Goal: Task Accomplishment & Management: Use online tool/utility

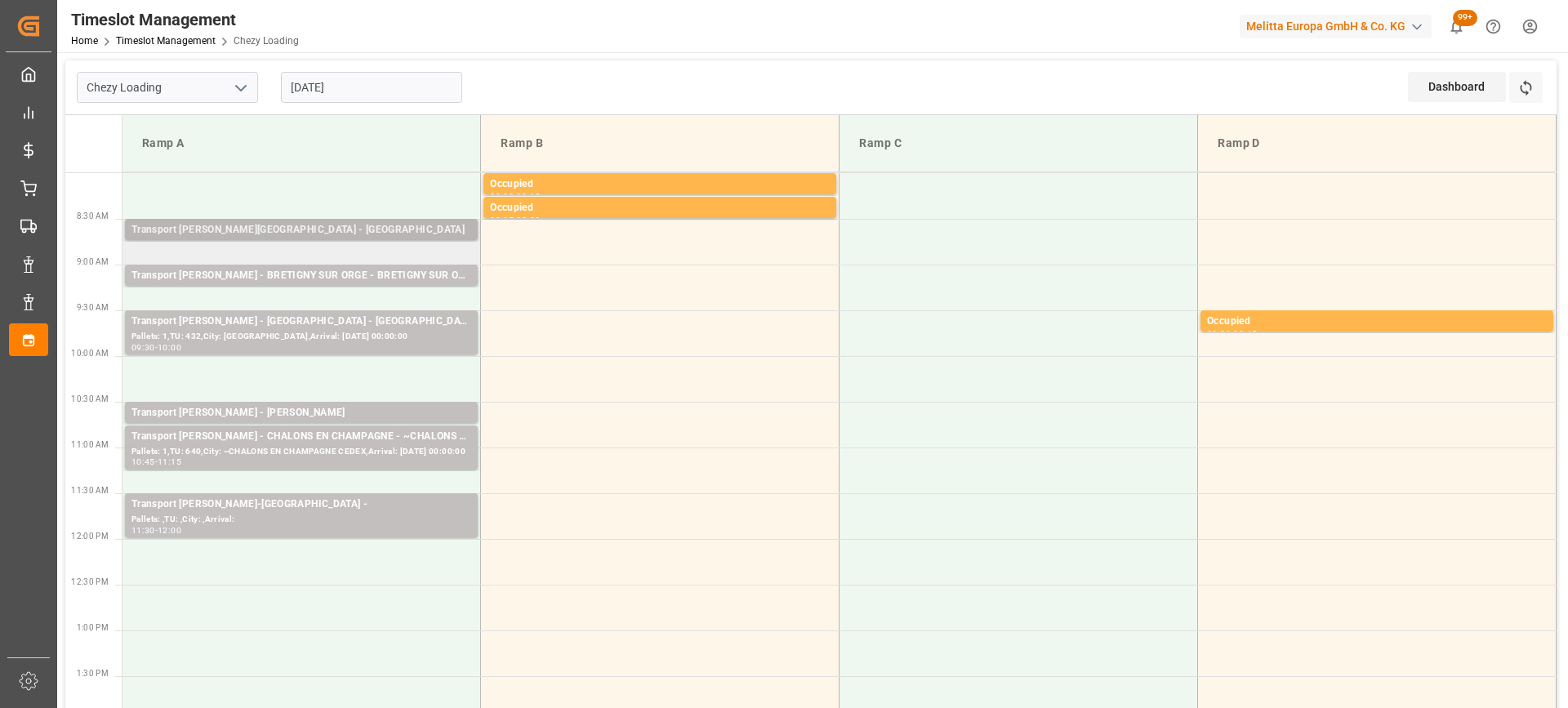
click at [288, 238] on div "Pallets: 1,TU: 20,City: Savigny le Temple,Arrival: 2025-09-10 00:00:00" at bounding box center [301, 245] width 340 height 14
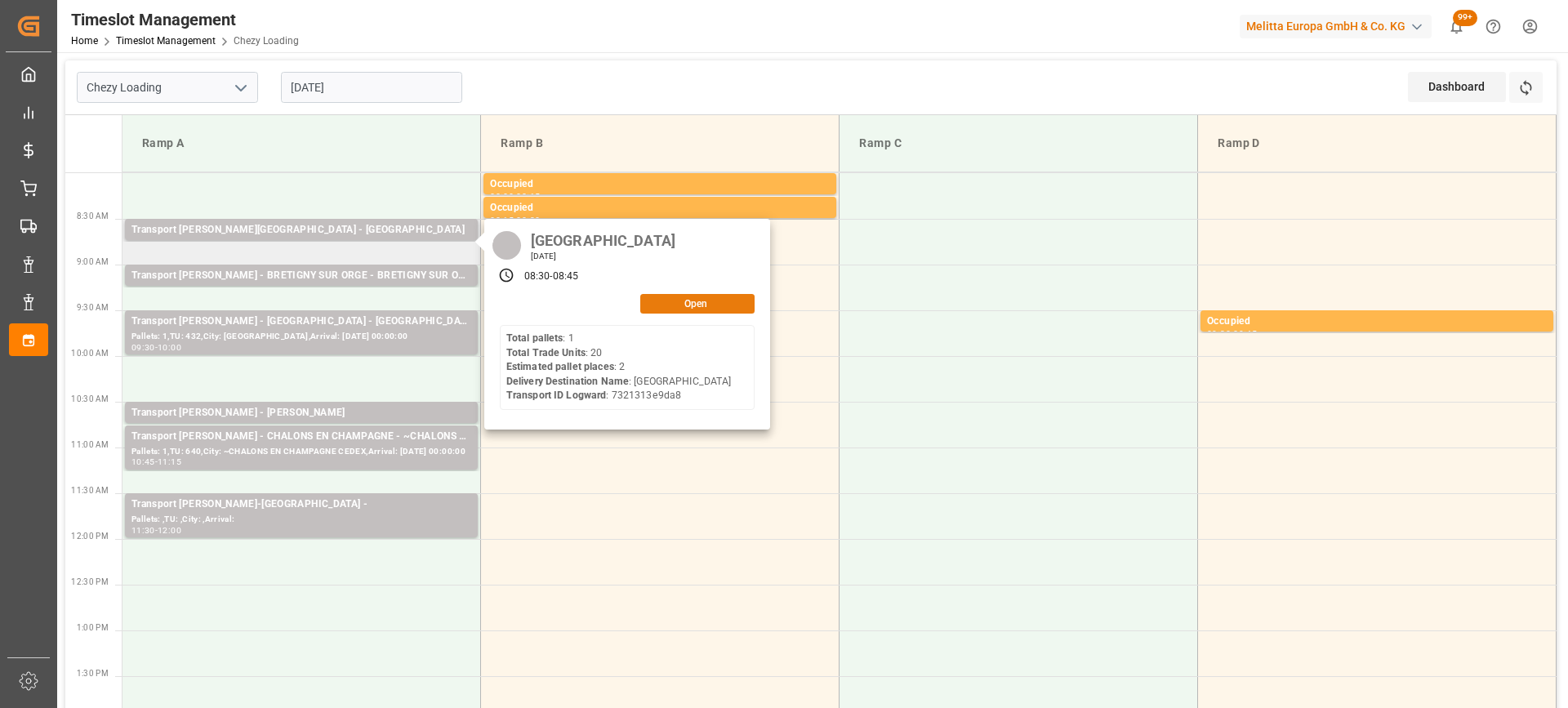
click at [694, 308] on button "Open" at bounding box center [697, 304] width 114 height 20
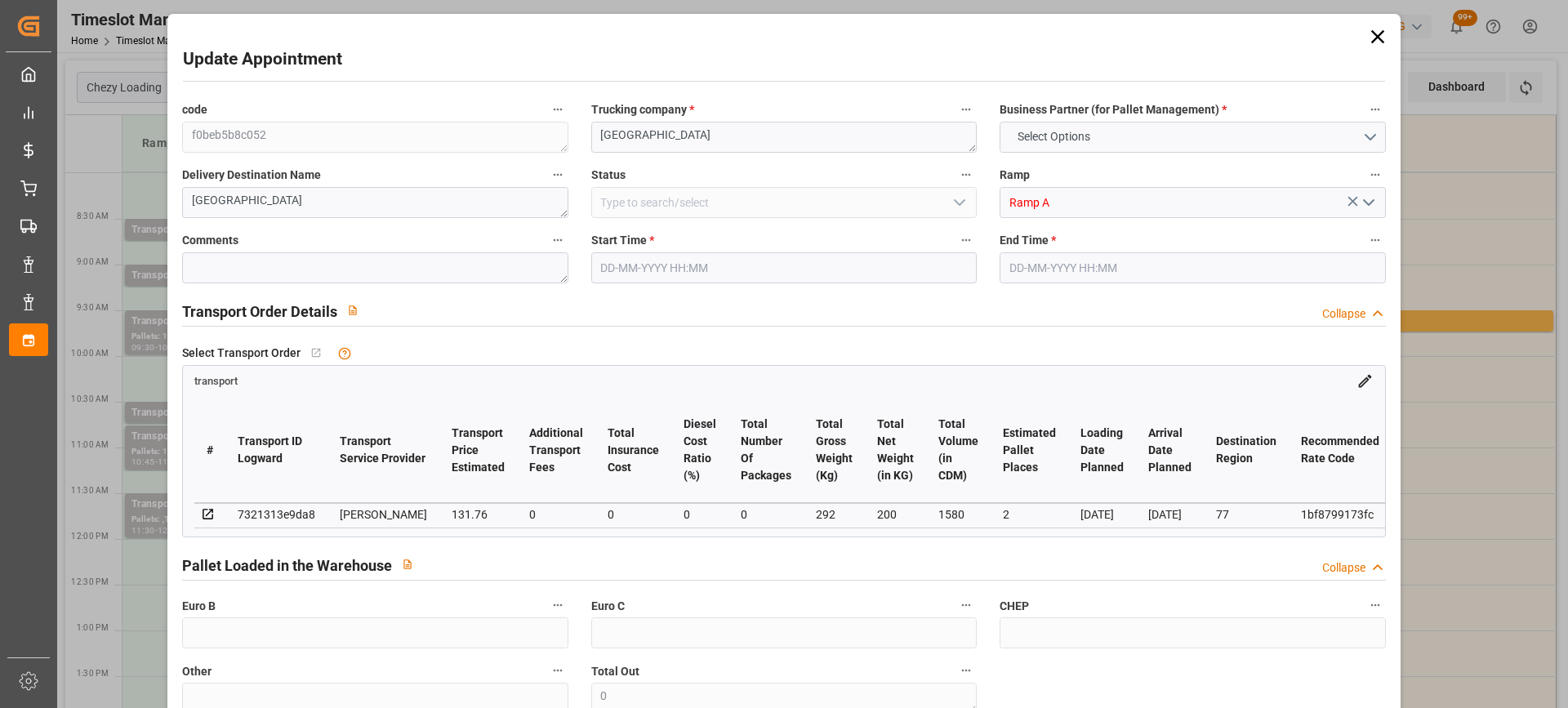
type input "2"
type input "131.76"
type input "0"
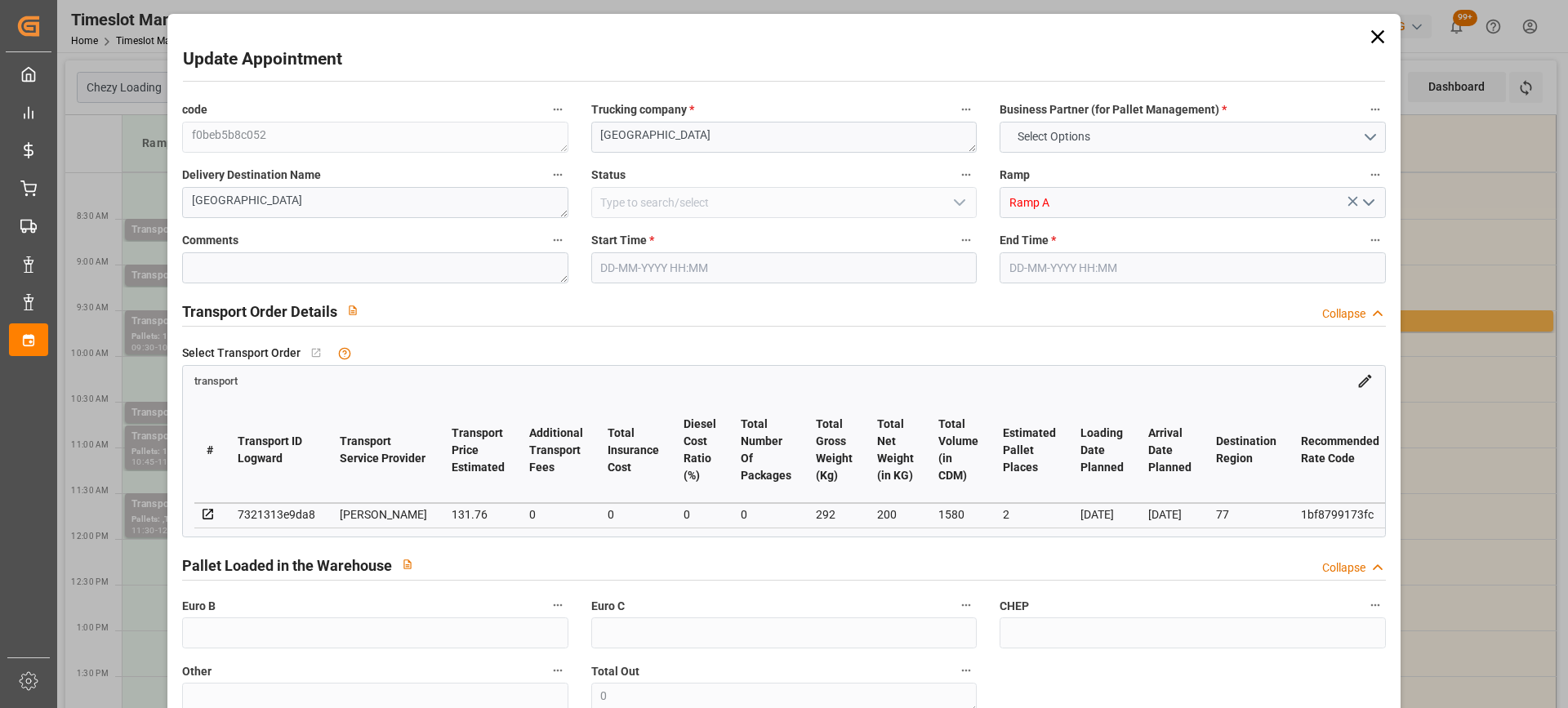
type input "127.3065"
type input "-4.4535"
type input "0"
type input "200"
type input "356.4"
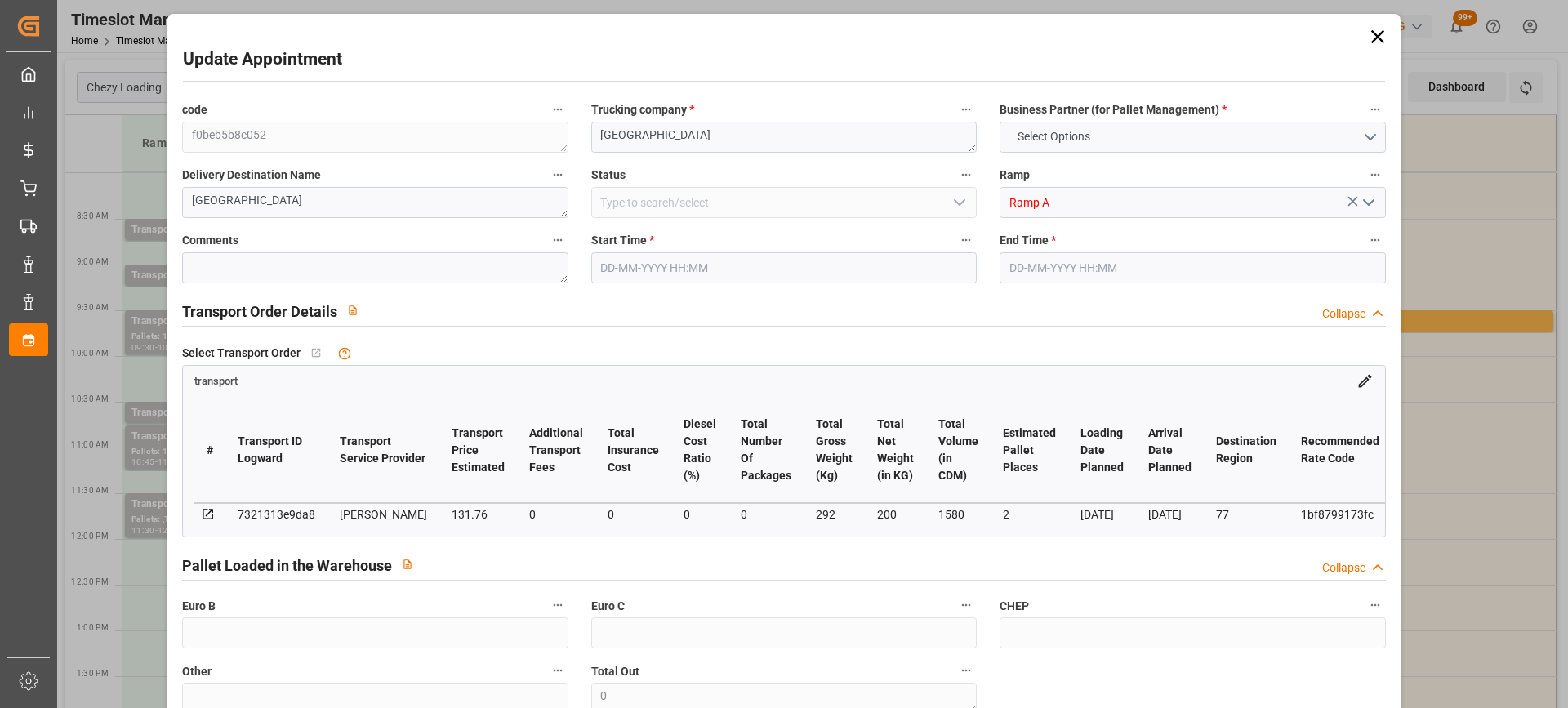
type input "1580"
type input "77"
type input "1"
type input "20"
type input "2"
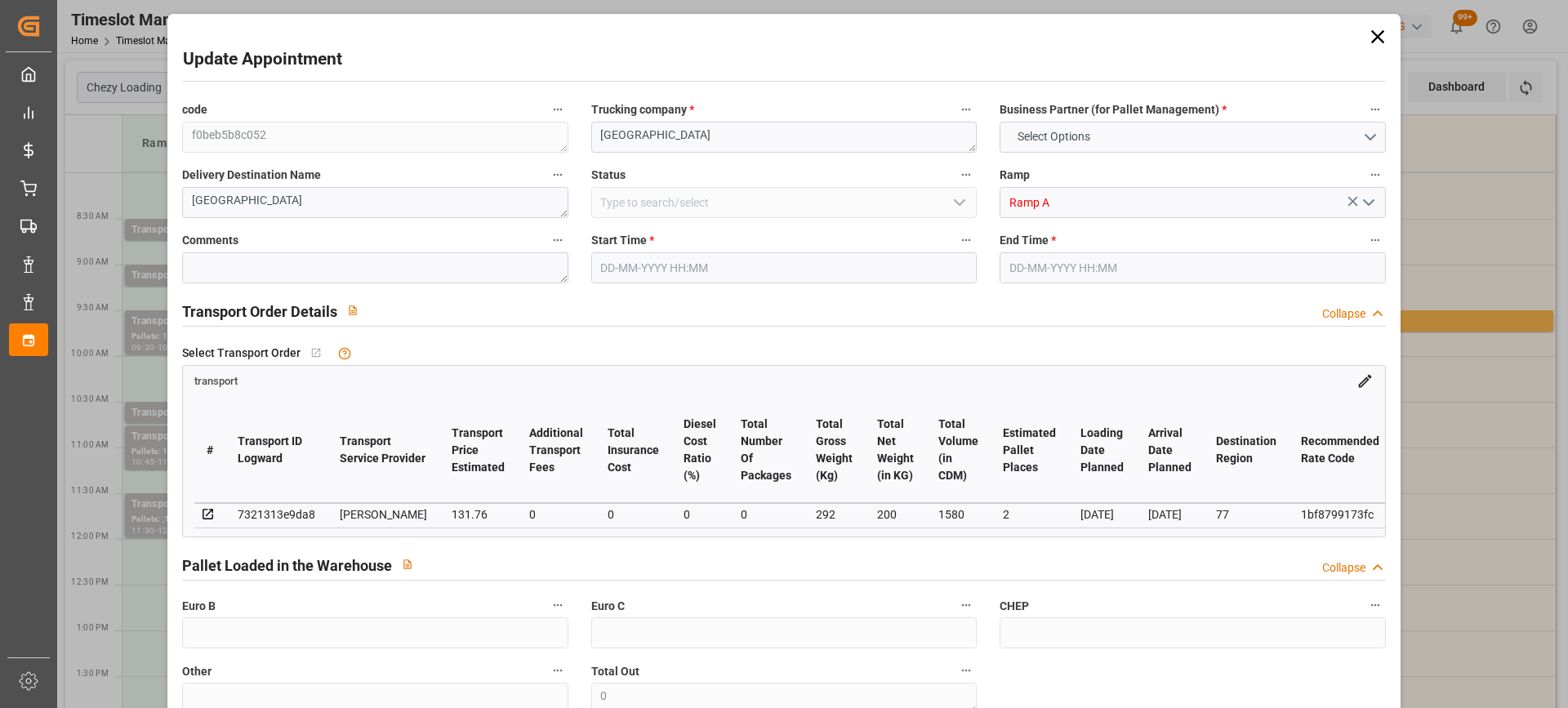
type input "101"
type input "292"
type input "0"
type input "4710.8598"
type input "0"
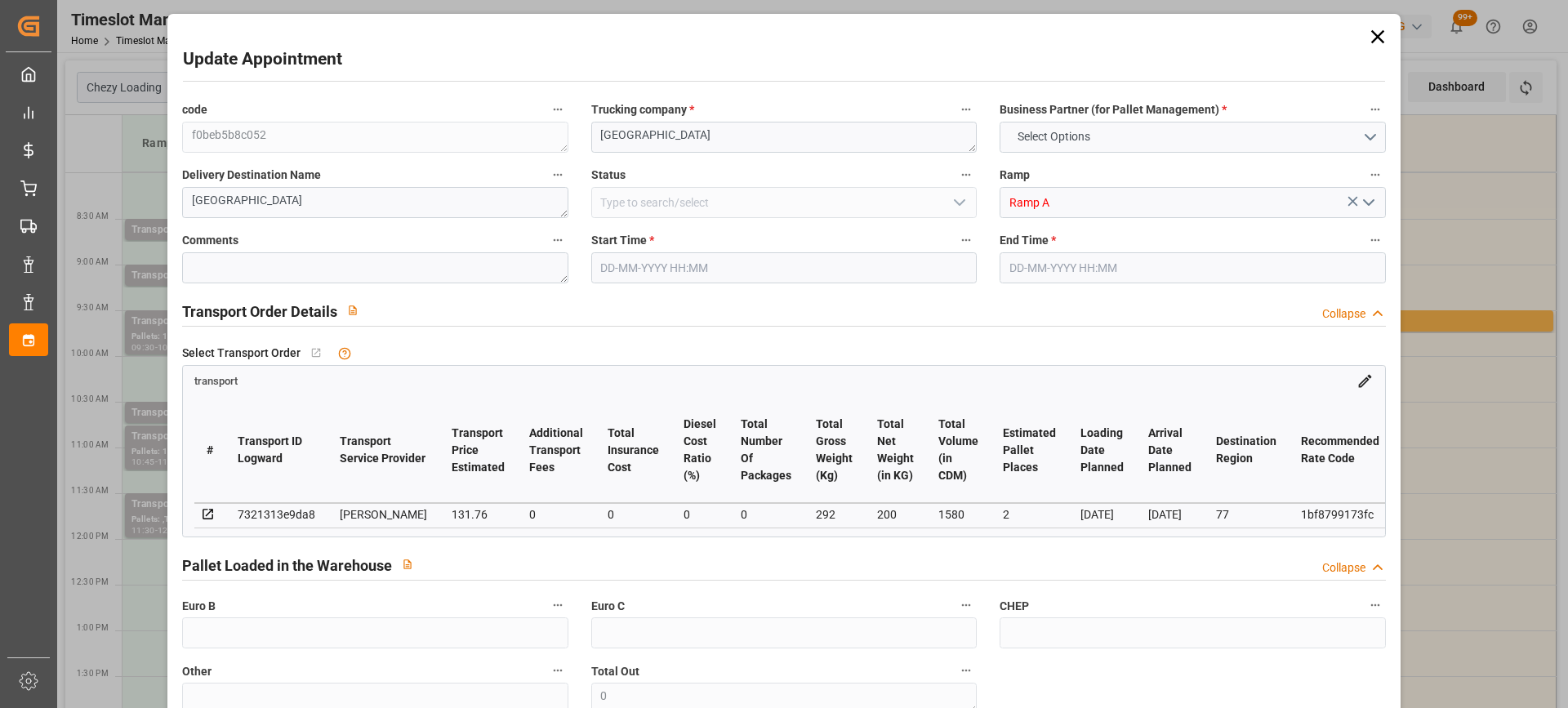
type input "0"
type input "21"
type input "35"
type input "08-09-2025 08:30"
type input "08-09-2025 08:45"
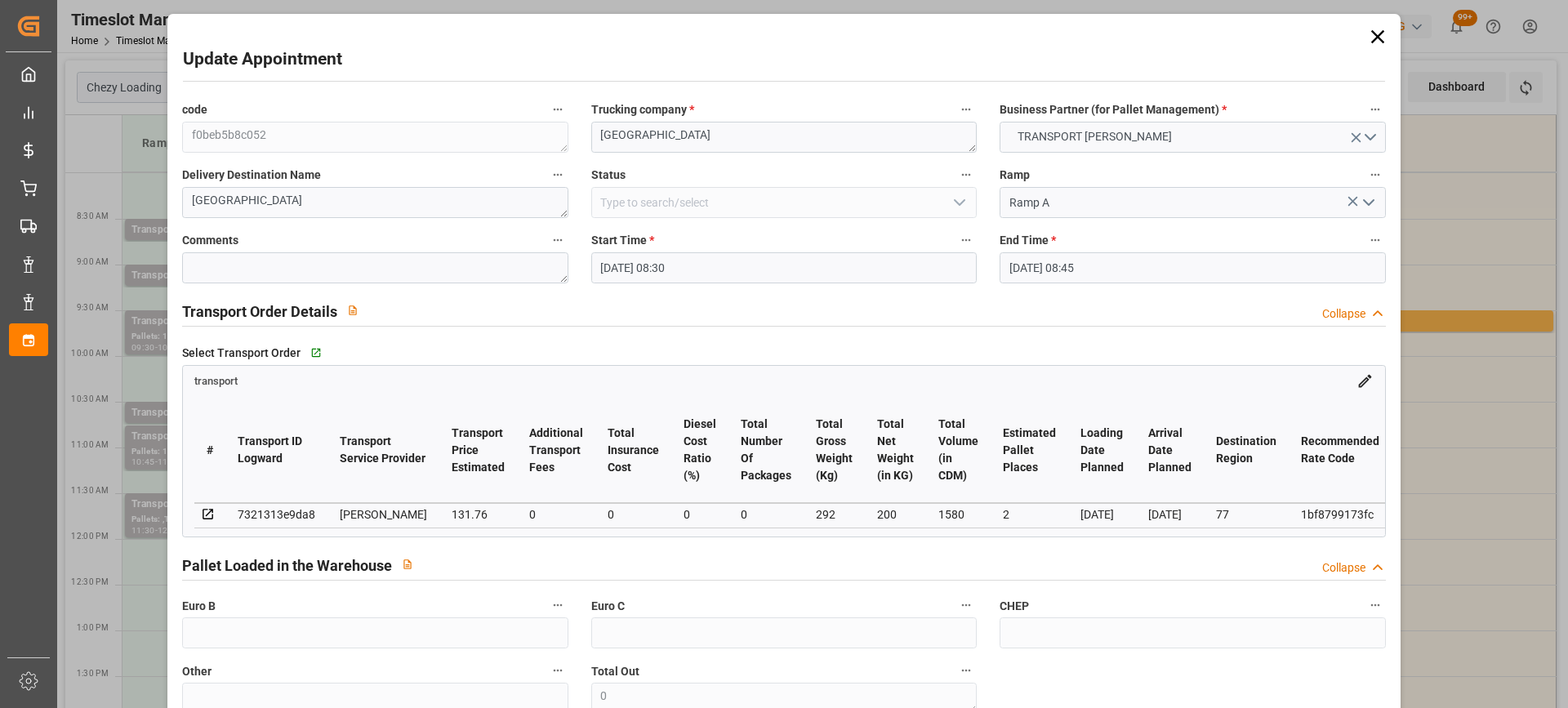
type input "03-09-2025 12:49"
type input "03-09-2025 11:30"
type input "[DATE]"
click at [750, 262] on input "08-09-2025 08:30" at bounding box center [784, 268] width 386 height 31
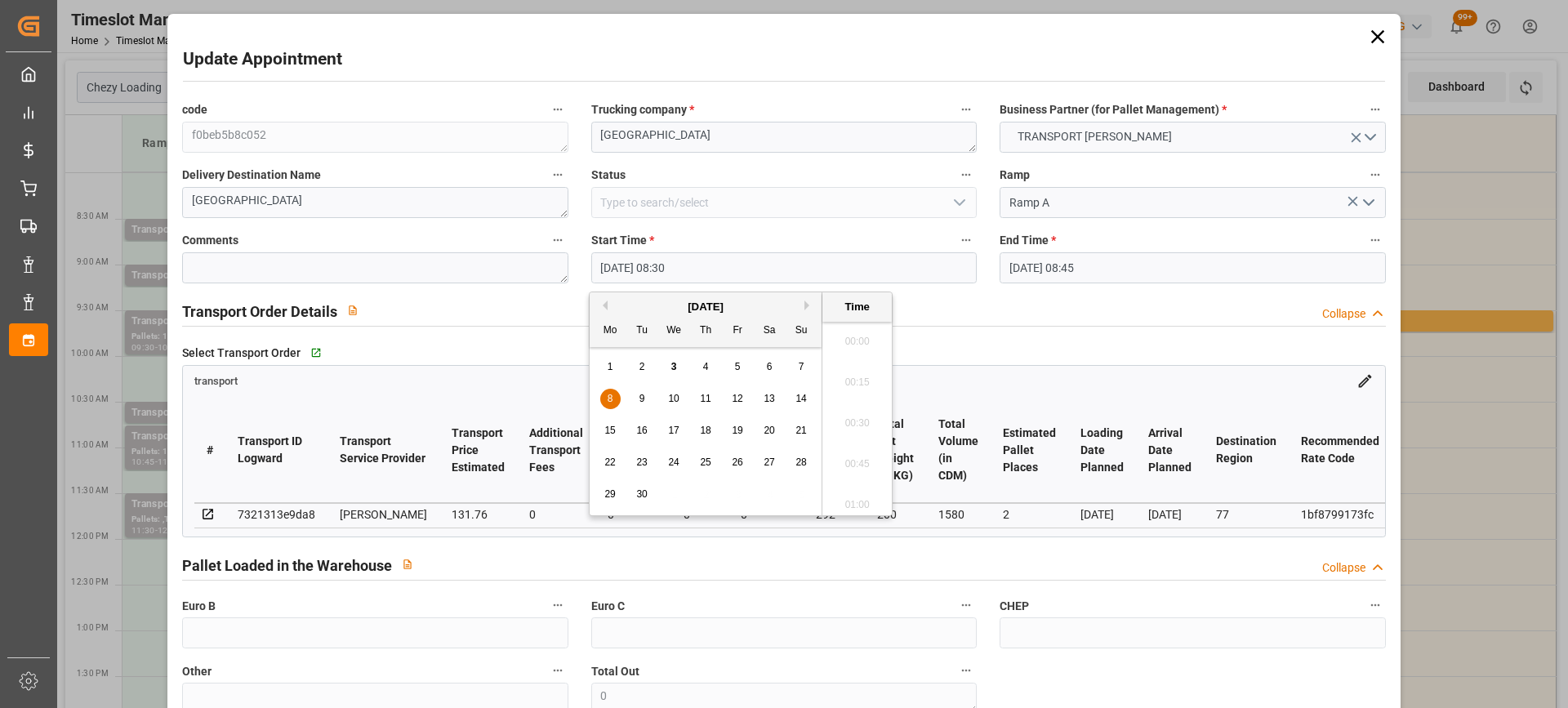
scroll to position [1312, 0]
click at [745, 368] on div "5" at bounding box center [738, 367] width 20 height 20
type input "05-09-2025 08:30"
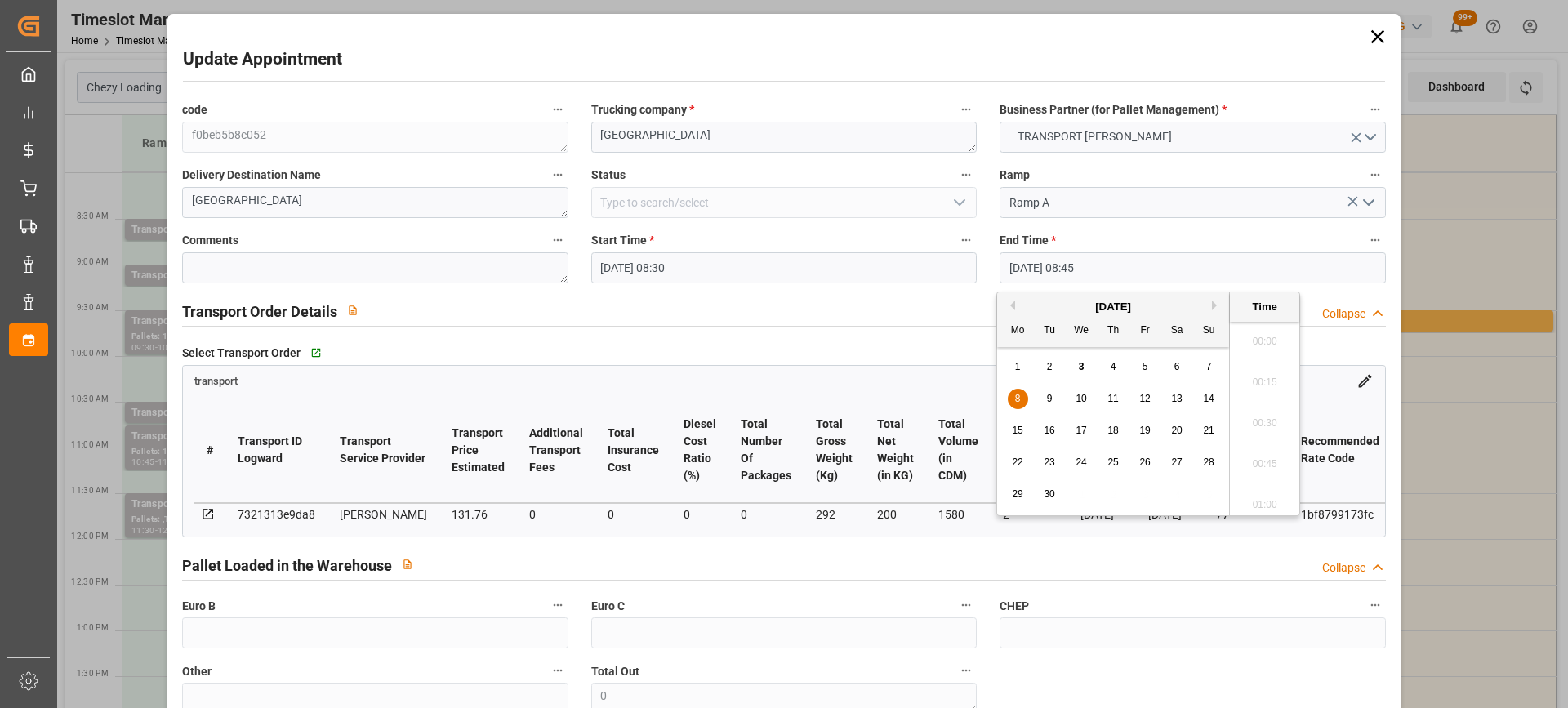
click at [1066, 270] on input "08-09-2025 08:45" at bounding box center [1192, 268] width 386 height 31
click at [1141, 367] on div "5" at bounding box center [1145, 367] width 20 height 20
type input "05-09-2025 08:45"
click at [1170, 241] on label "End Time *" at bounding box center [1192, 241] width 386 height 23
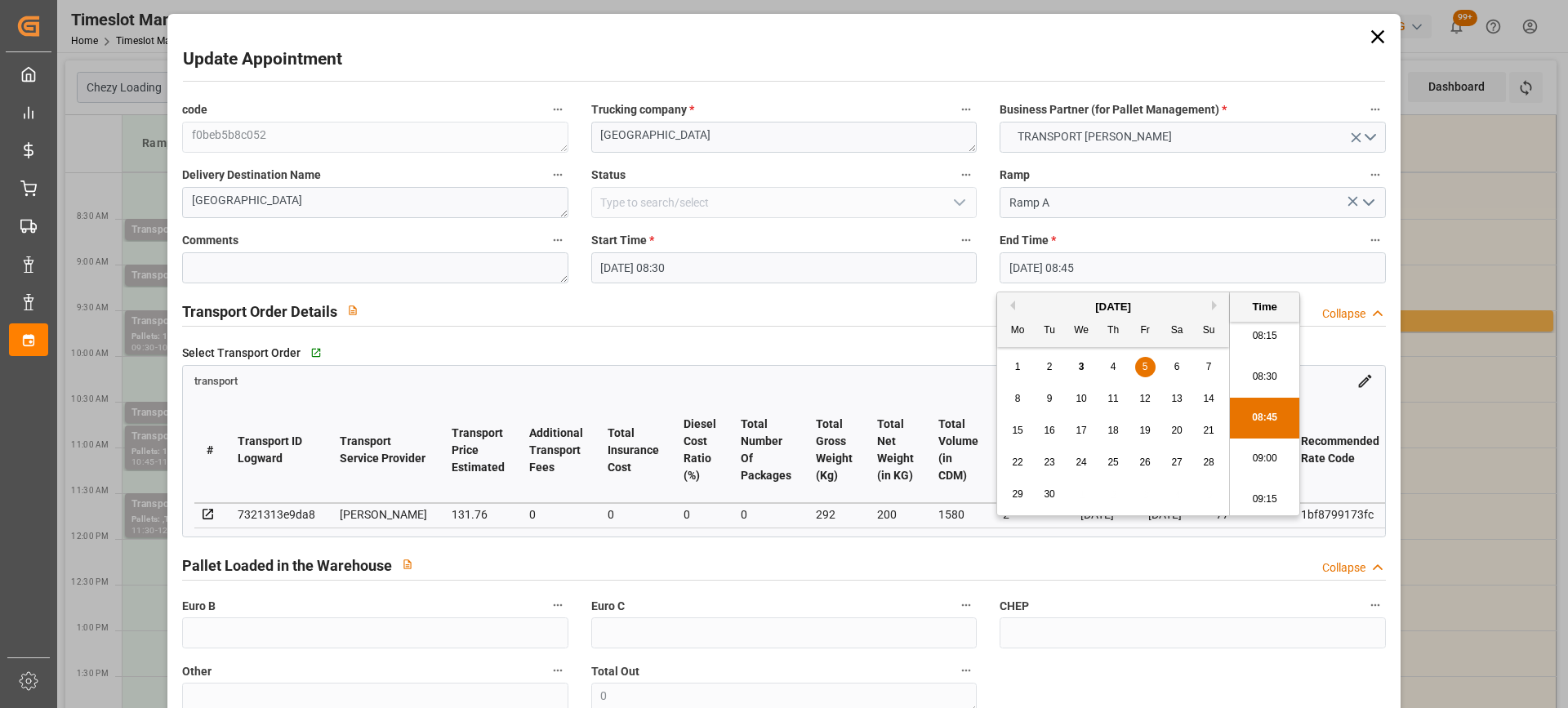
click at [1364, 241] on button "End Time *" at bounding box center [1374, 240] width 21 height 21
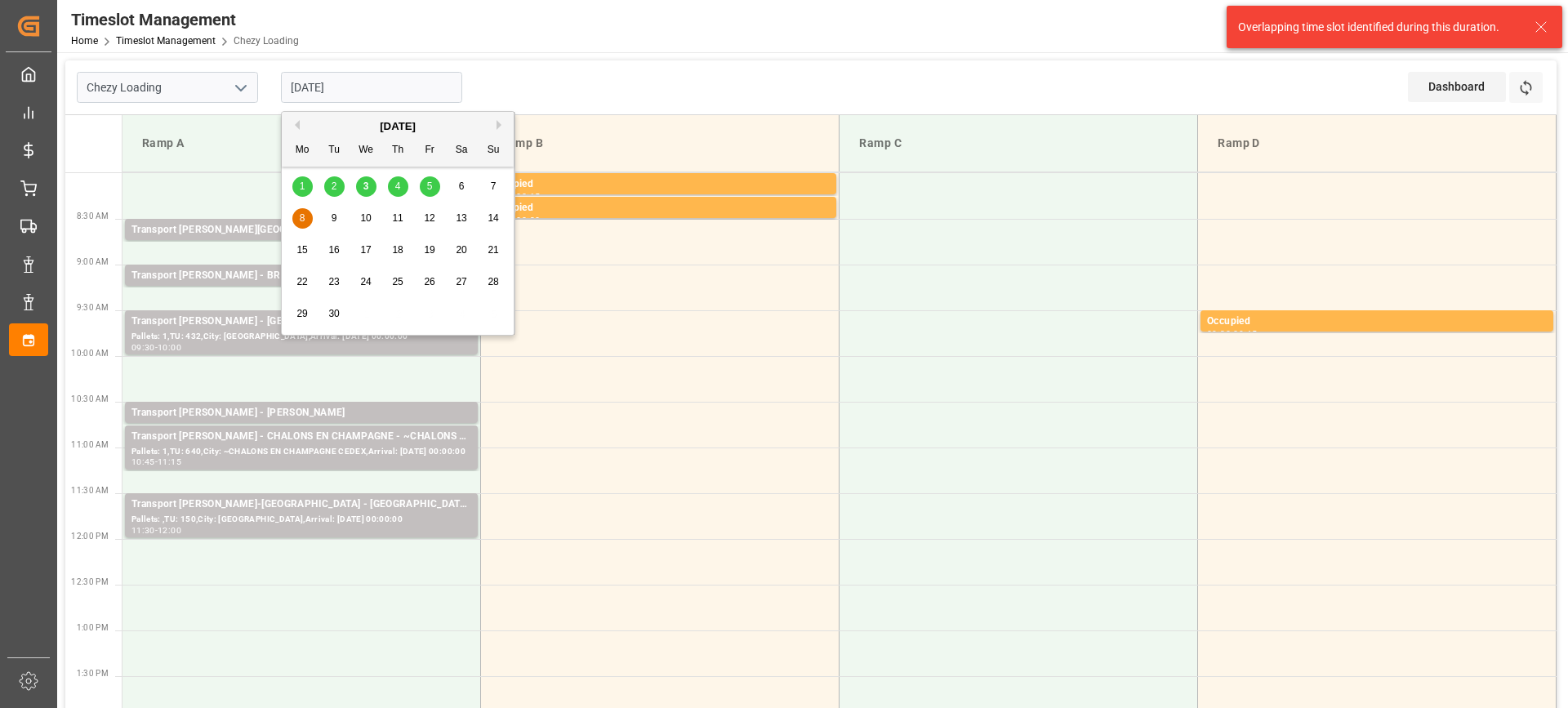
click at [338, 90] on input "08-09-2025" at bounding box center [371, 87] width 181 height 31
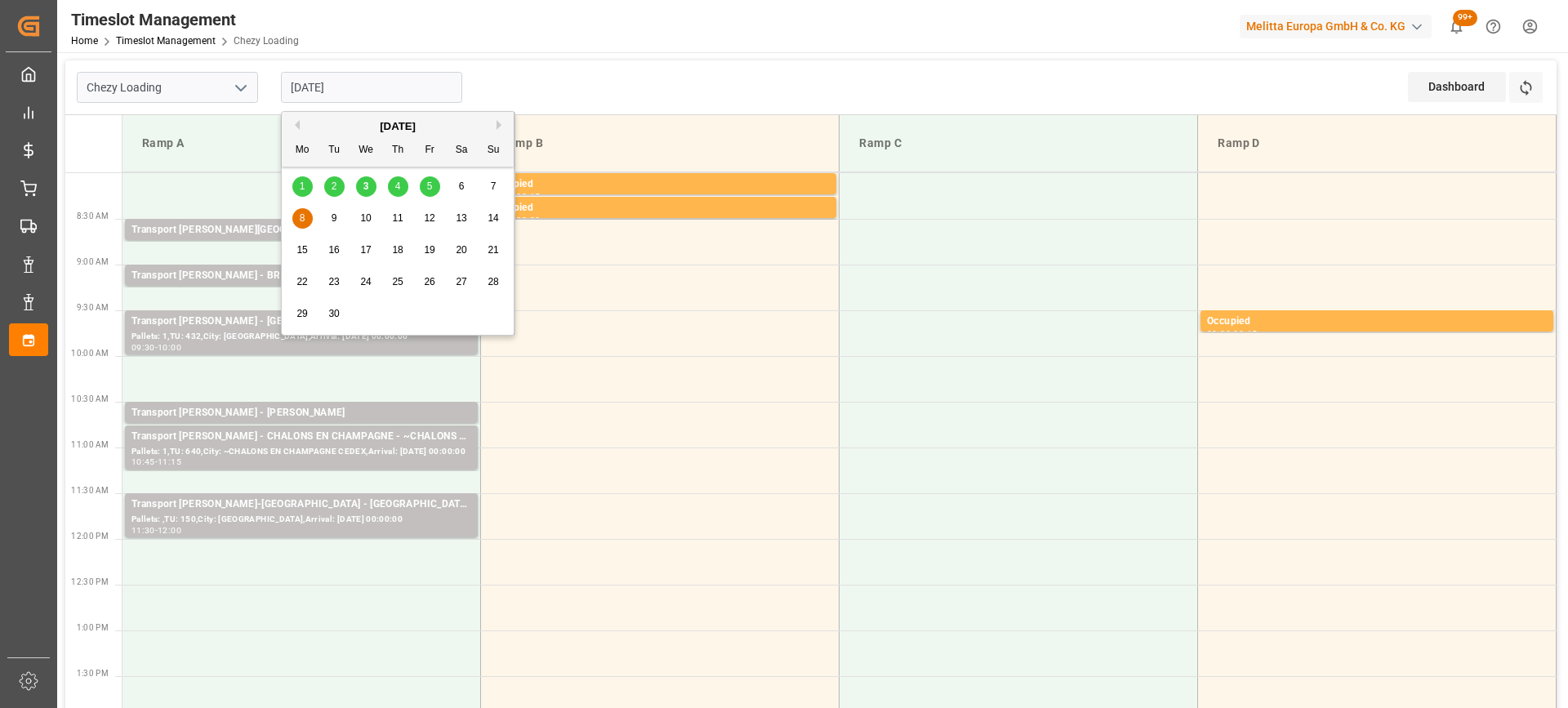
click at [427, 186] on span "5" at bounding box center [430, 186] width 6 height 11
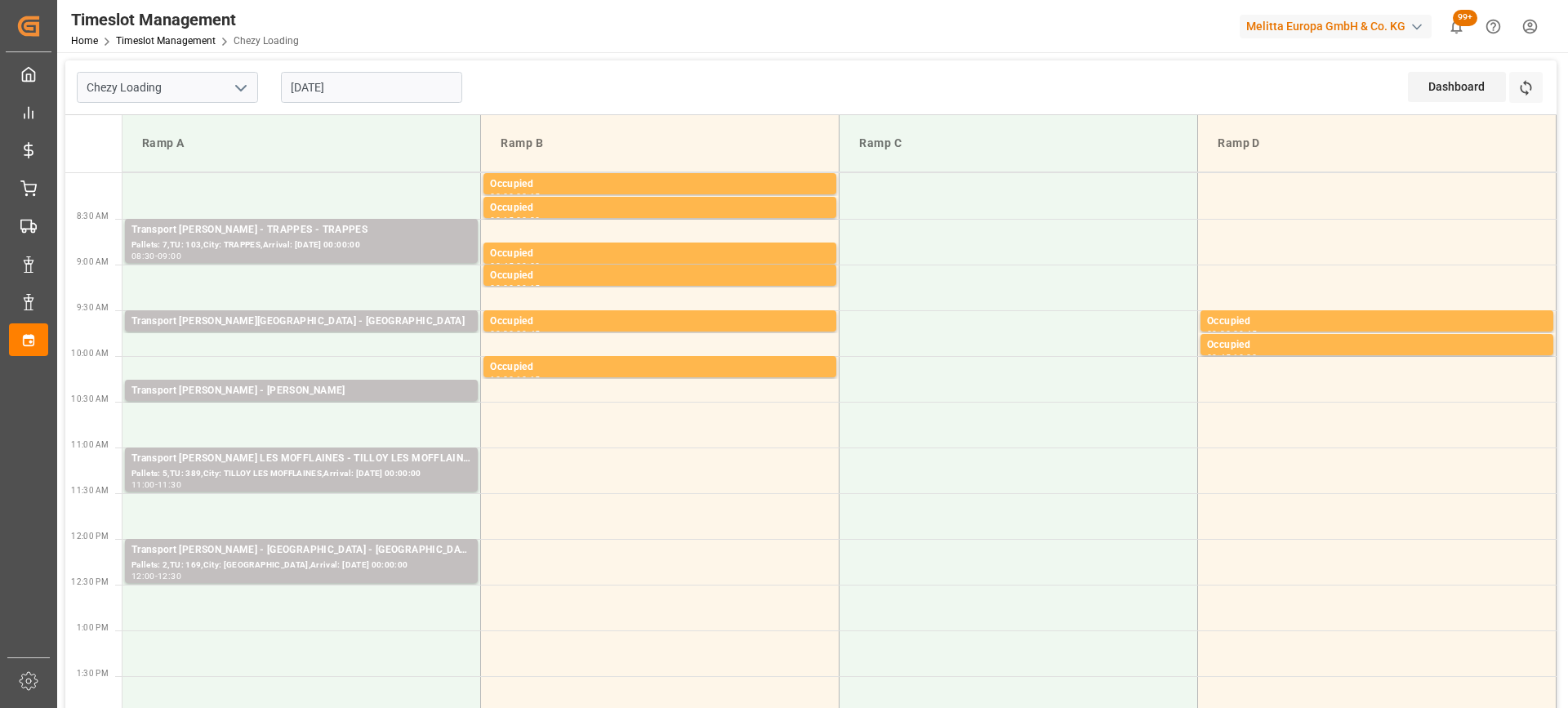
click at [331, 87] on input "05-09-2025" at bounding box center [371, 87] width 181 height 31
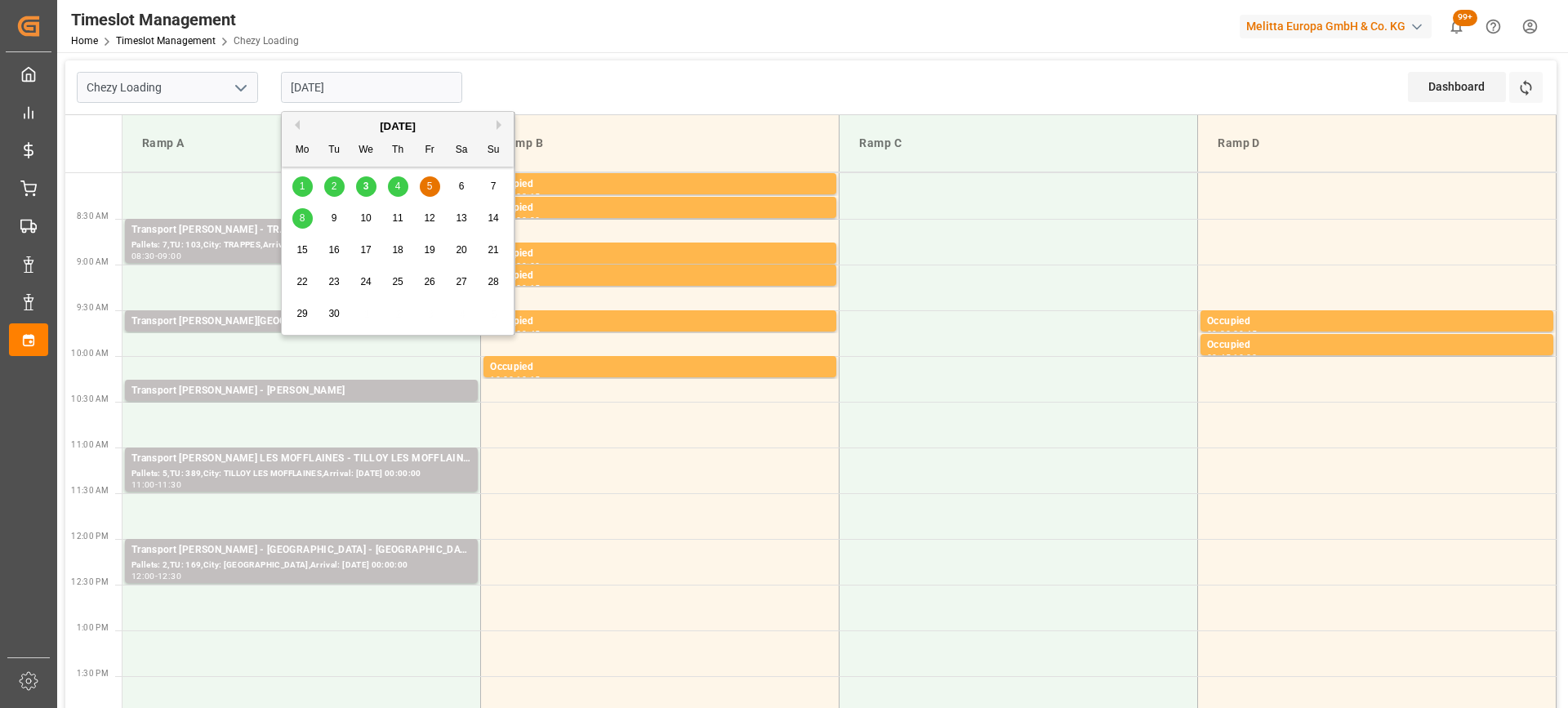
click at [302, 223] on span "8" at bounding box center [302, 218] width 6 height 11
type input "08-09-2025"
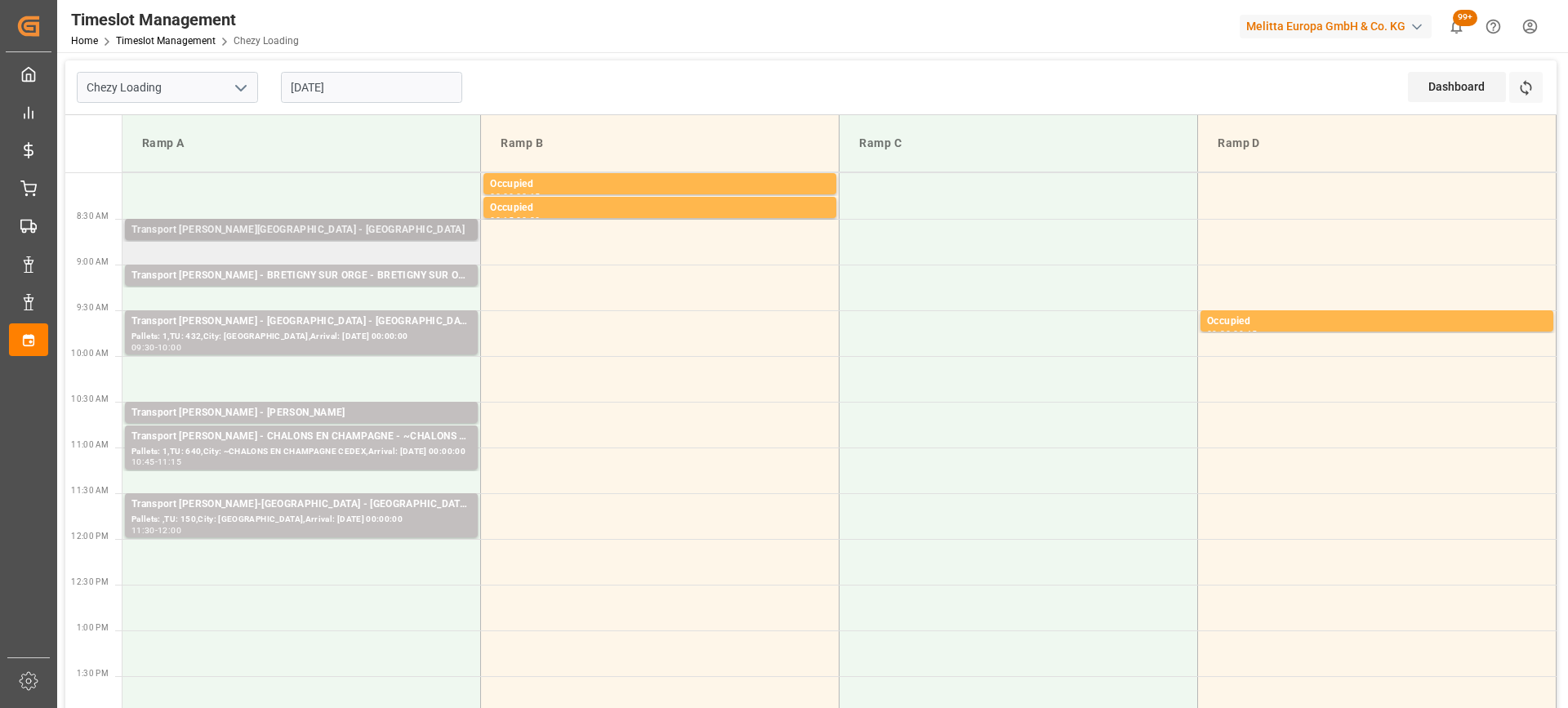
click at [329, 229] on div "Transport Delisle - Savigny le Temple - Savigny le Temple" at bounding box center [301, 229] width 340 height 16
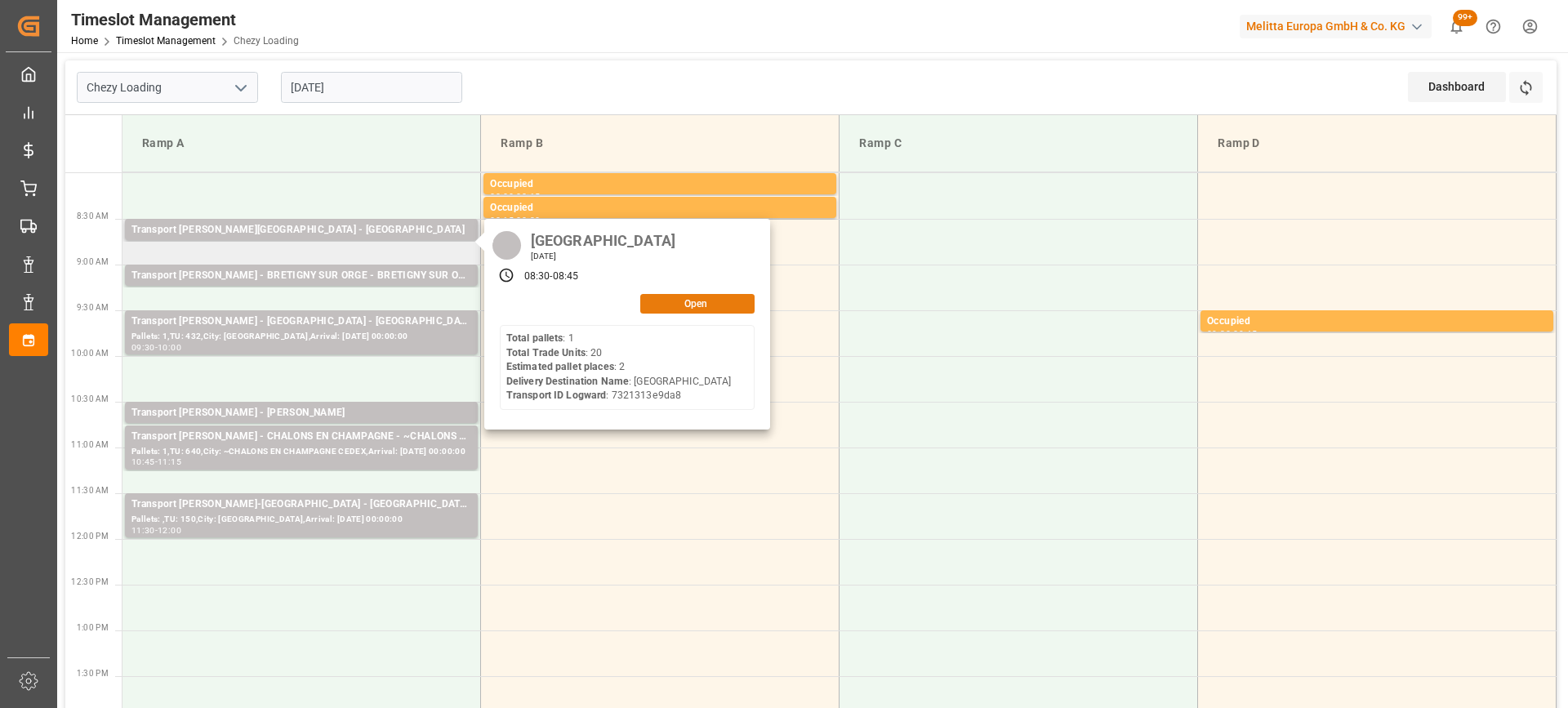
click at [700, 311] on button "Open" at bounding box center [697, 304] width 114 height 20
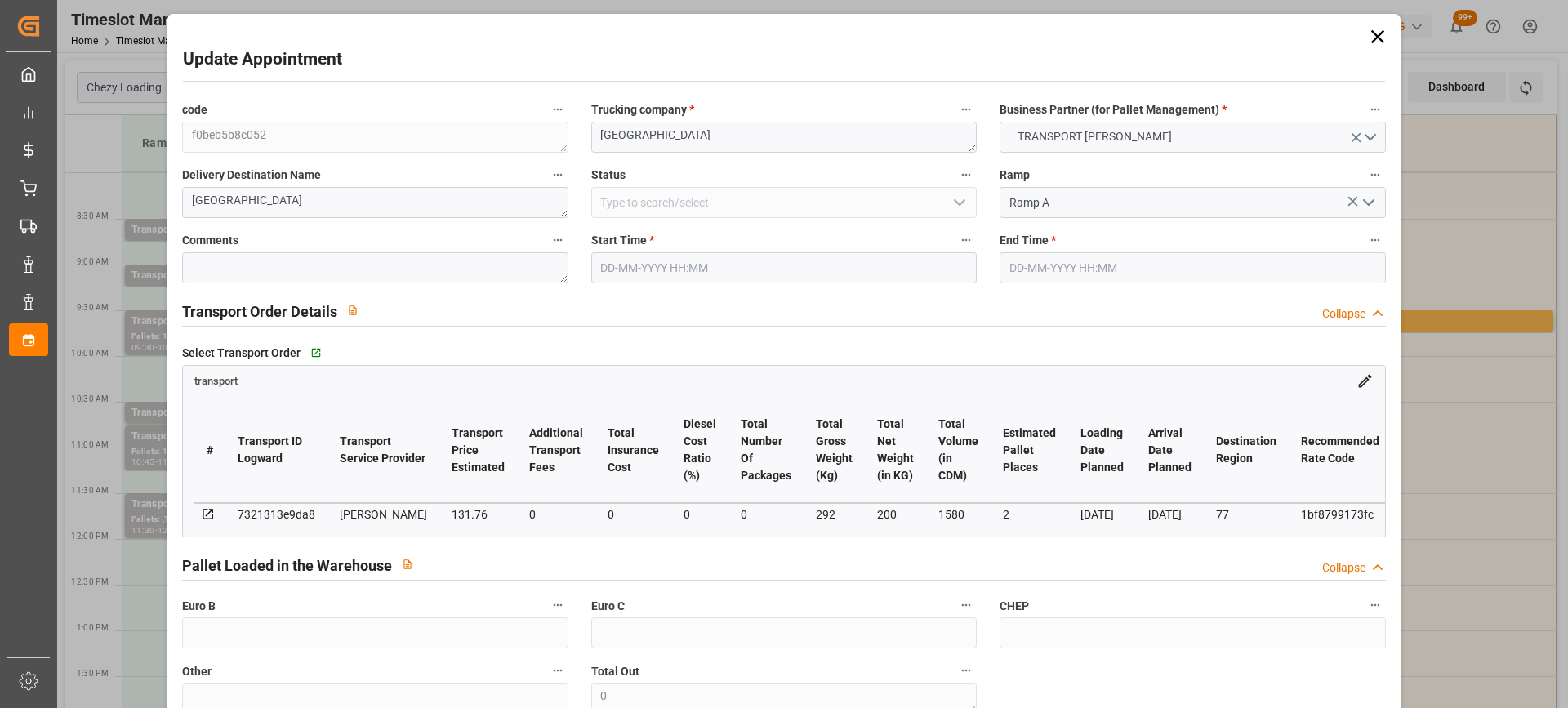
type input "2"
type input "131.76"
type input "0"
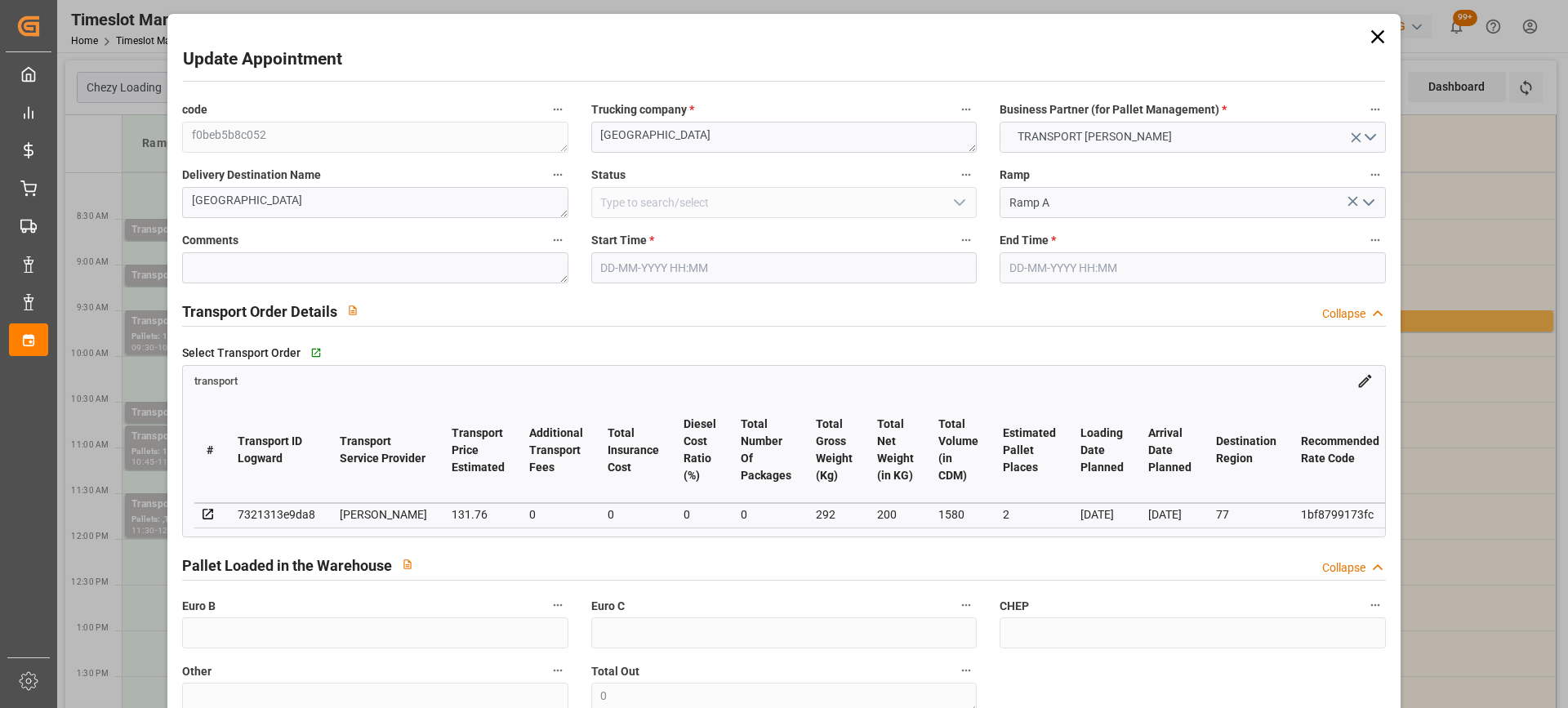
type input "127.3065"
type input "-4.4535"
type input "0"
type input "200"
type input "356.4"
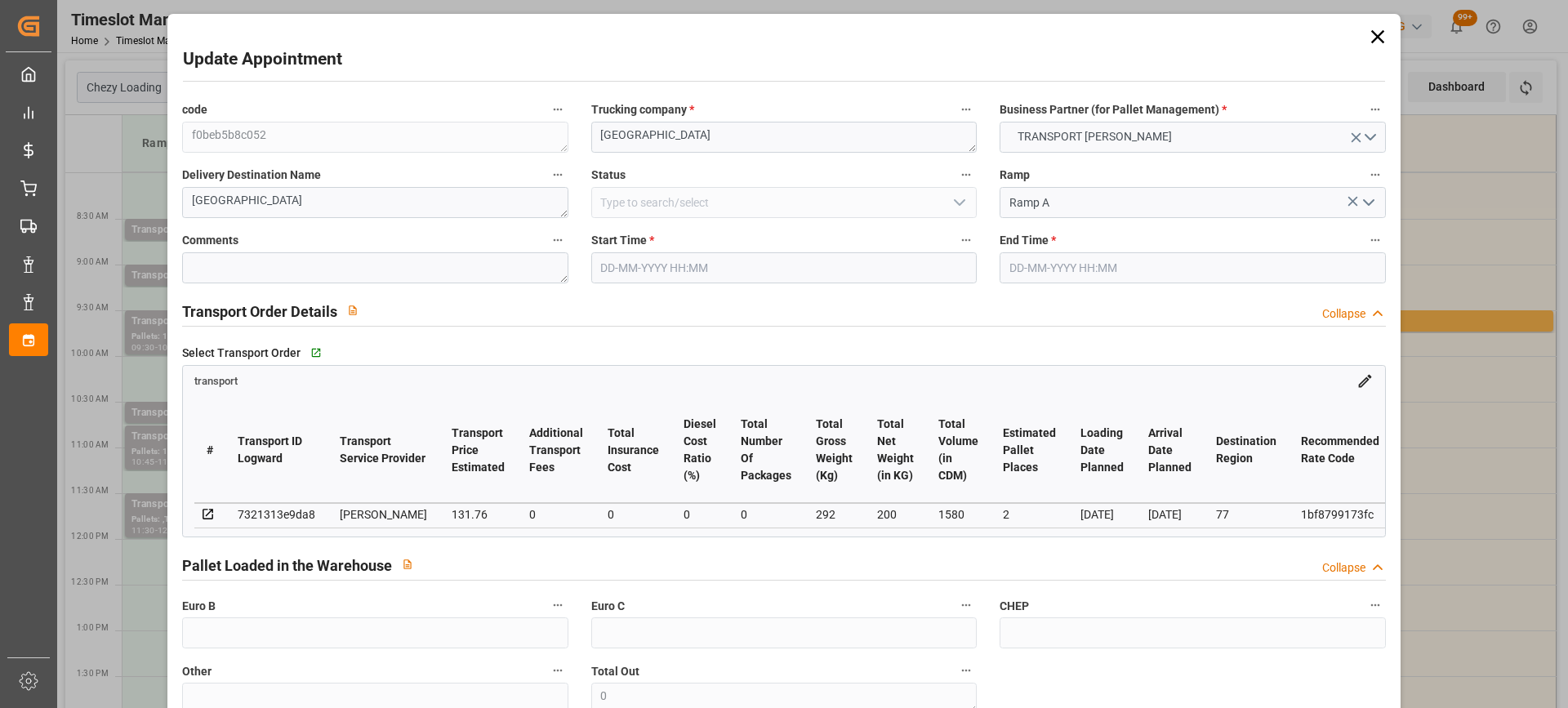
type input "1580"
type input "77"
type input "1"
type input "20"
type input "2"
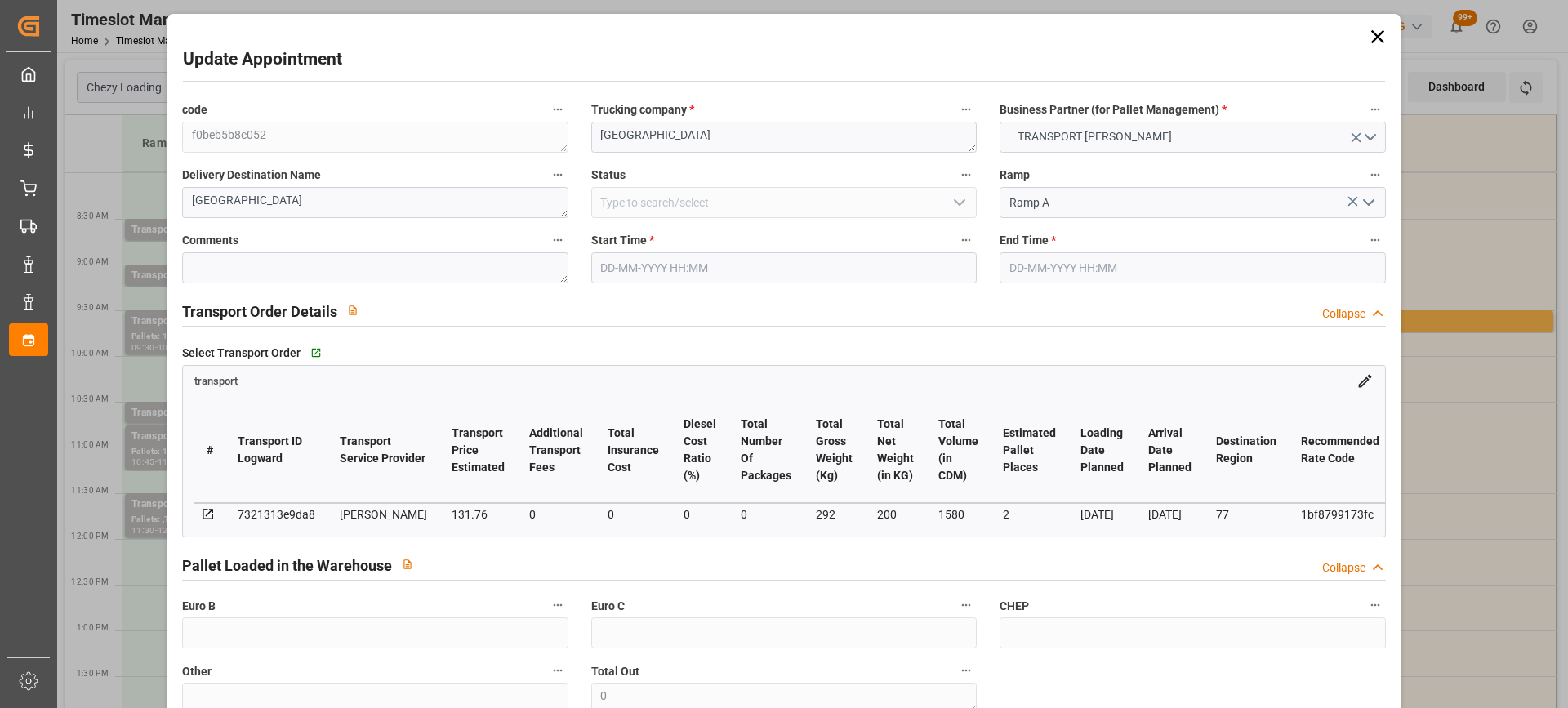
type input "101"
type input "292"
type input "0"
type input "4710.8598"
type input "0"
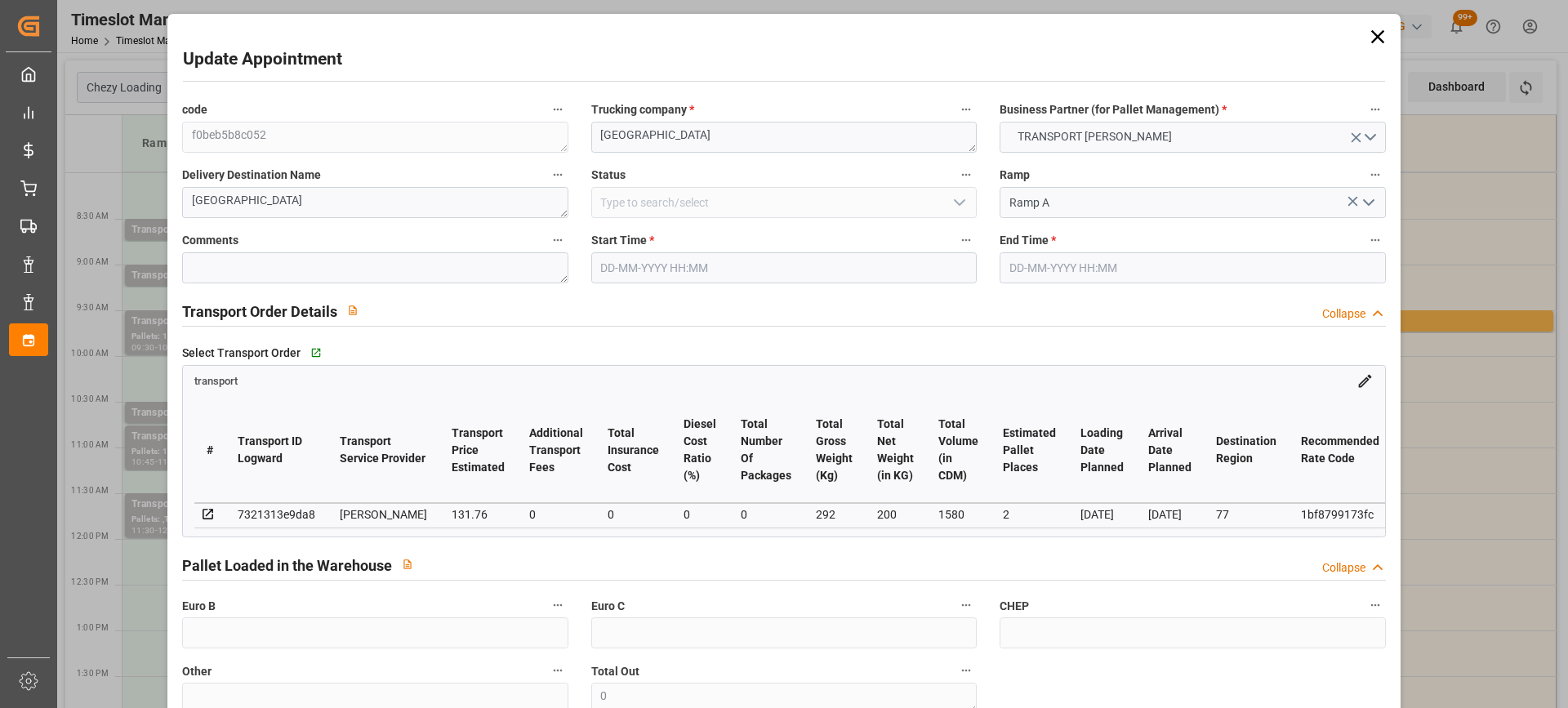
type input "0"
type input "21"
type input "35"
type input "08-09-2025 08:30"
type input "08-09-2025 08:45"
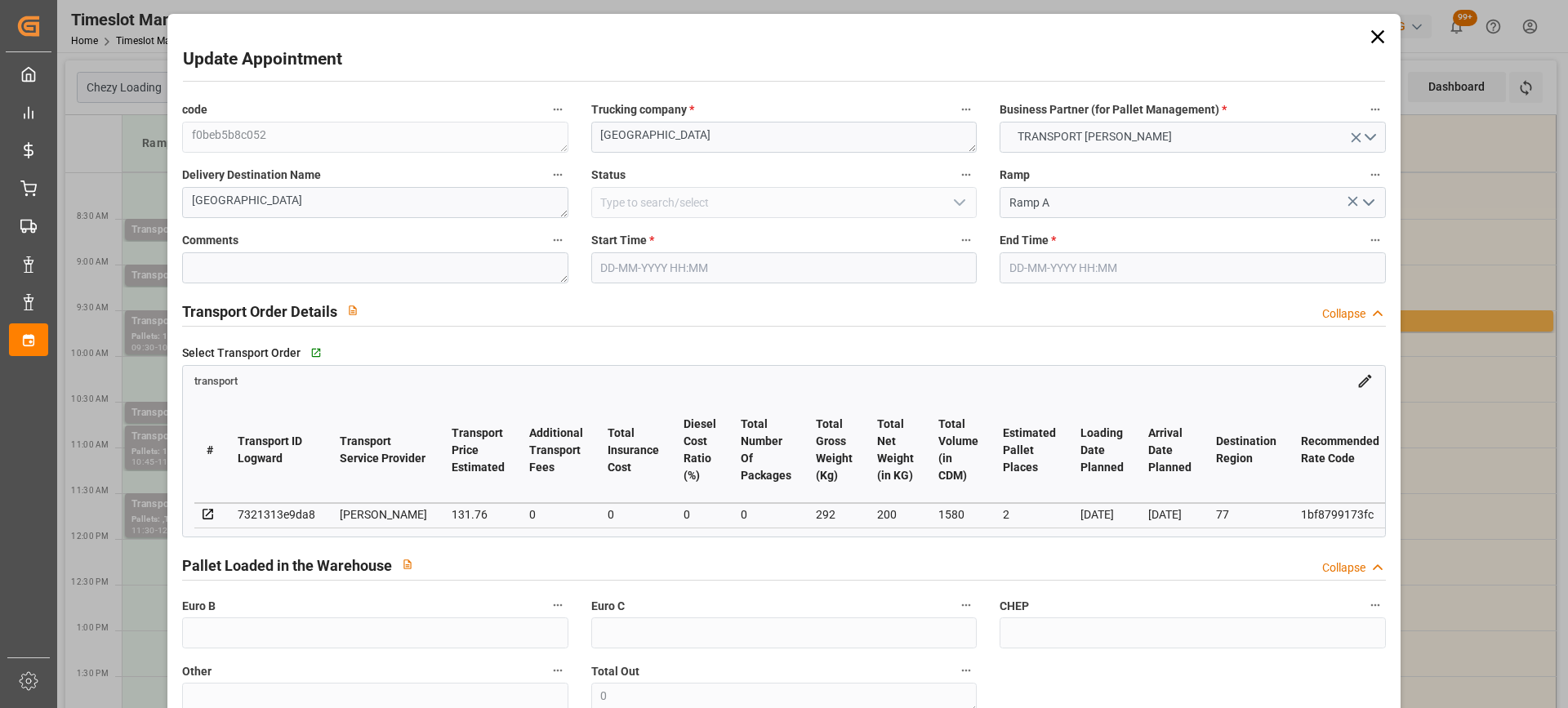
type input "03-09-2025 12:49"
type input "03-09-2025 11:30"
type input "10-09-2025"
type input "[DATE]"
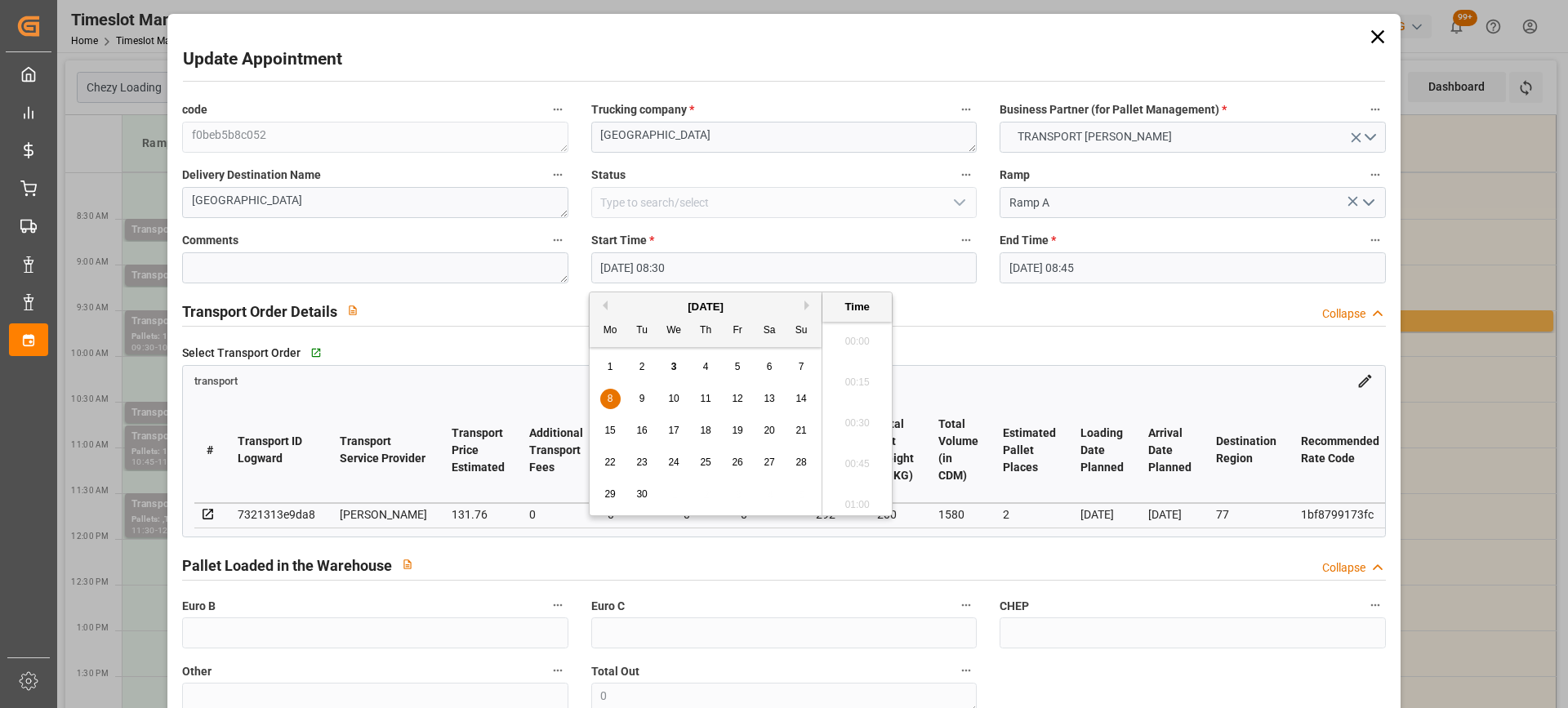
click at [642, 271] on input "08-09-2025 08:30" at bounding box center [784, 268] width 386 height 31
click at [735, 364] on span "5" at bounding box center [737, 366] width 6 height 11
click at [866, 421] on li "10:00" at bounding box center [857, 418] width 69 height 41
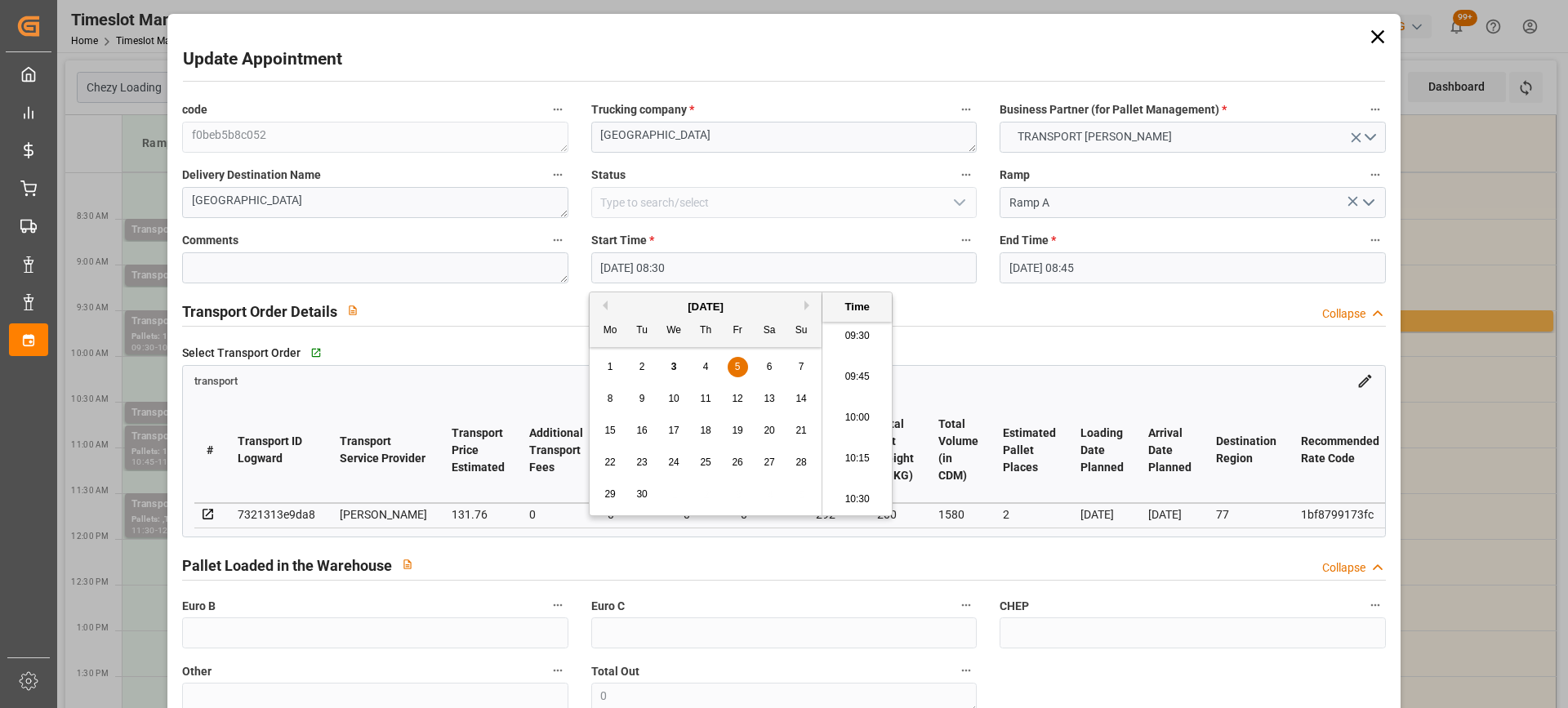
type input "05-09-2025 10:00"
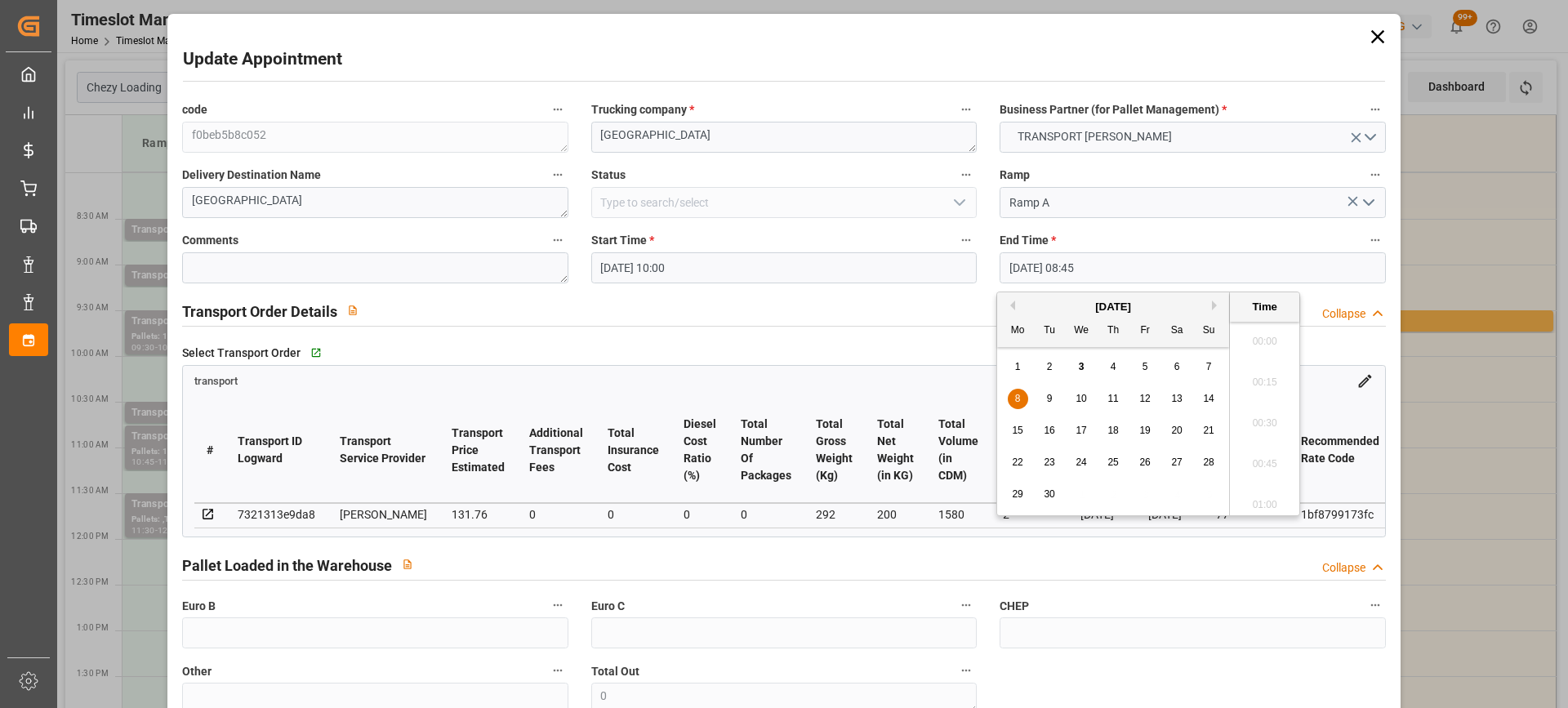
click at [1052, 266] on input "08-09-2025 08:45" at bounding box center [1192, 268] width 386 height 31
click at [1148, 369] on div "5" at bounding box center [1145, 367] width 20 height 20
click at [1277, 417] on li "10:15" at bounding box center [1263, 418] width 69 height 41
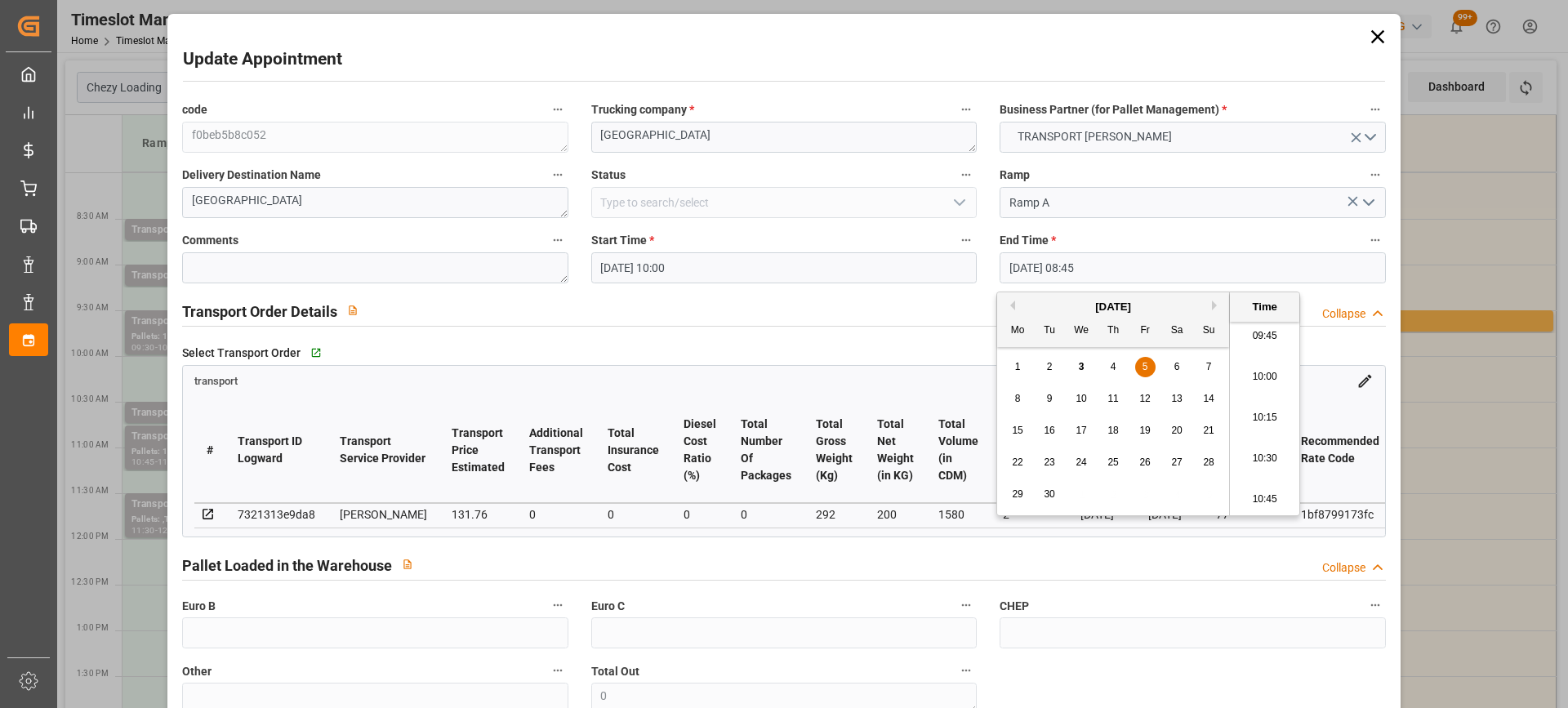
type input "05-09-2025 10:15"
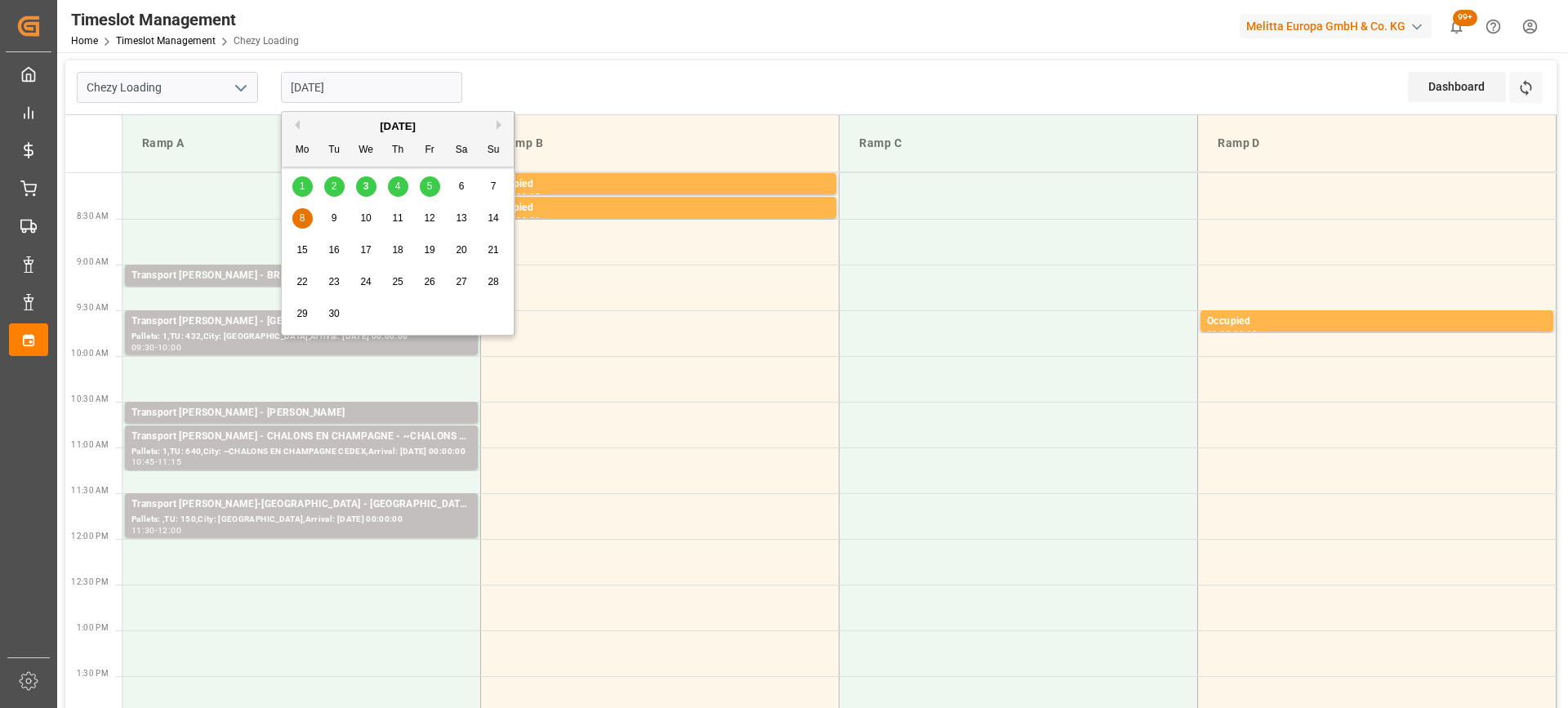
click at [313, 90] on input "08-09-2025" at bounding box center [371, 87] width 181 height 31
click at [429, 192] on span "5" at bounding box center [430, 186] width 6 height 11
type input "05-09-2025"
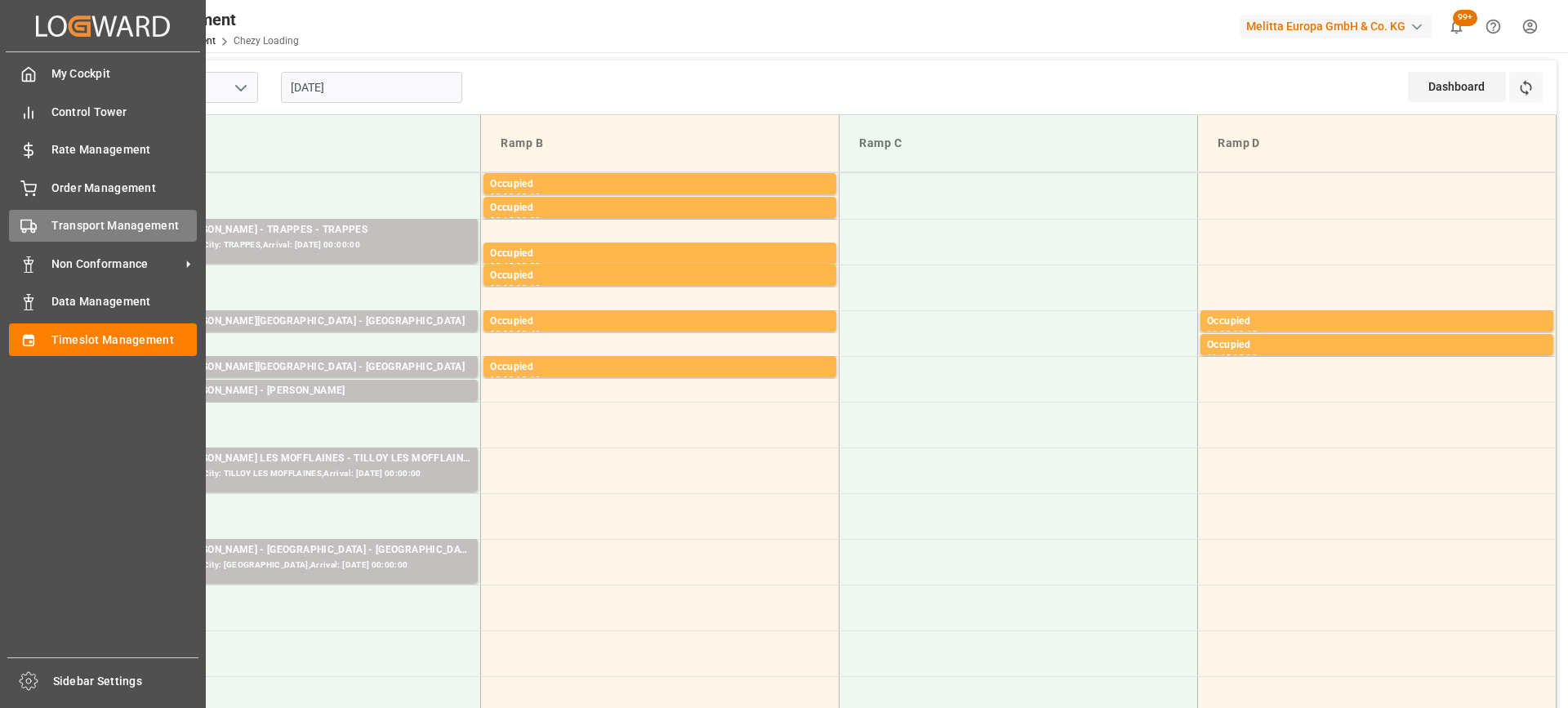
click at [114, 229] on span "Transport Management" at bounding box center [124, 226] width 146 height 17
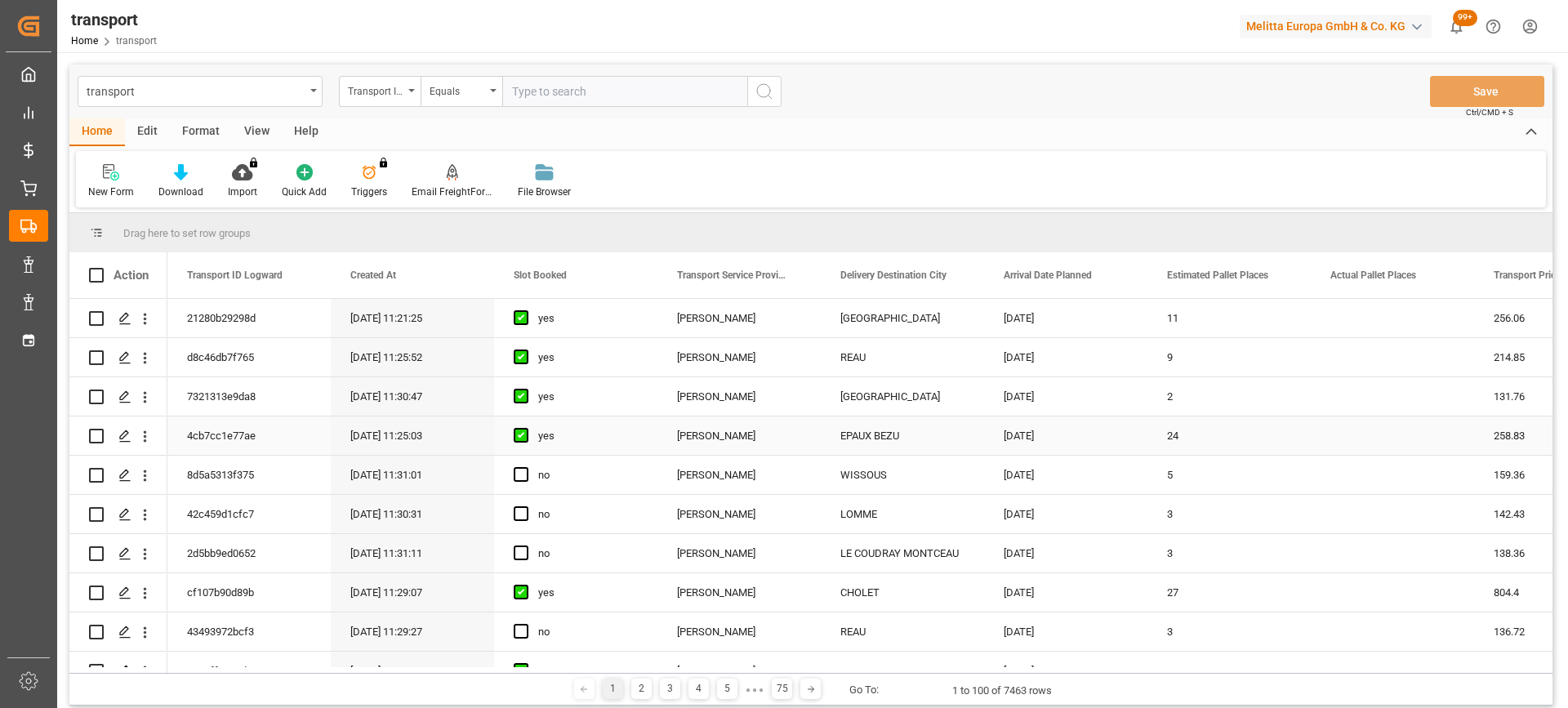
scroll to position [82, 0]
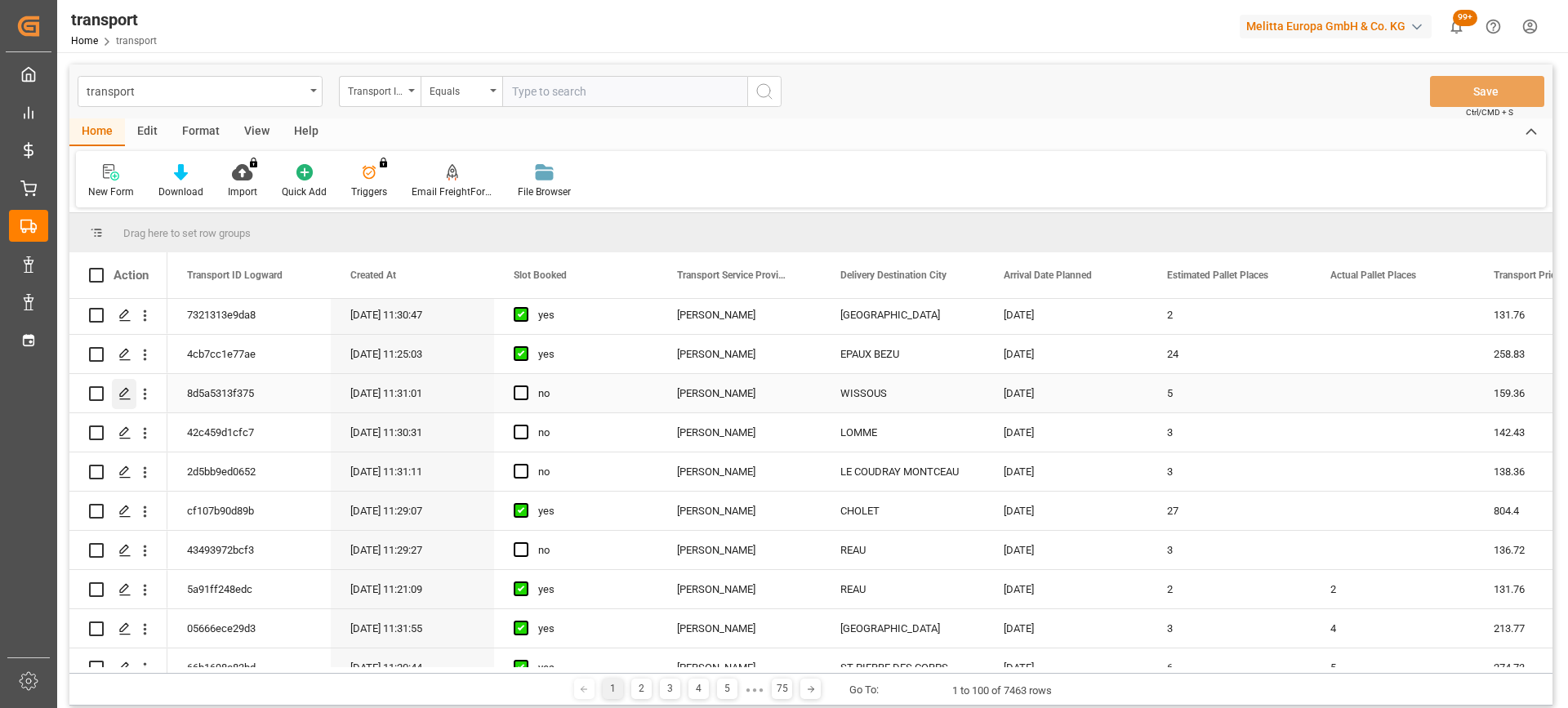
click at [125, 397] on icon "Press SPACE to select this row." at bounding box center [125, 393] width 13 height 13
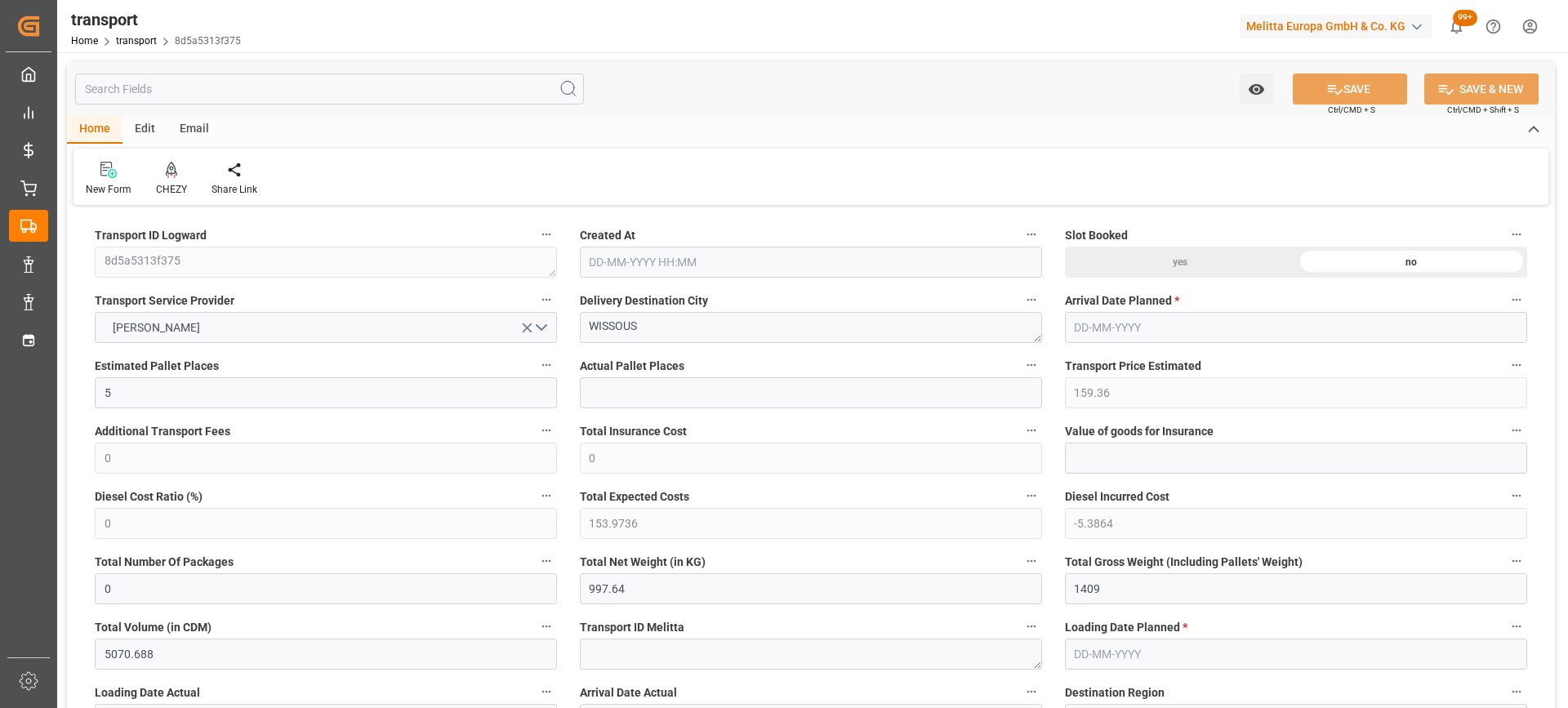
type input "03-09-2025 11:31"
type input "10-09-2025"
type input "[DATE]"
drag, startPoint x: 645, startPoint y: 327, endPoint x: 527, endPoint y: 327, distance: 118.0
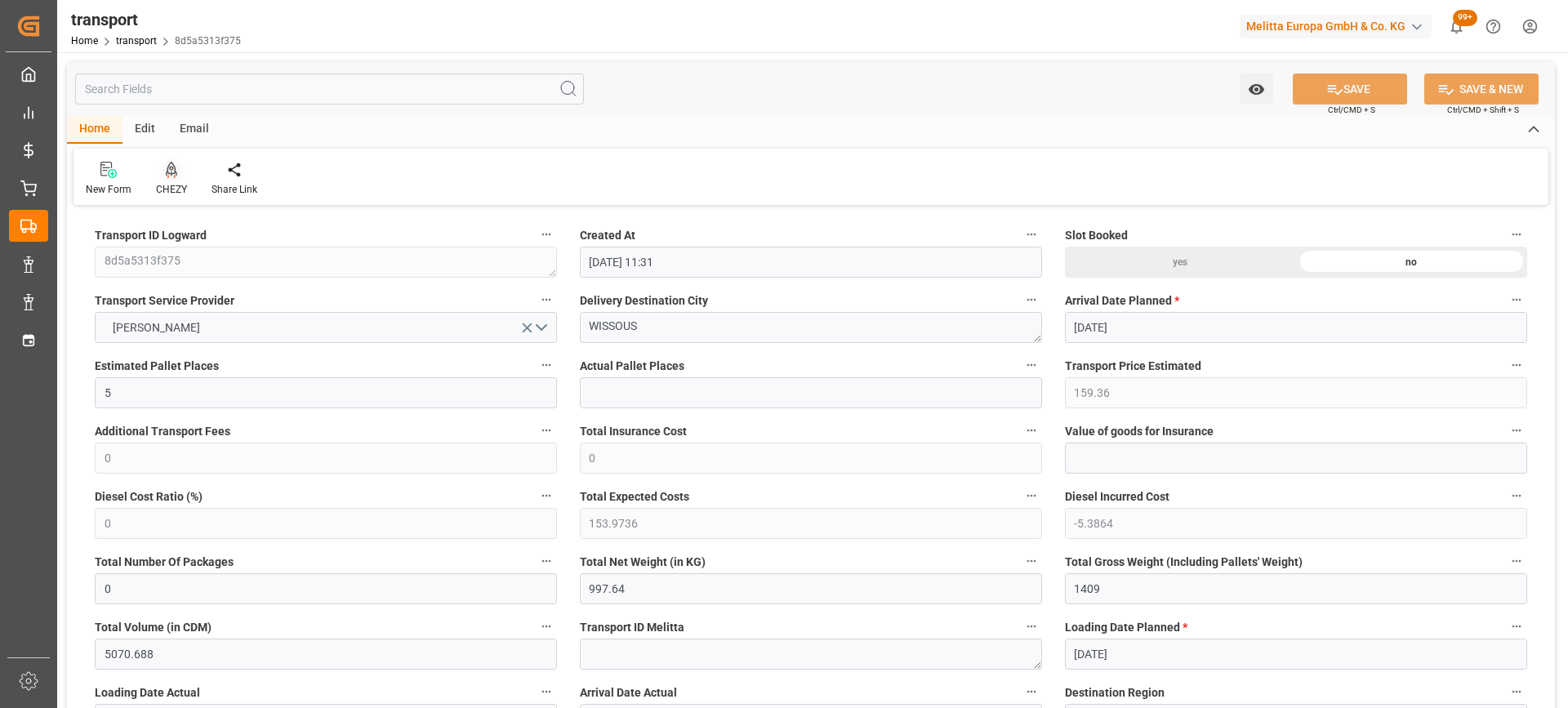
click at [165, 181] on div "CHEZY" at bounding box center [171, 179] width 55 height 36
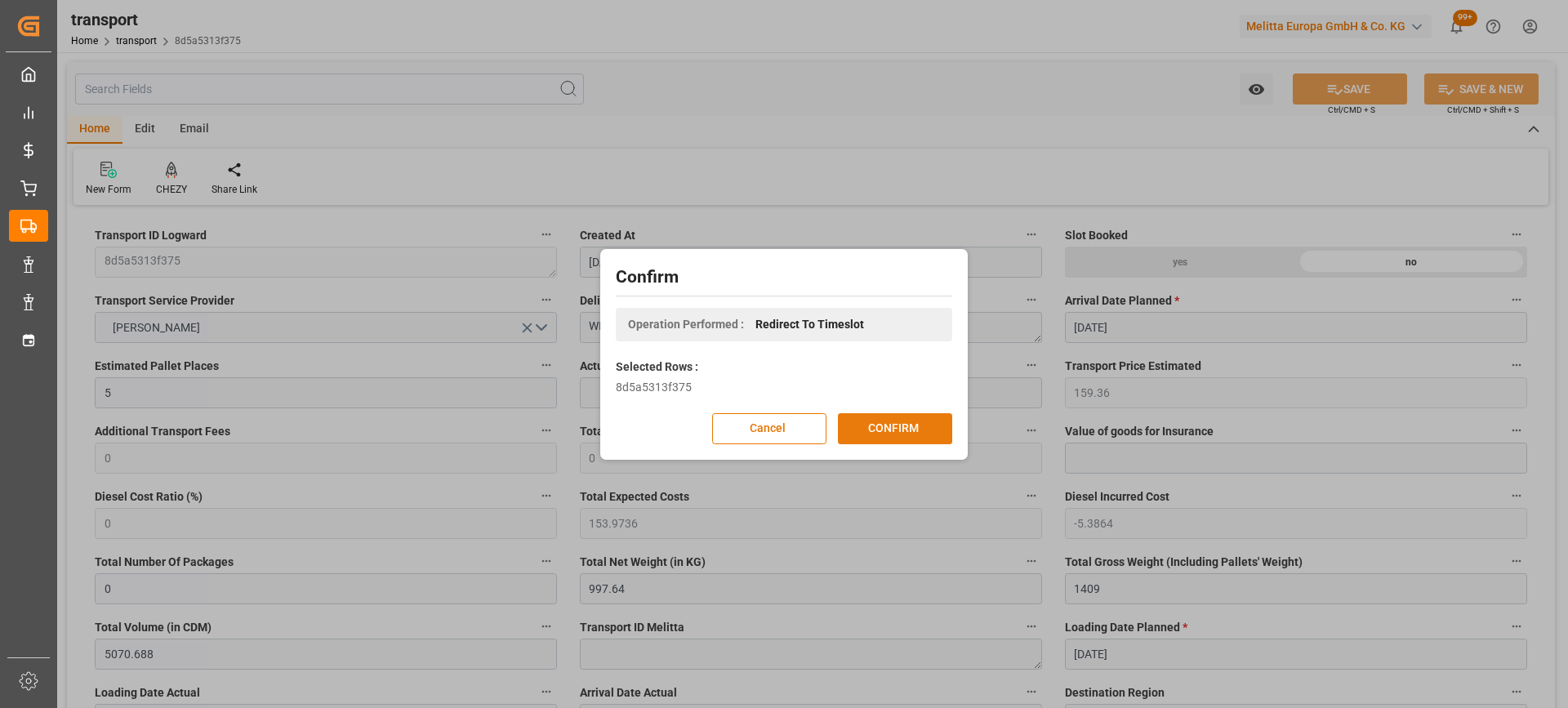
click at [887, 428] on button "CONFIRM" at bounding box center [895, 428] width 114 height 31
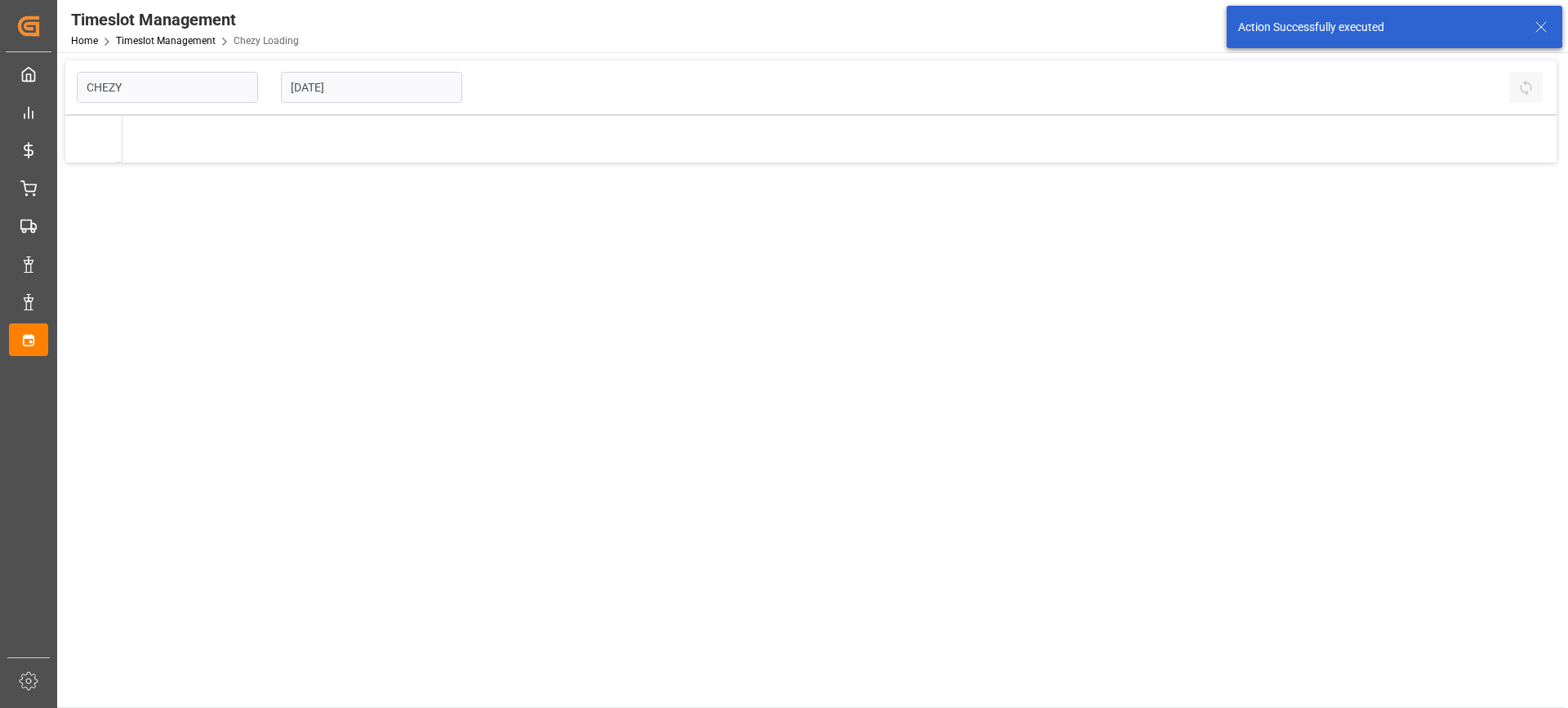
type input "Chezy Loading"
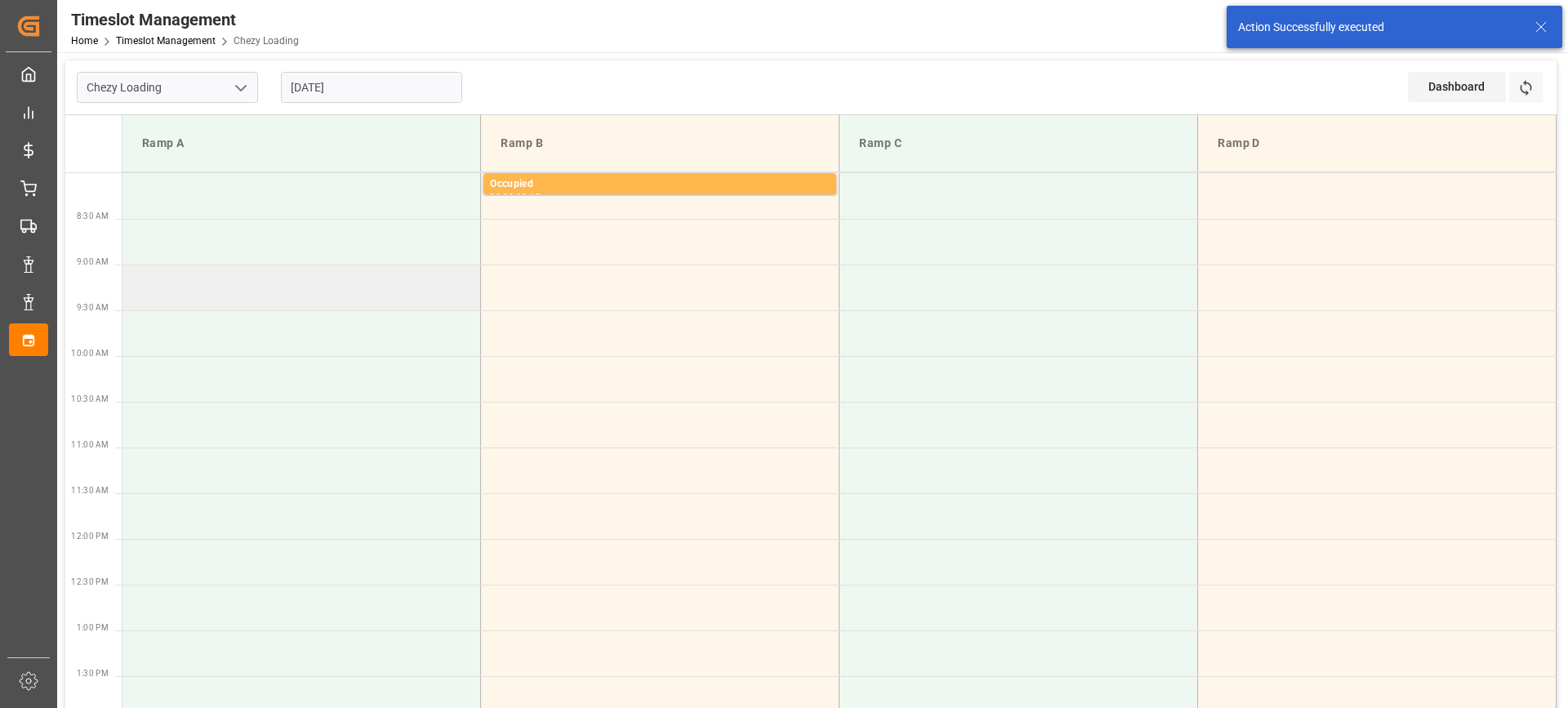
click at [270, 279] on td at bounding box center [302, 287] width 358 height 46
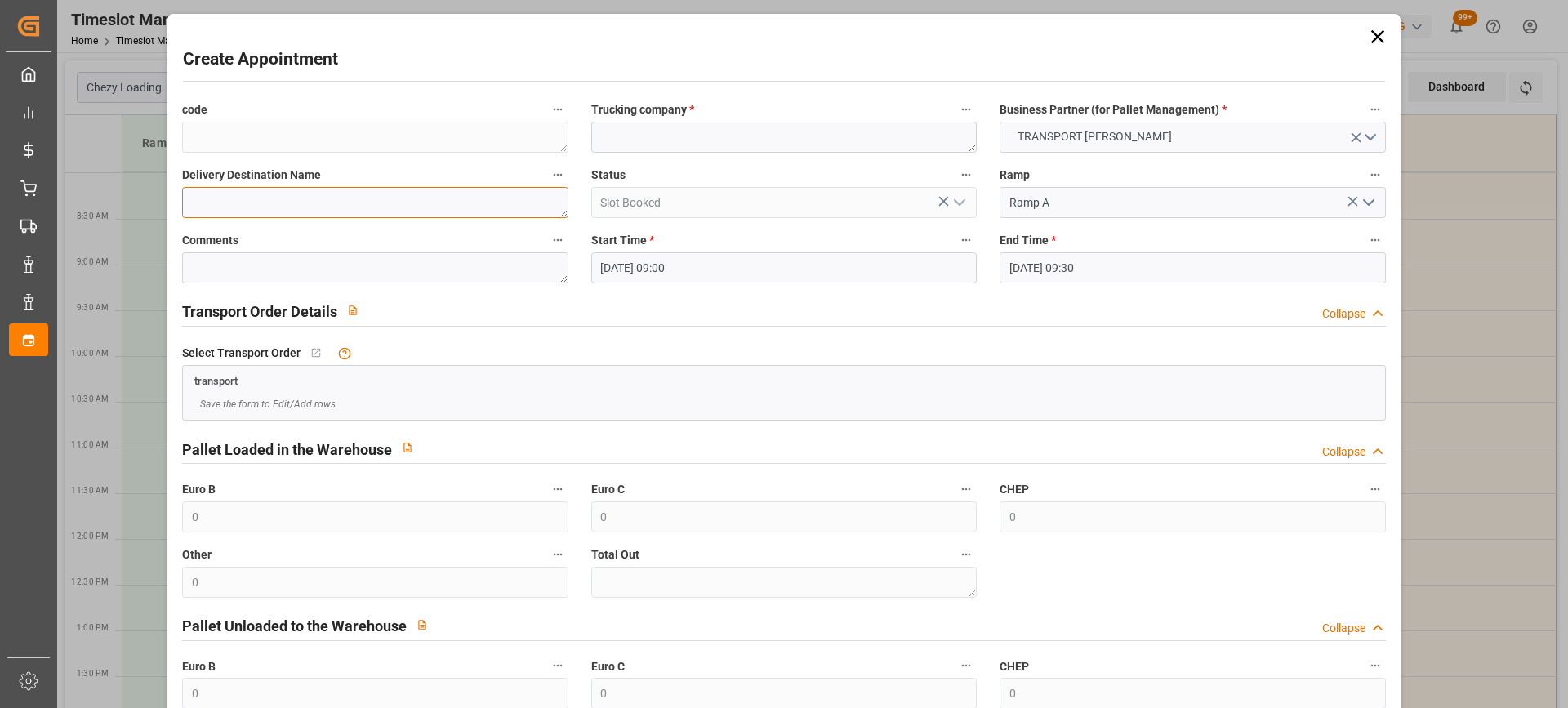
click at [217, 200] on textarea at bounding box center [375, 202] width 386 height 31
paste textarea "WISSOUS"
type textarea "WISSOUS"
paste textarea "WISSOUS"
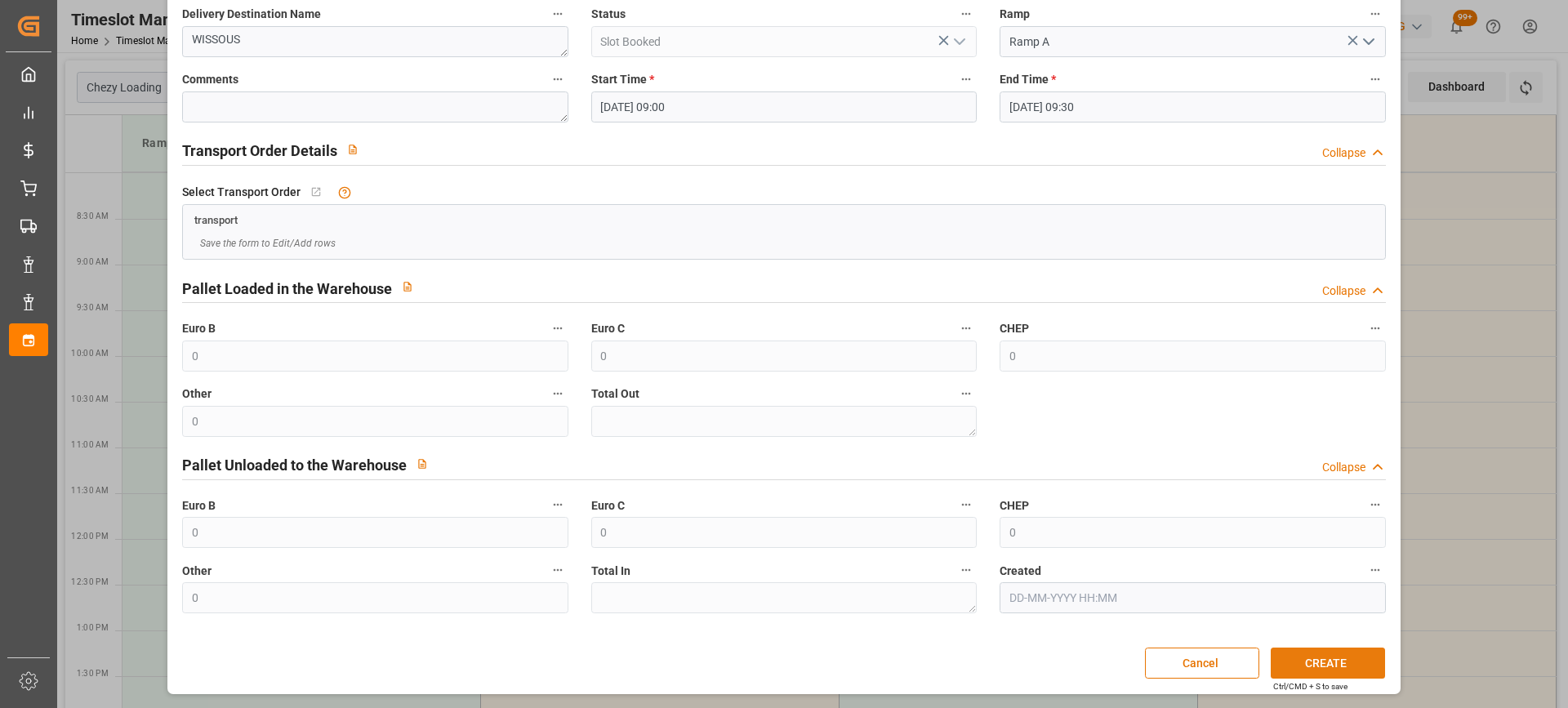
type textarea "WISSOUS"
click at [1315, 667] on button "CREATE" at bounding box center [1327, 663] width 114 height 31
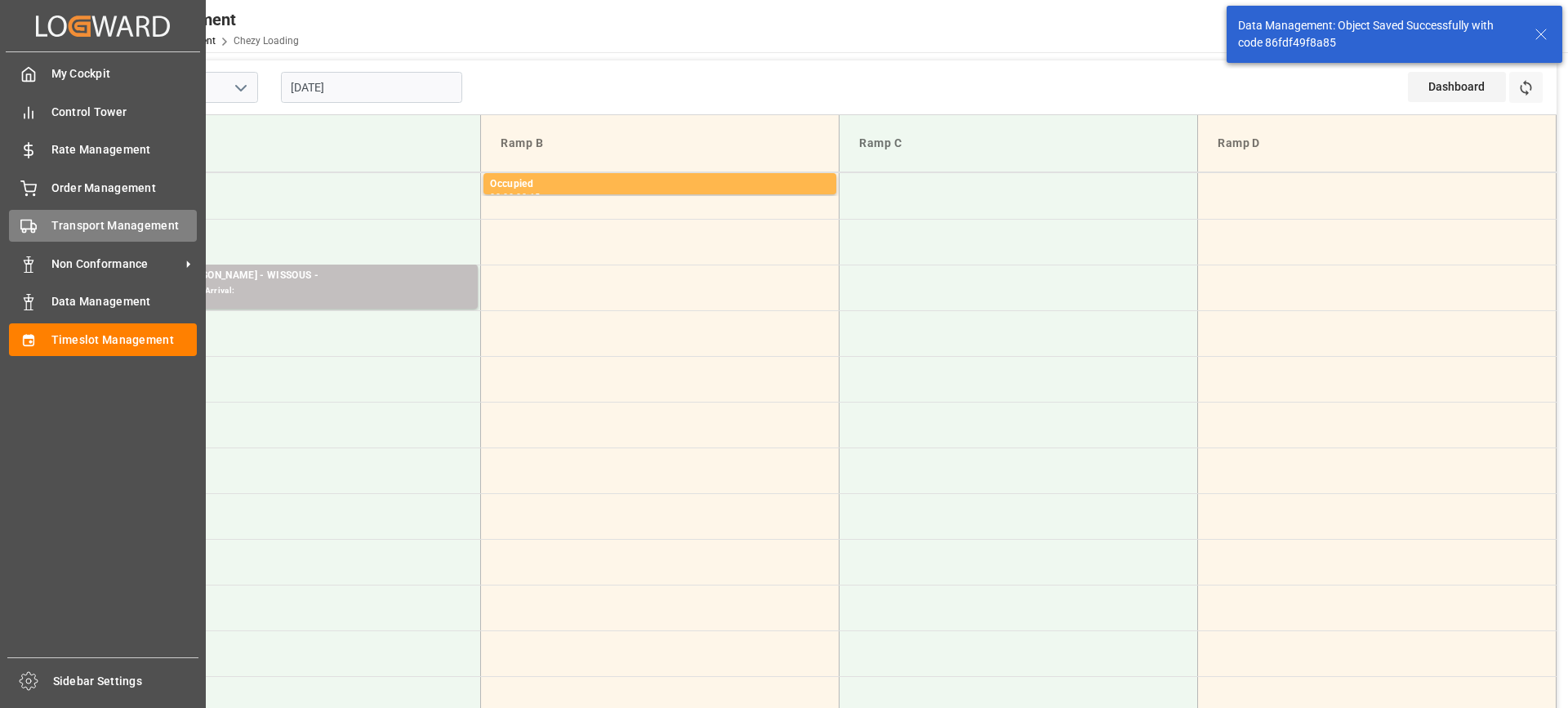
click at [77, 229] on span "Transport Management" at bounding box center [124, 226] width 146 height 17
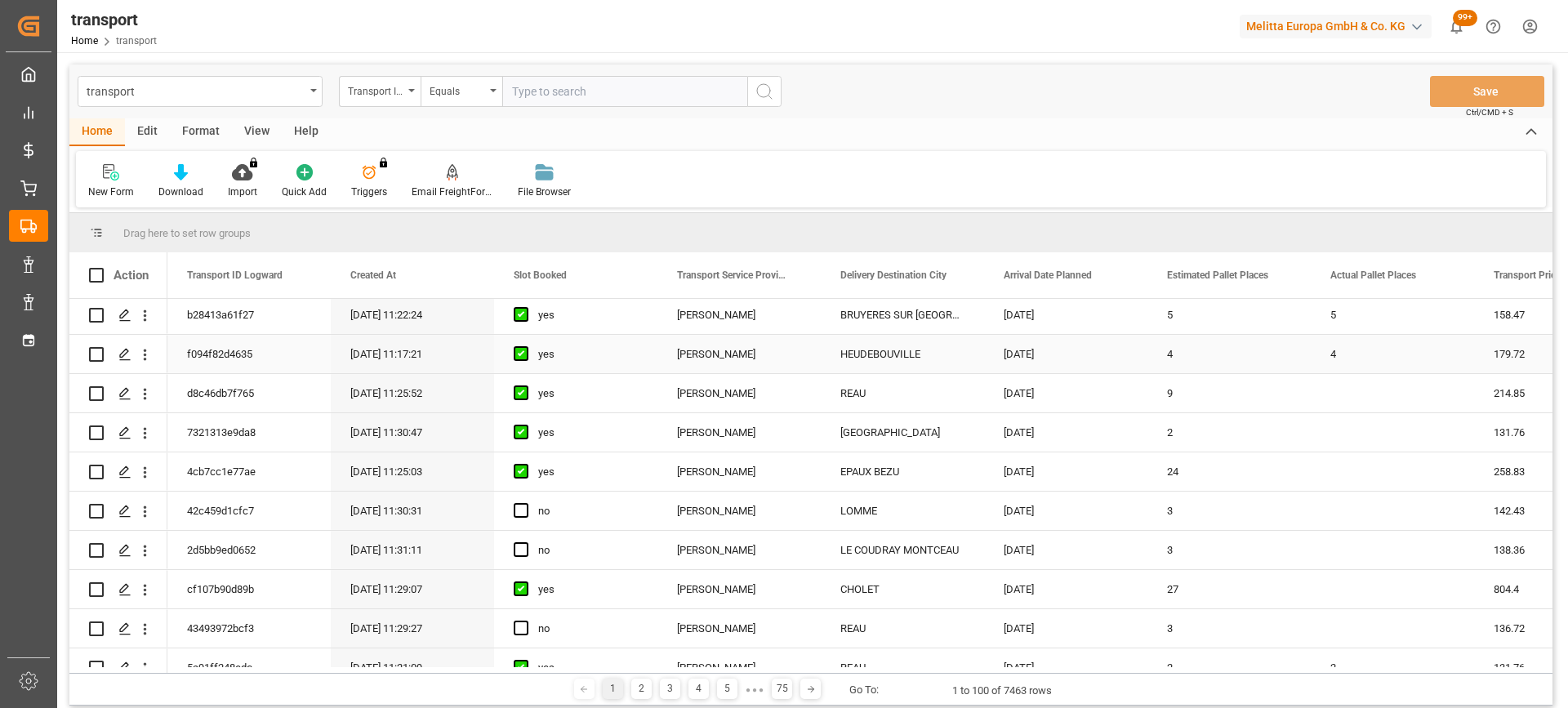
scroll to position [163, 0]
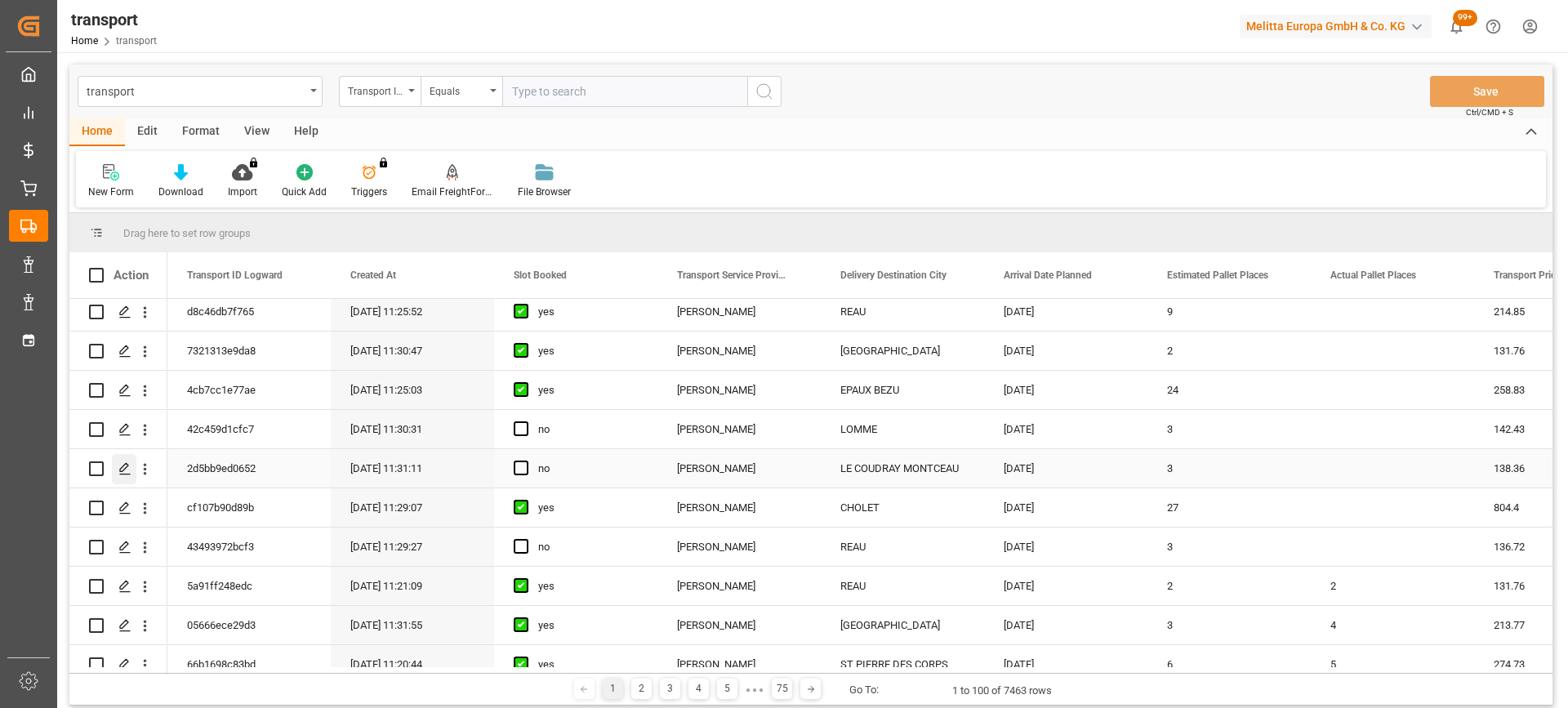
click at [120, 471] on polygon "Press SPACE to select this row." at bounding box center [125, 468] width 9 height 9
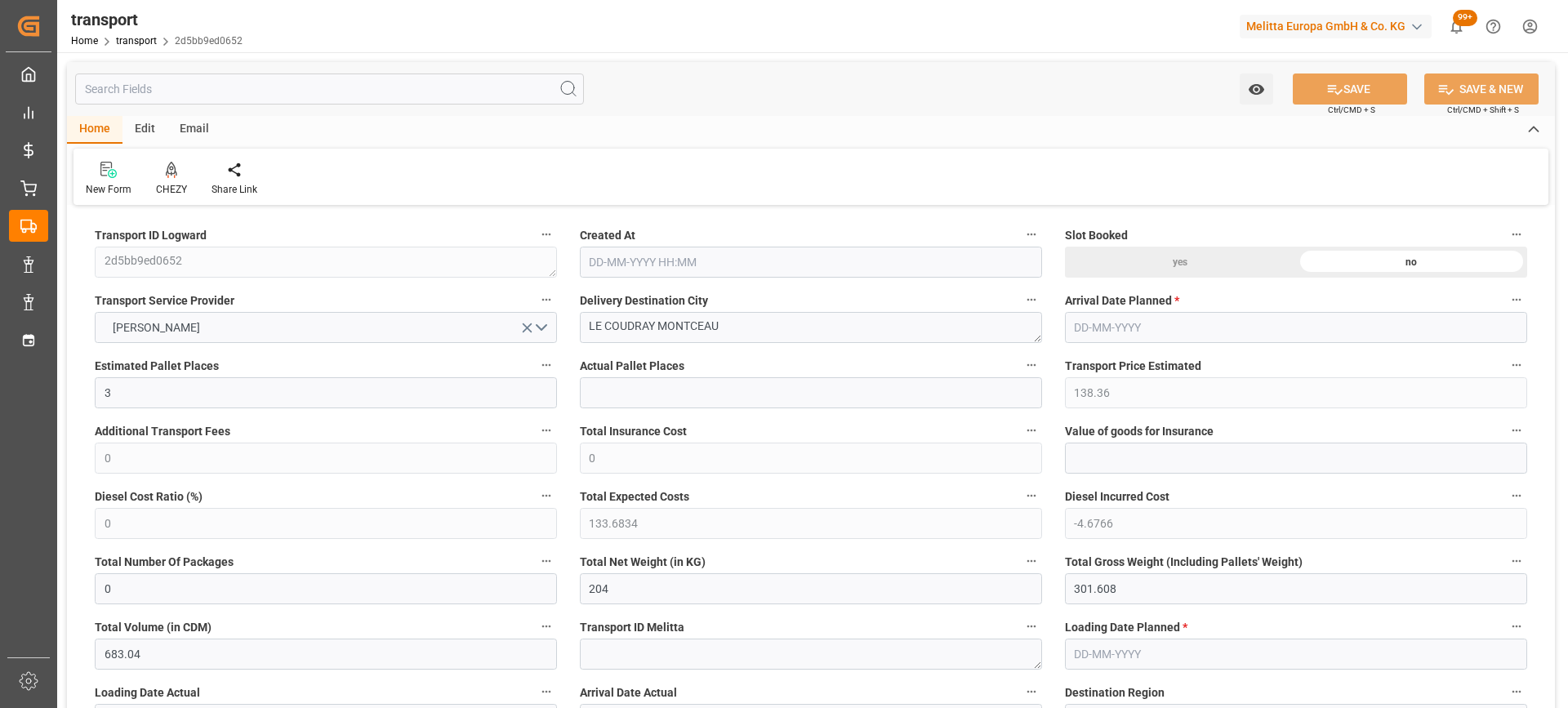
type input "03-09-2025 11:31"
type input "10-09-2025"
type input "[DATE]"
drag, startPoint x: 753, startPoint y: 329, endPoint x: 537, endPoint y: 316, distance: 216.4
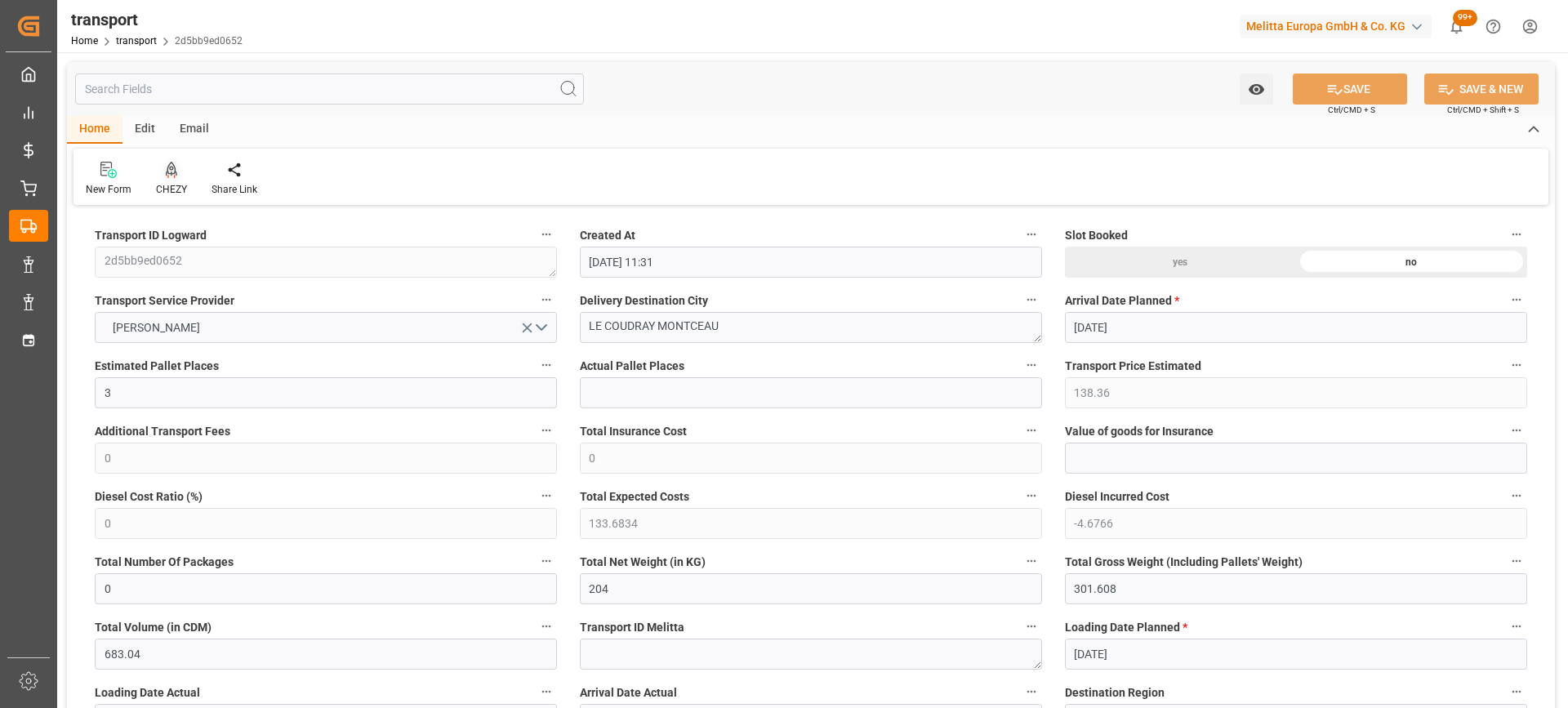
click at [175, 171] on icon at bounding box center [171, 169] width 11 height 14
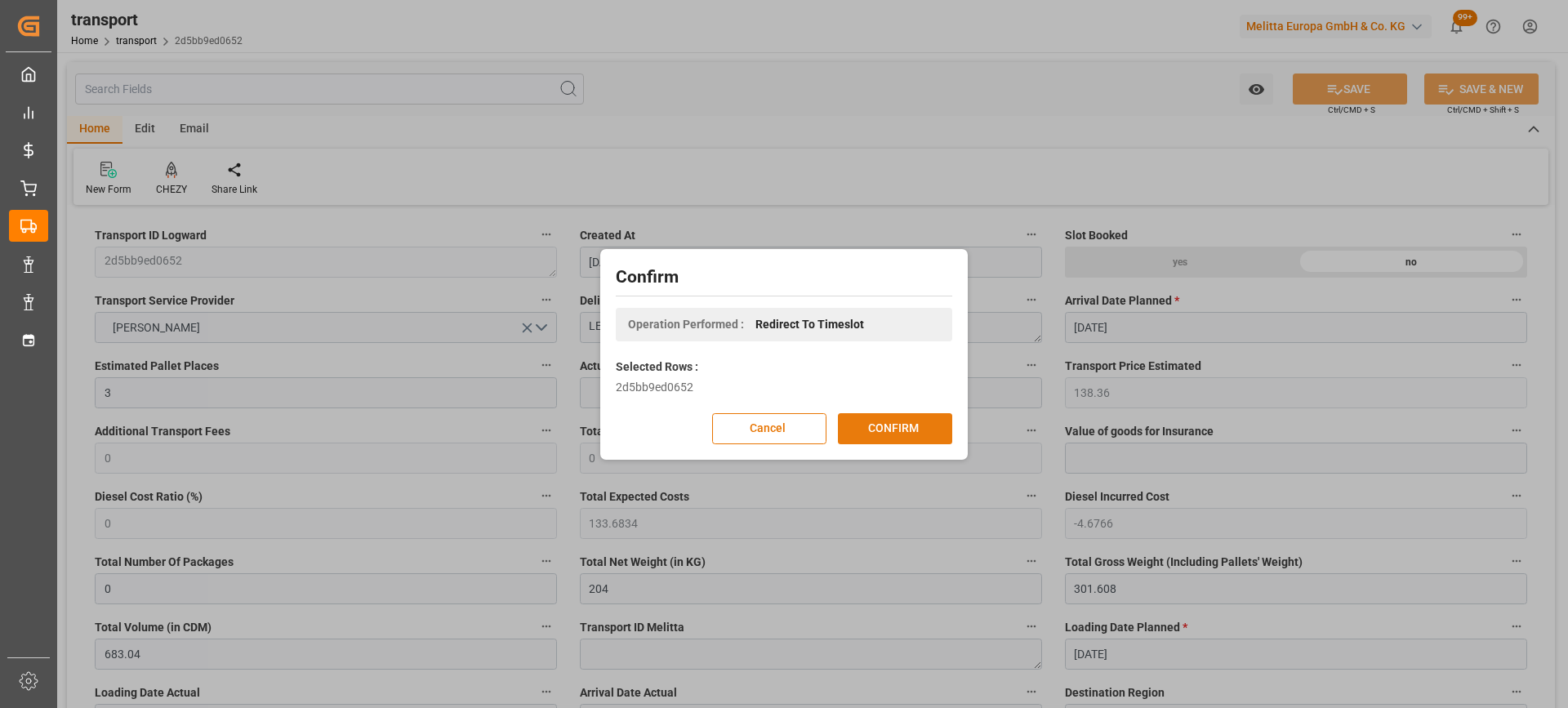
click at [880, 435] on button "CONFIRM" at bounding box center [895, 428] width 114 height 31
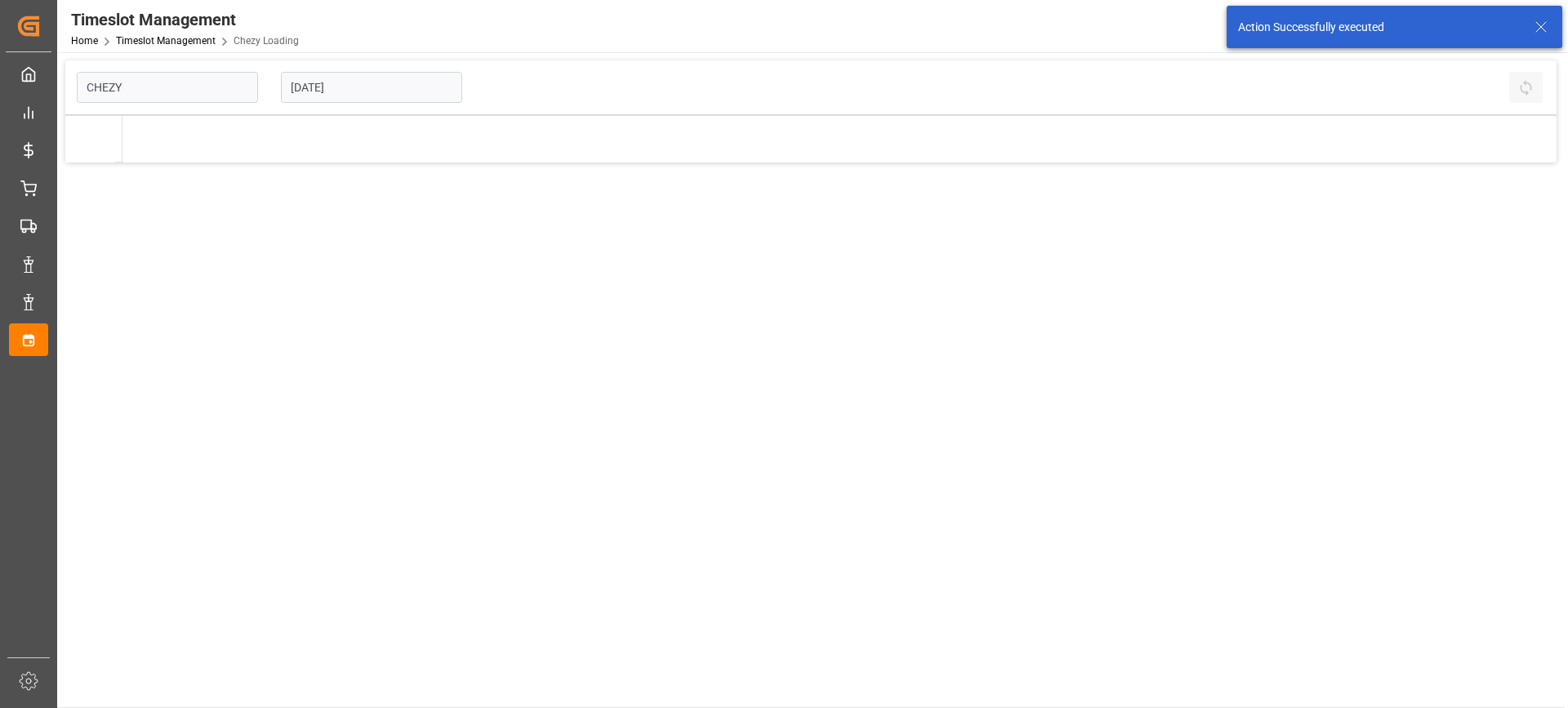
type input "Chezy Loading"
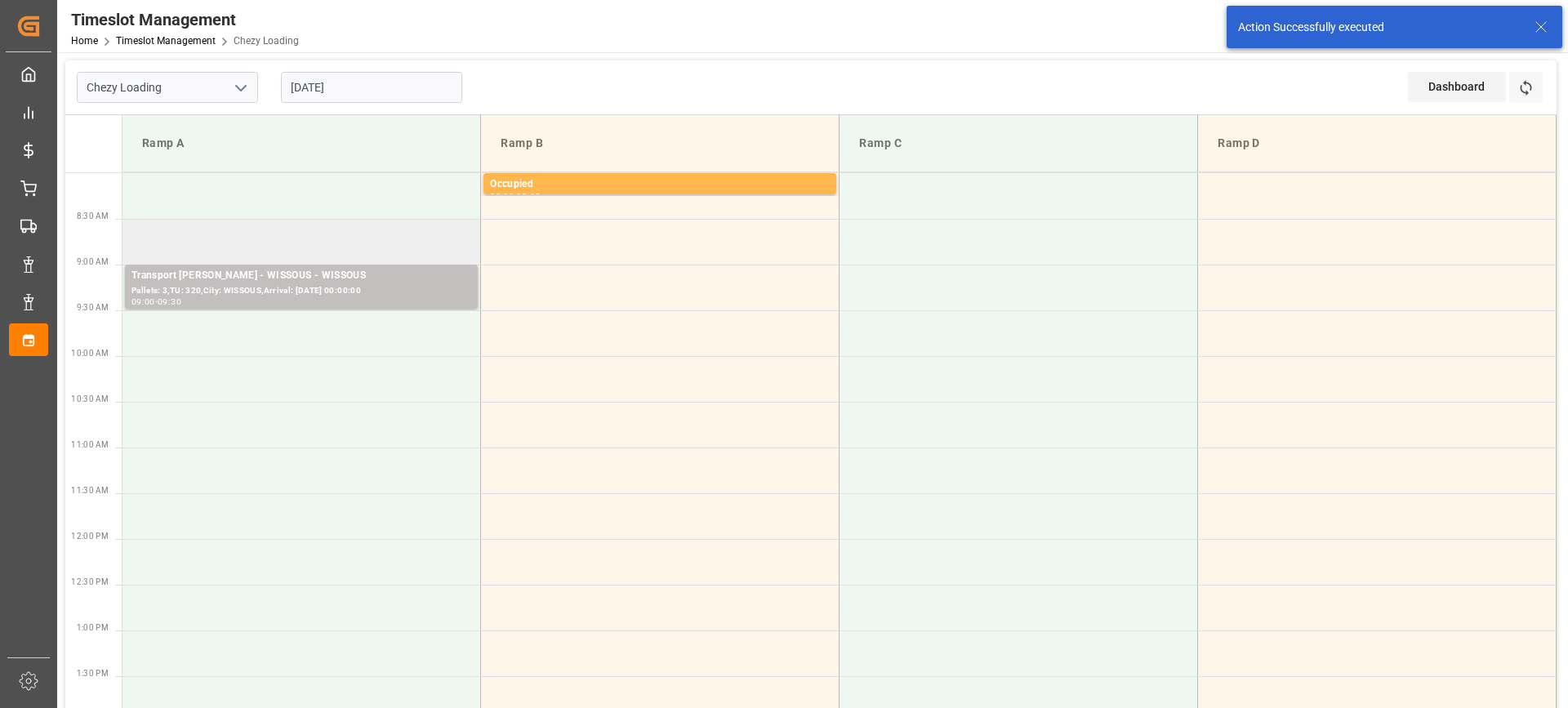
click at [209, 241] on td at bounding box center [302, 242] width 358 height 46
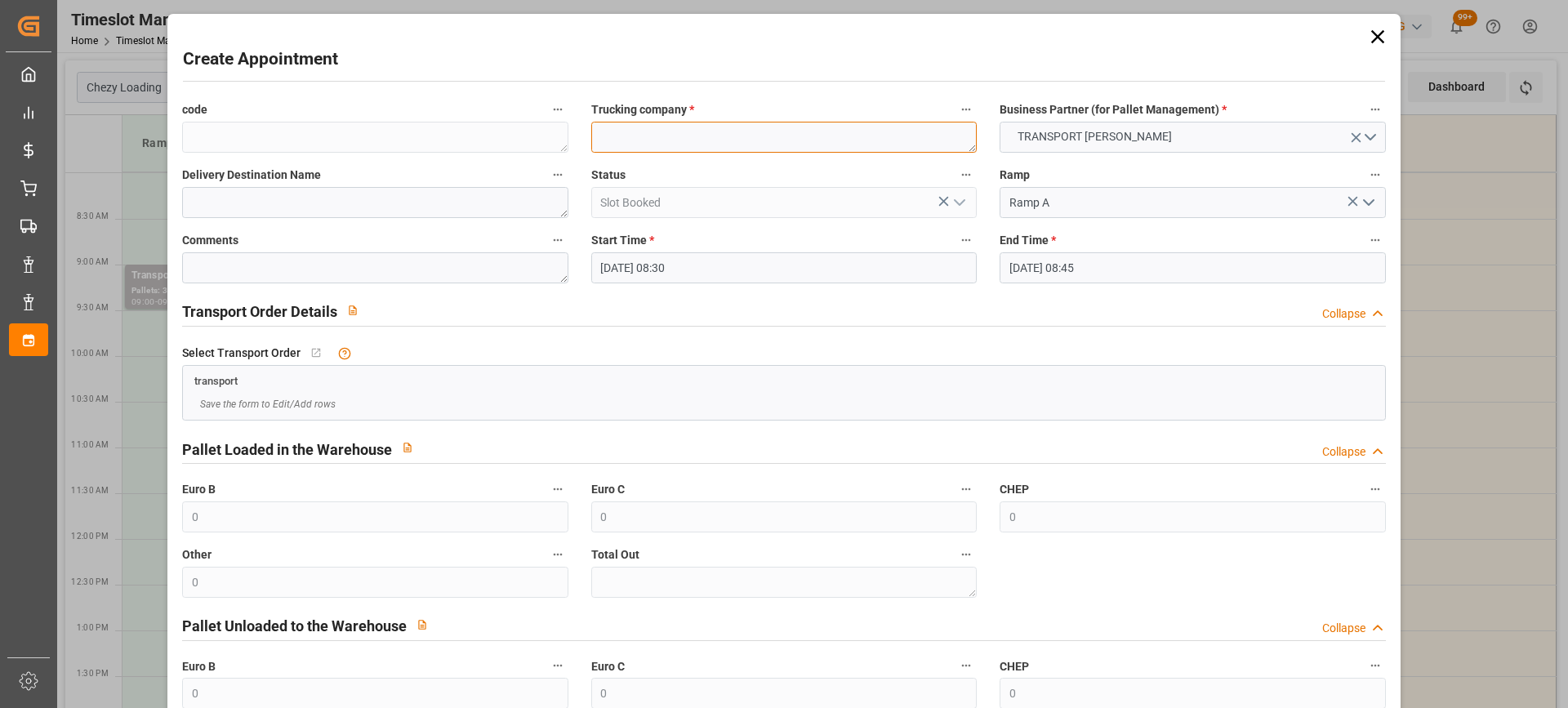
paste textarea "LE COUDRAY MONTCEAU"
type textarea "LE COUDRAY MONTCEAU"
paste textarea "LE COUDRAY MONTCEAU"
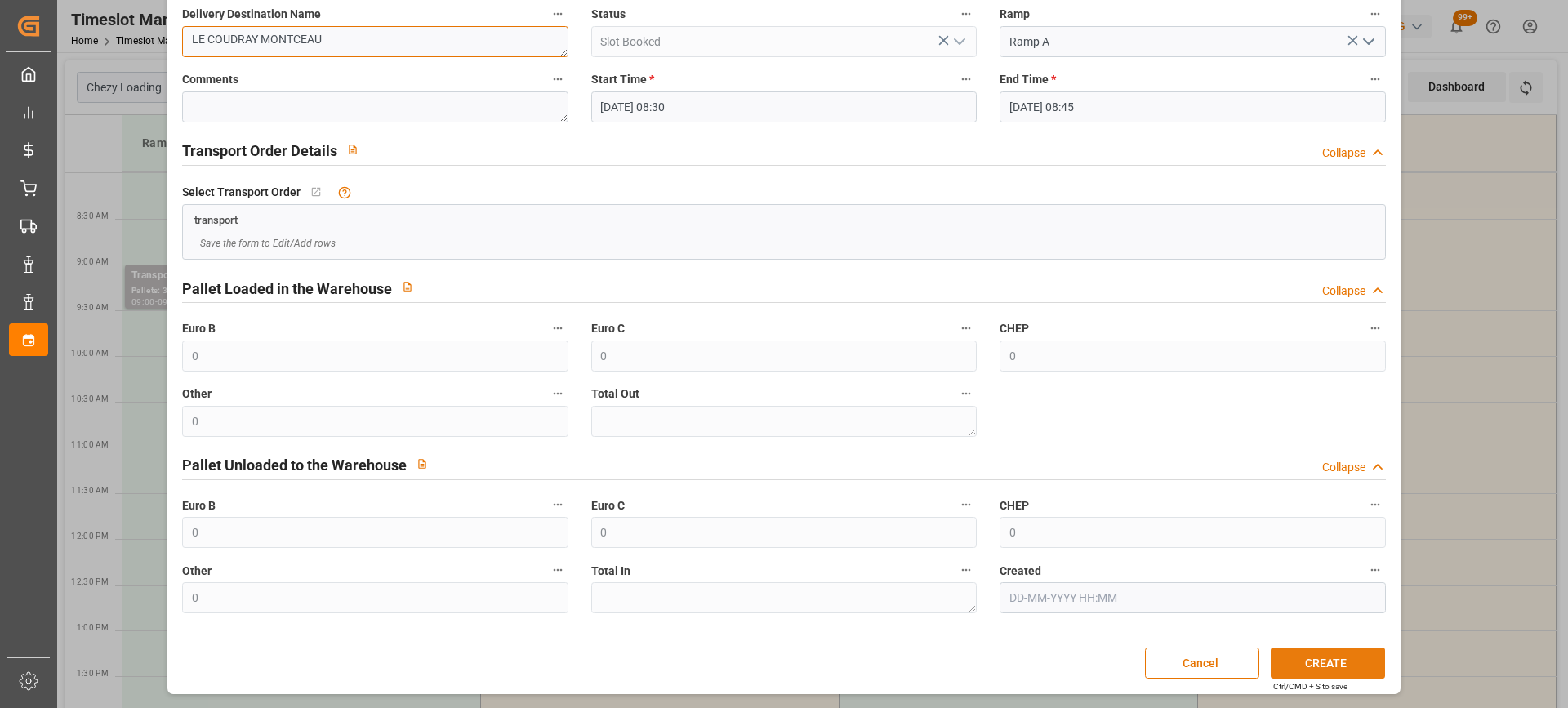
type textarea "LE COUDRAY MONTCEAU"
click at [1307, 659] on button "CREATE" at bounding box center [1327, 663] width 114 height 31
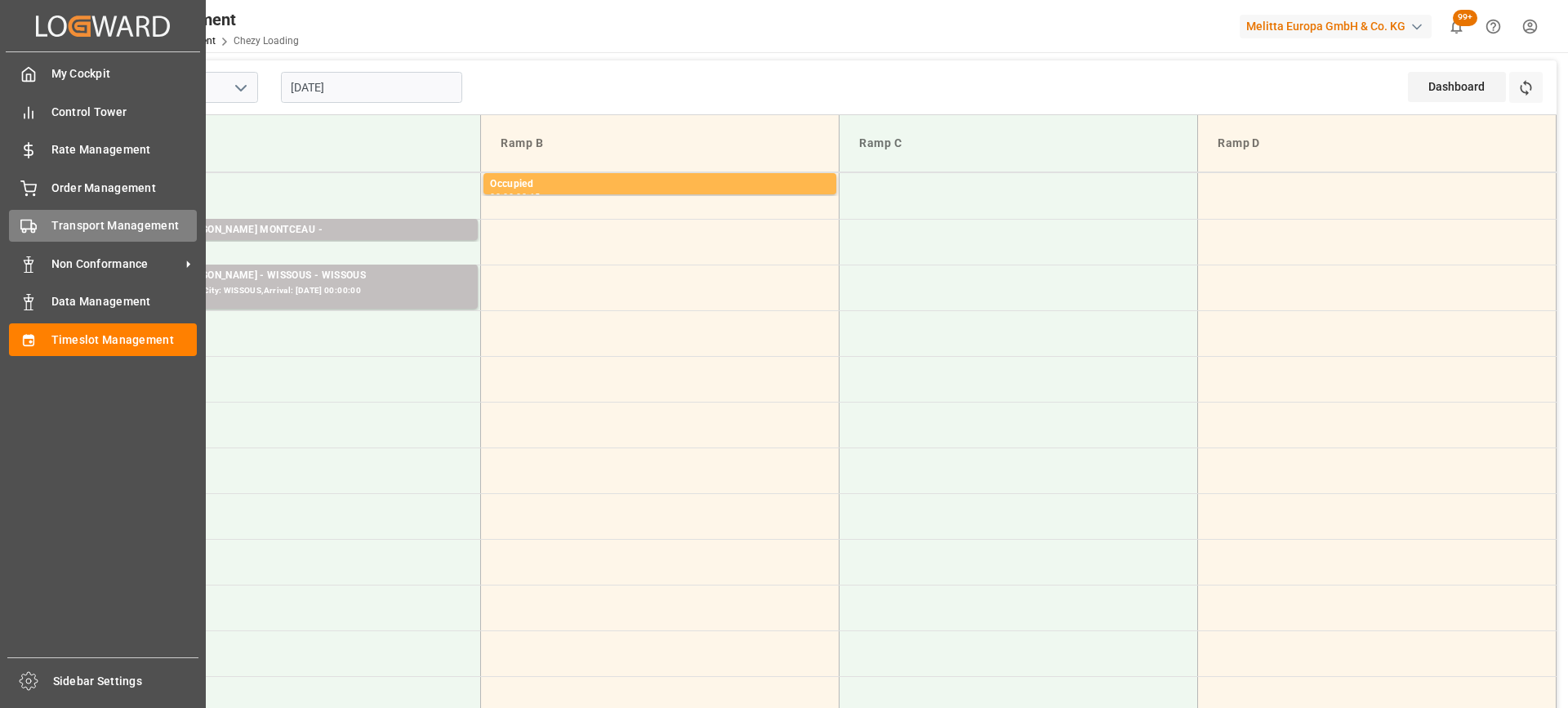
click at [109, 234] on span "Transport Management" at bounding box center [124, 226] width 146 height 17
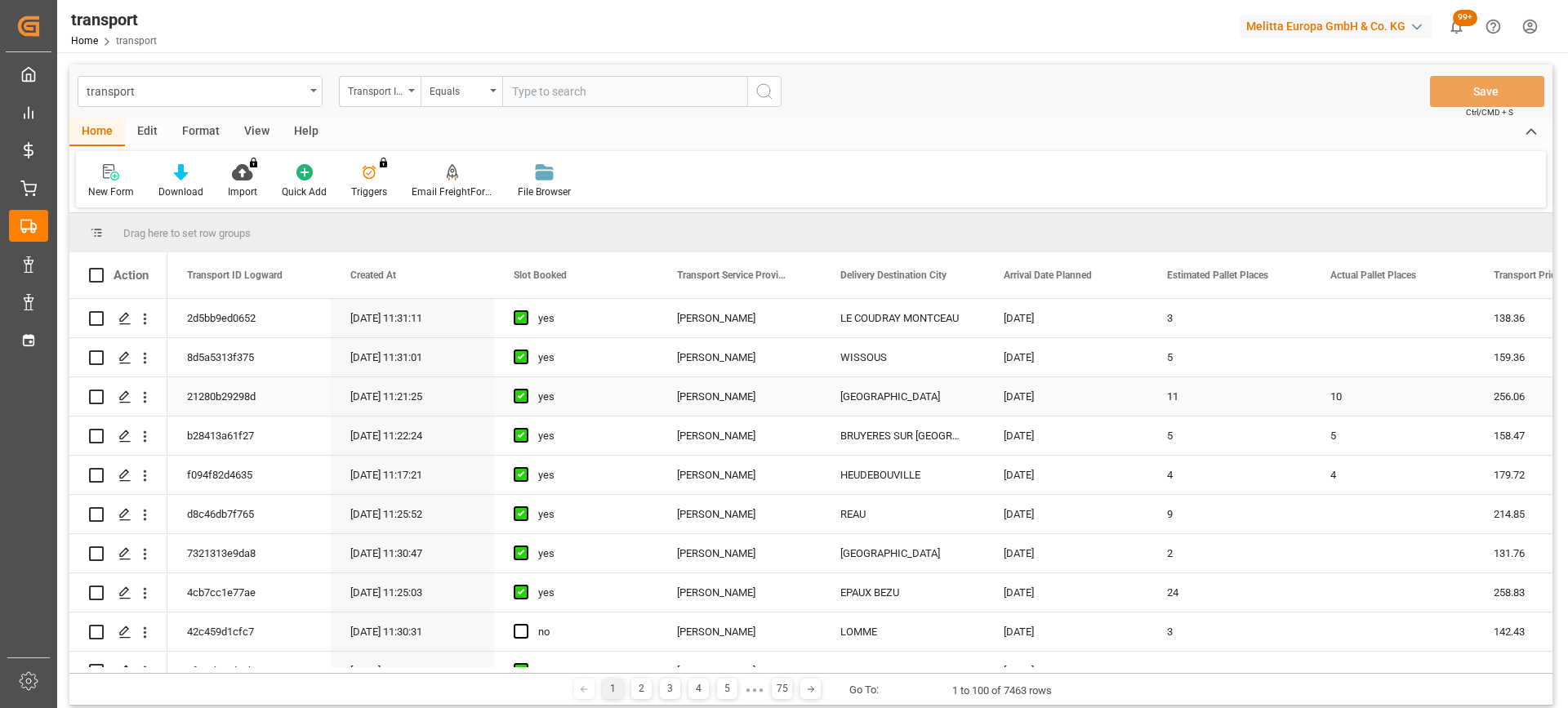
scroll to position [163, 0]
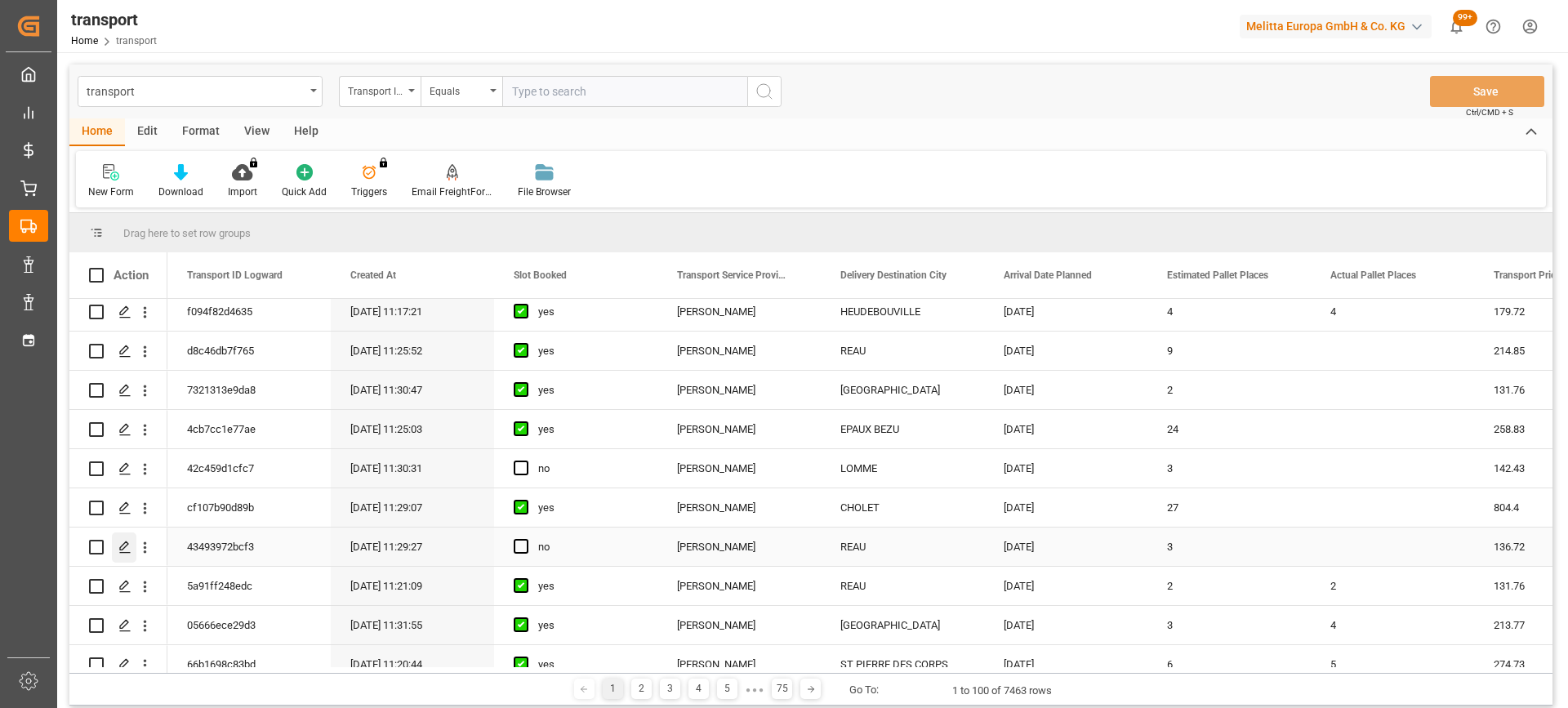
click at [117, 549] on div "Press SPACE to select this row." at bounding box center [124, 547] width 25 height 30
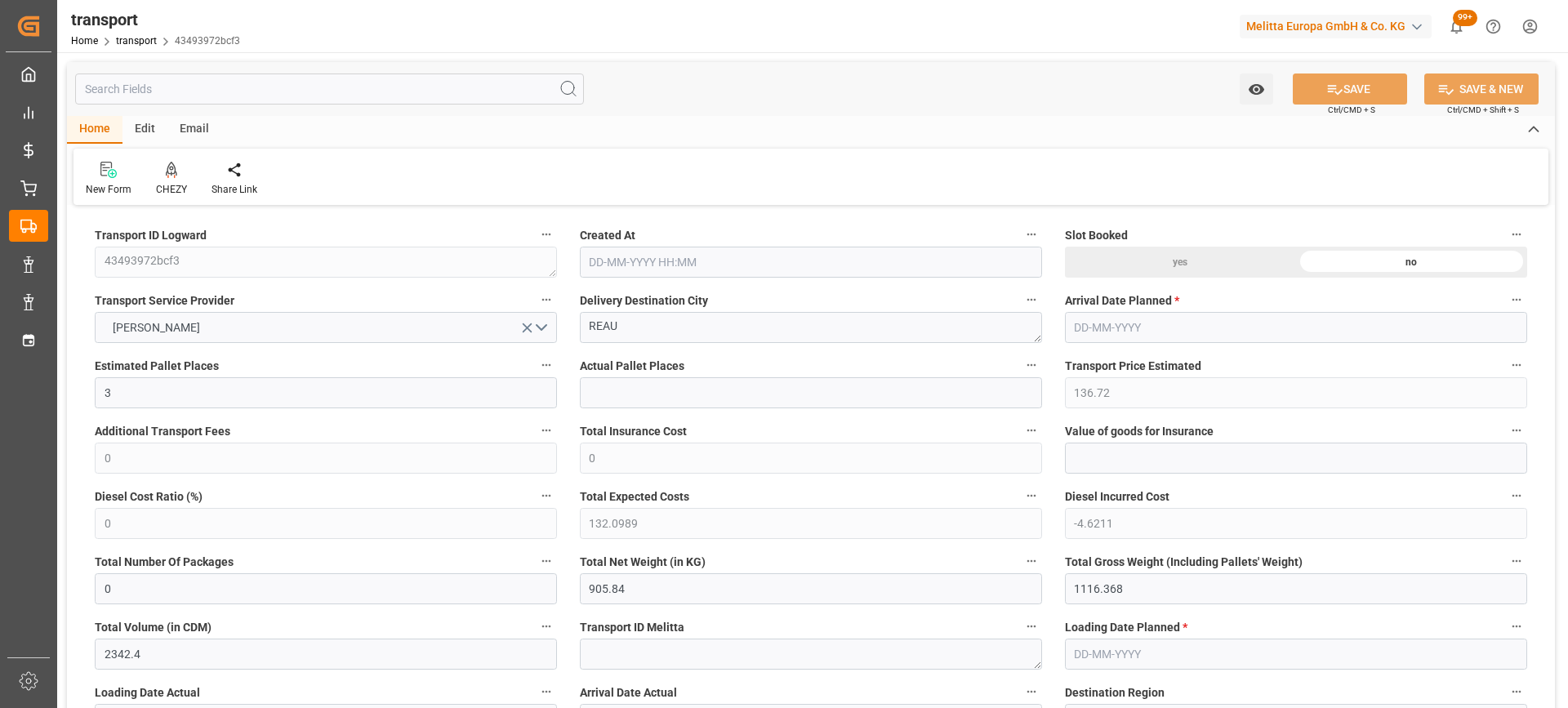
type input "3"
type input "136.72"
type input "0"
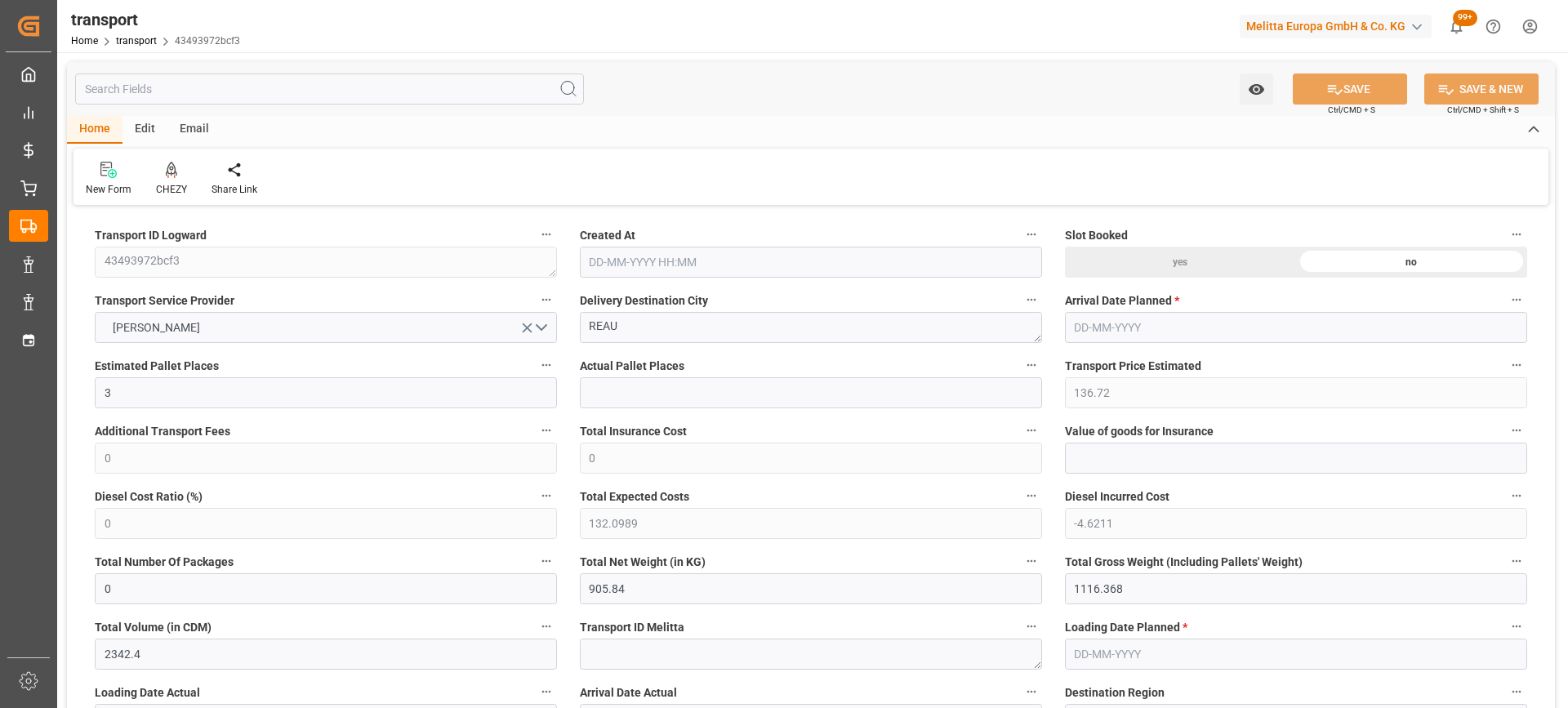
type input "132.0989"
type input "-4.6211"
type input "0"
type input "905.84"
type input "1116.368"
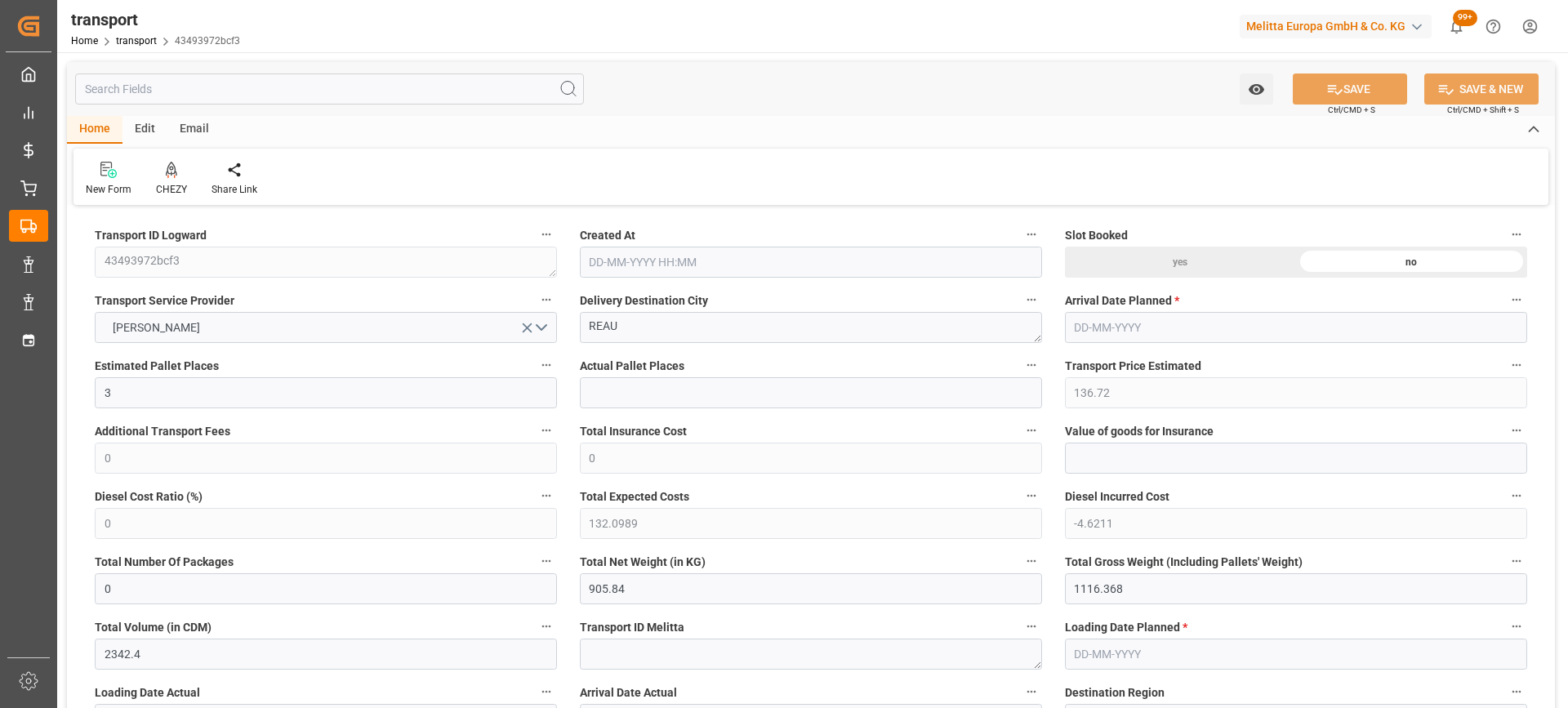
type input "2342.4"
type input "77"
type input "1"
type input "102"
type input "4"
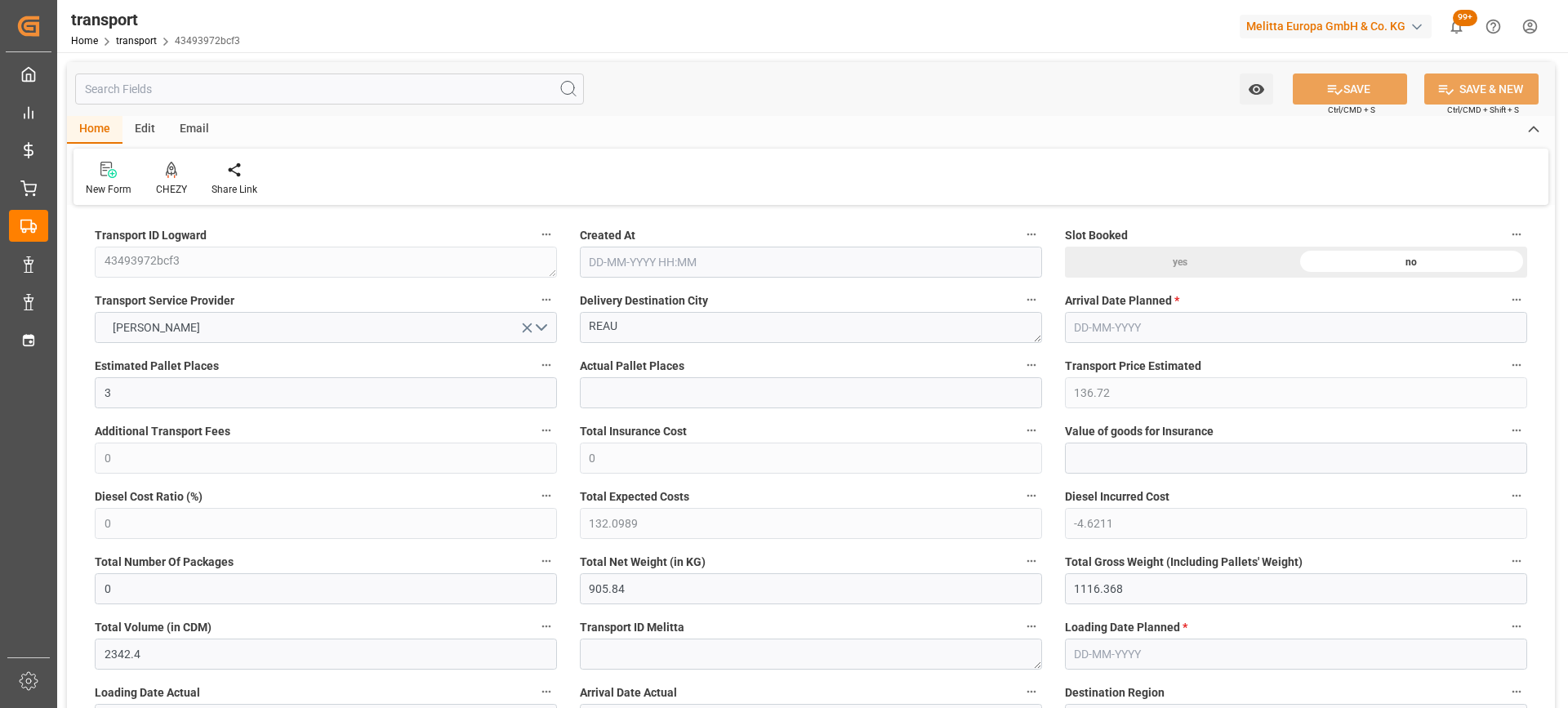
type input "101"
type input "996.688"
type input "0"
type input "4710.8598"
type input "0"
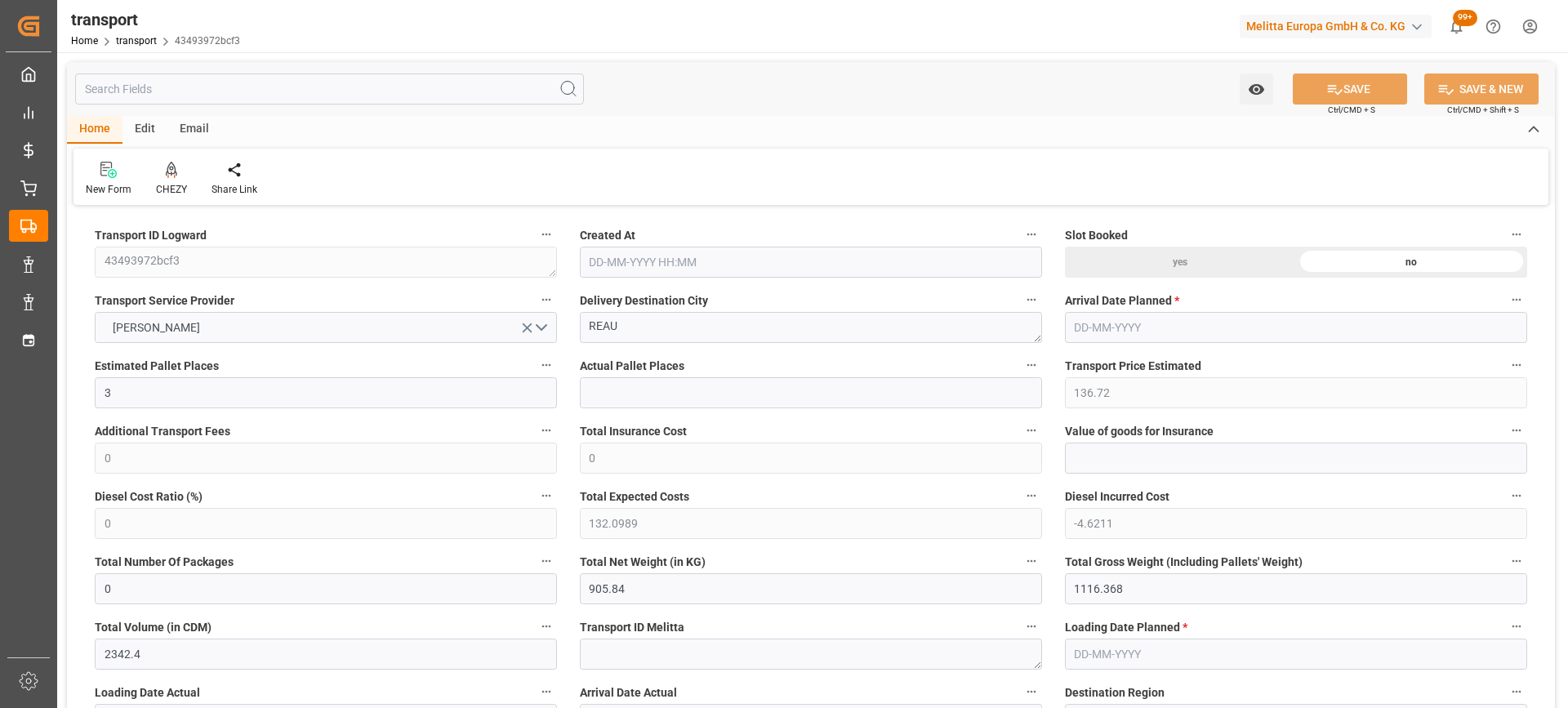
type input "0"
type input "21"
type input "35"
type input "[DATE] 11:29"
type input "[DATE]"
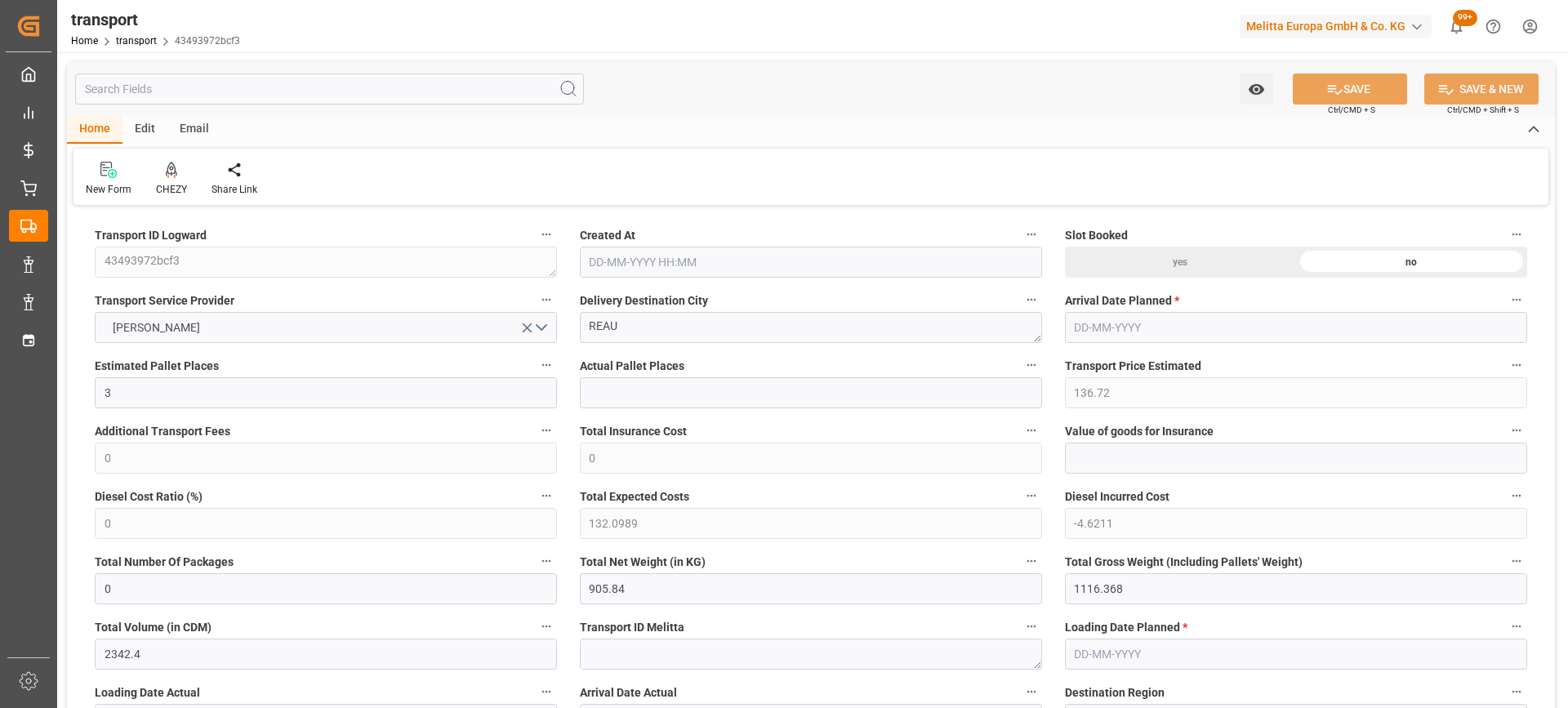
type input "[DATE]"
drag, startPoint x: 680, startPoint y: 316, endPoint x: 523, endPoint y: 316, distance: 157.0
click at [171, 172] on icon at bounding box center [171, 170] width 11 height 16
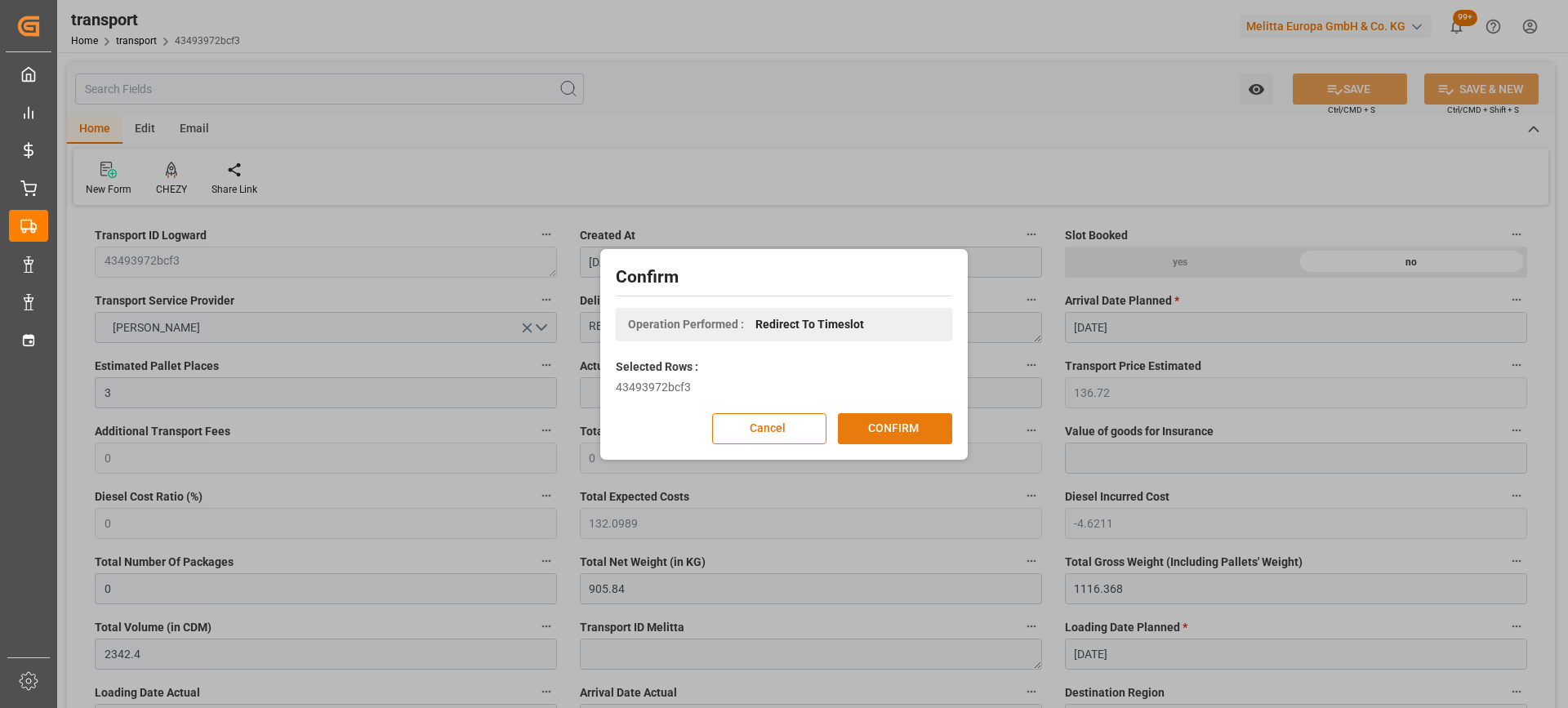
click at [879, 435] on button "CONFIRM" at bounding box center [895, 428] width 114 height 31
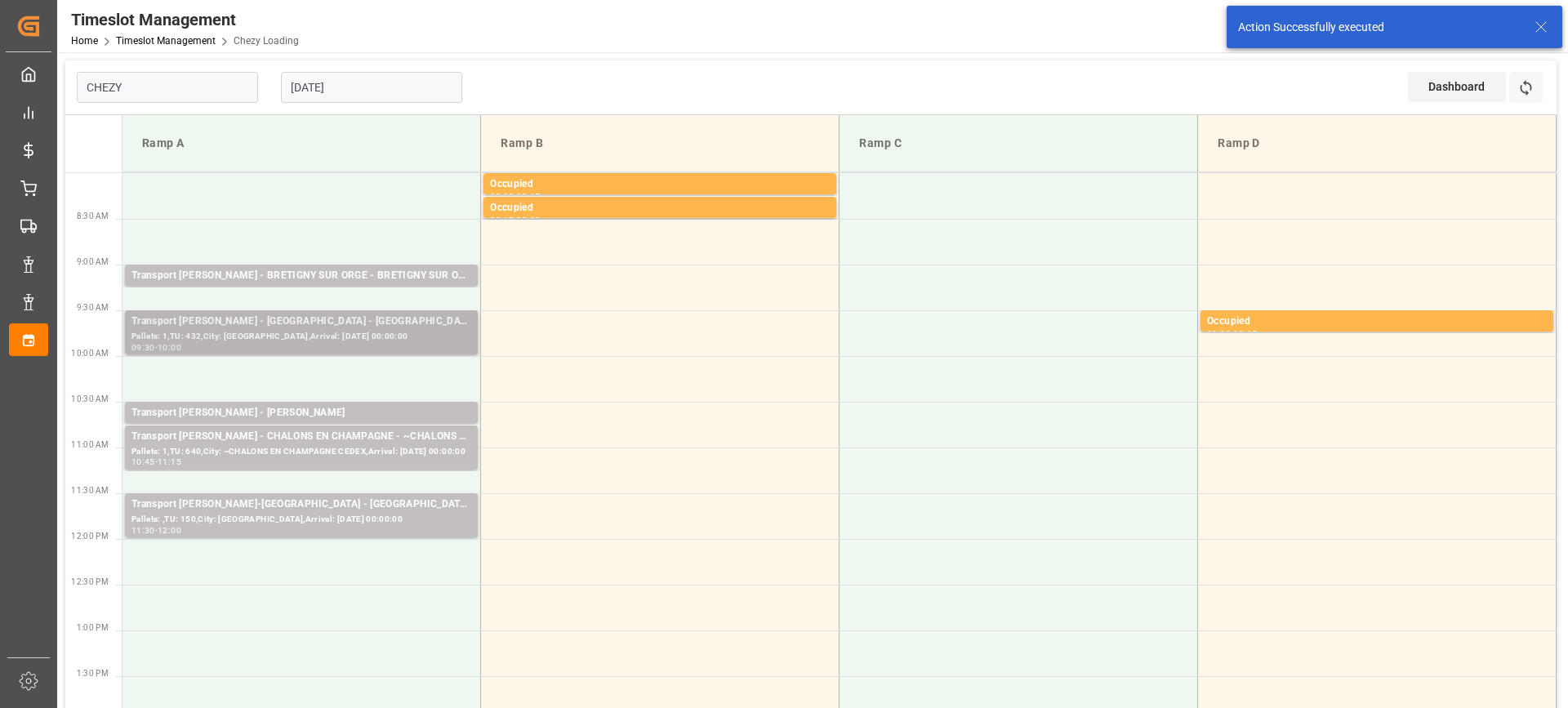
type input "Chezy Loading"
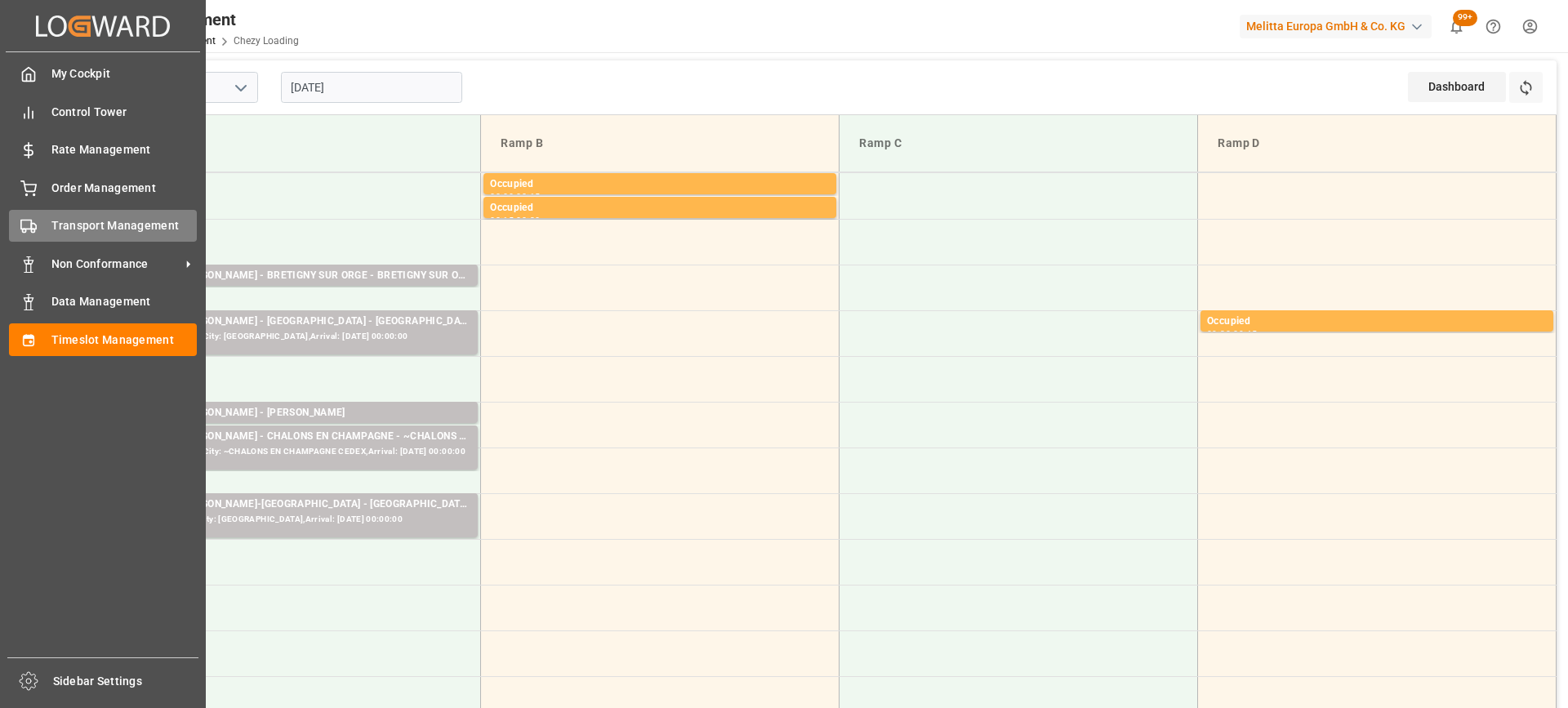
click at [99, 232] on span "Transport Management" at bounding box center [124, 226] width 146 height 17
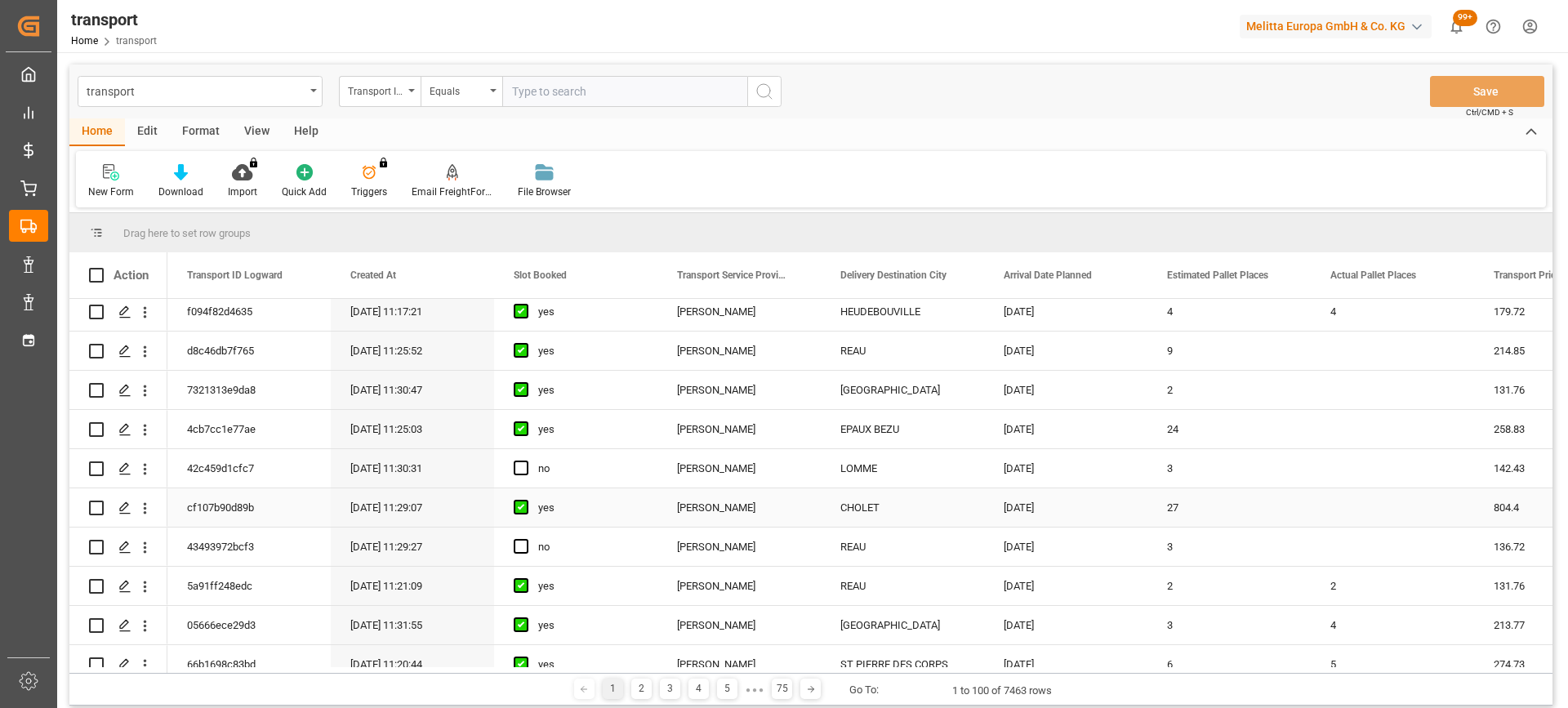
scroll to position [245, 0]
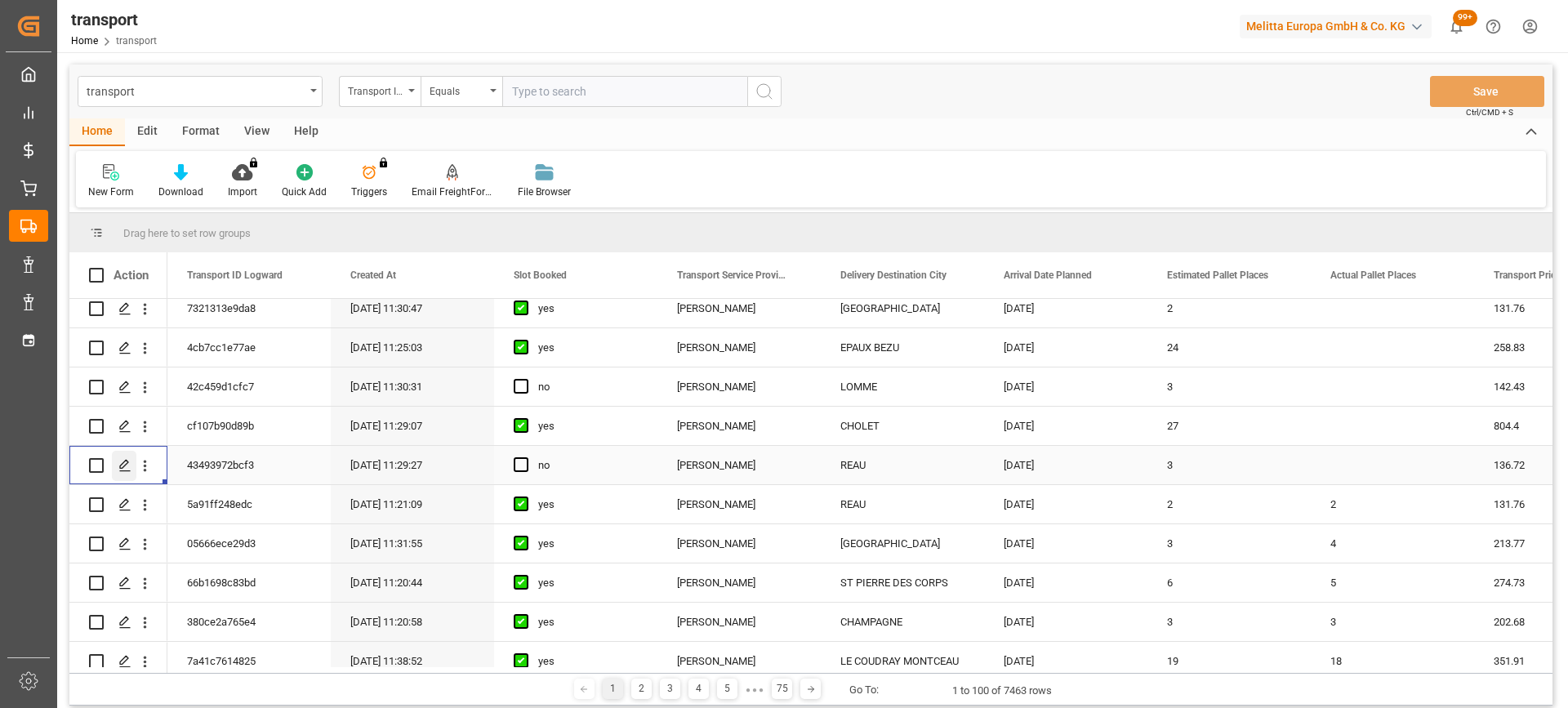
click at [125, 465] on polygon "Press SPACE to select this row." at bounding box center [125, 465] width 9 height 9
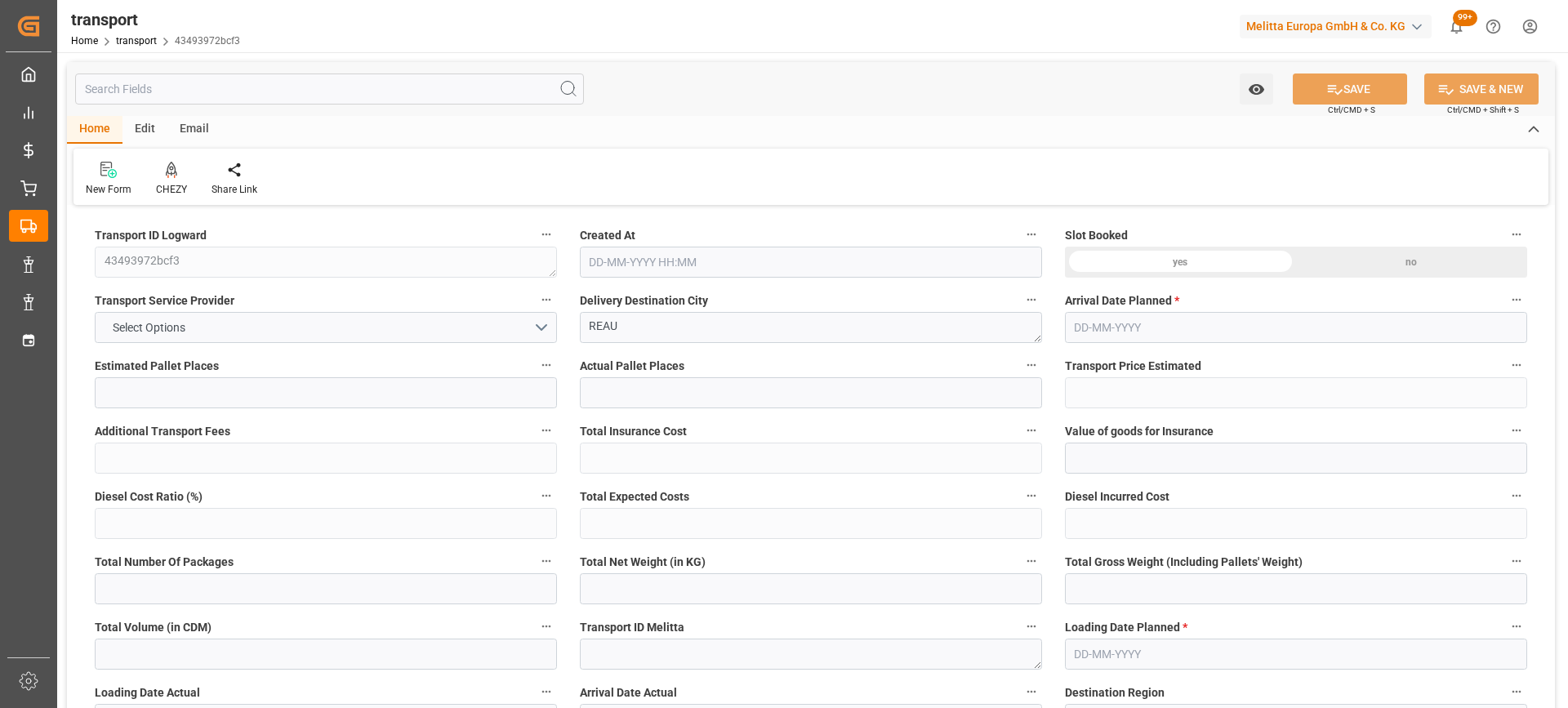
type input "3"
type input "136.72"
type input "0"
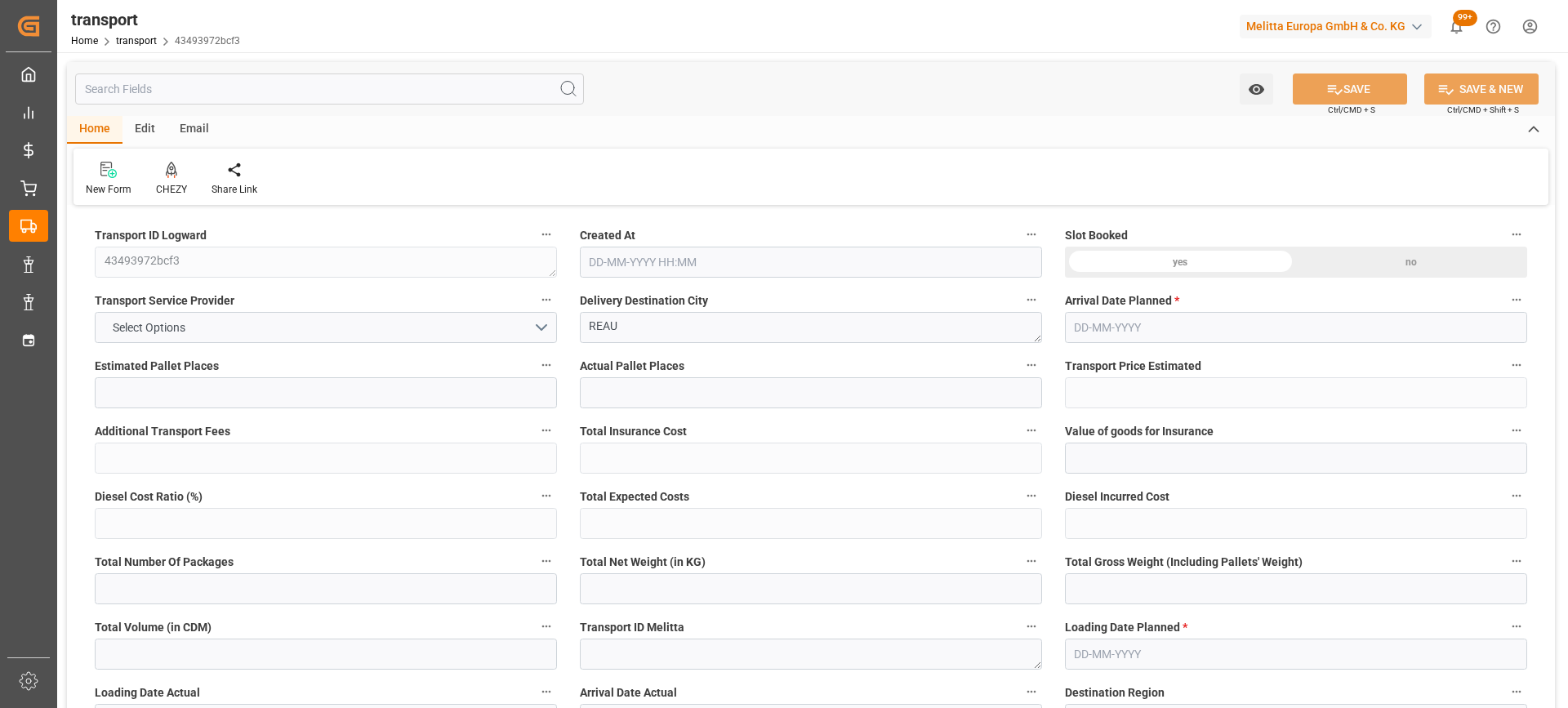
type input "132.0989"
type input "-4.6211"
type input "0"
type input "905.84"
type input "1116.368"
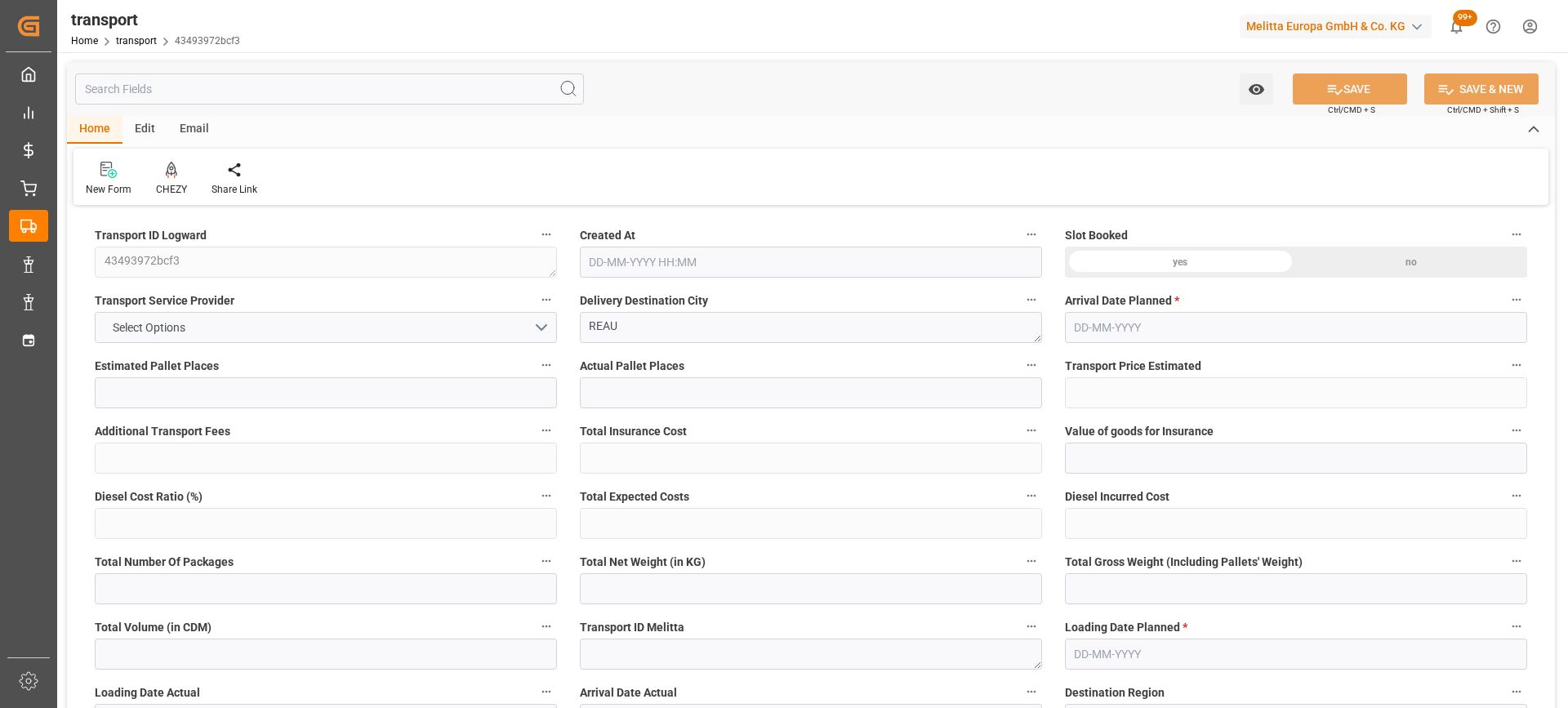
type input "2342.4"
type input "77"
type input "1"
type input "102"
type input "4"
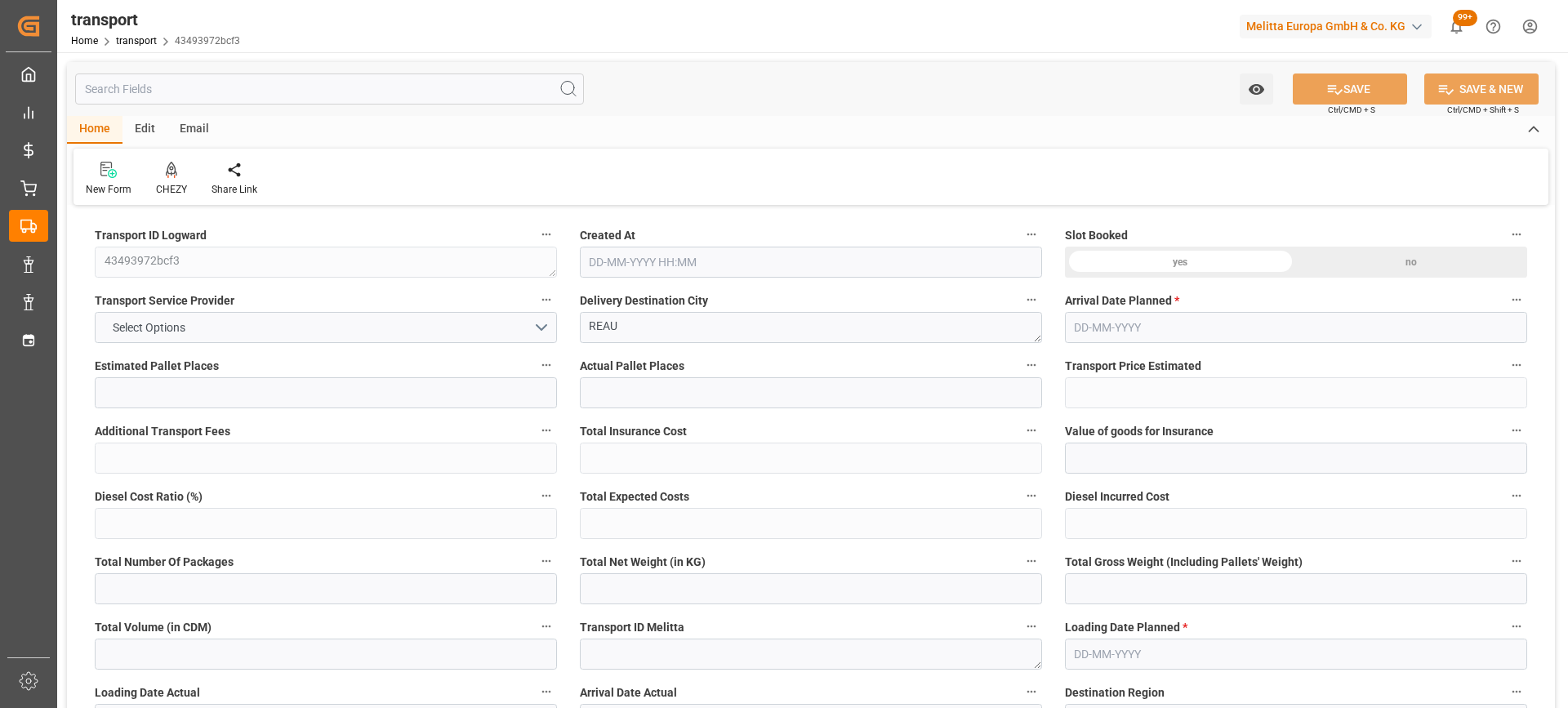
type input "101"
type input "996.688"
type input "0"
type input "4710.8598"
type input "0"
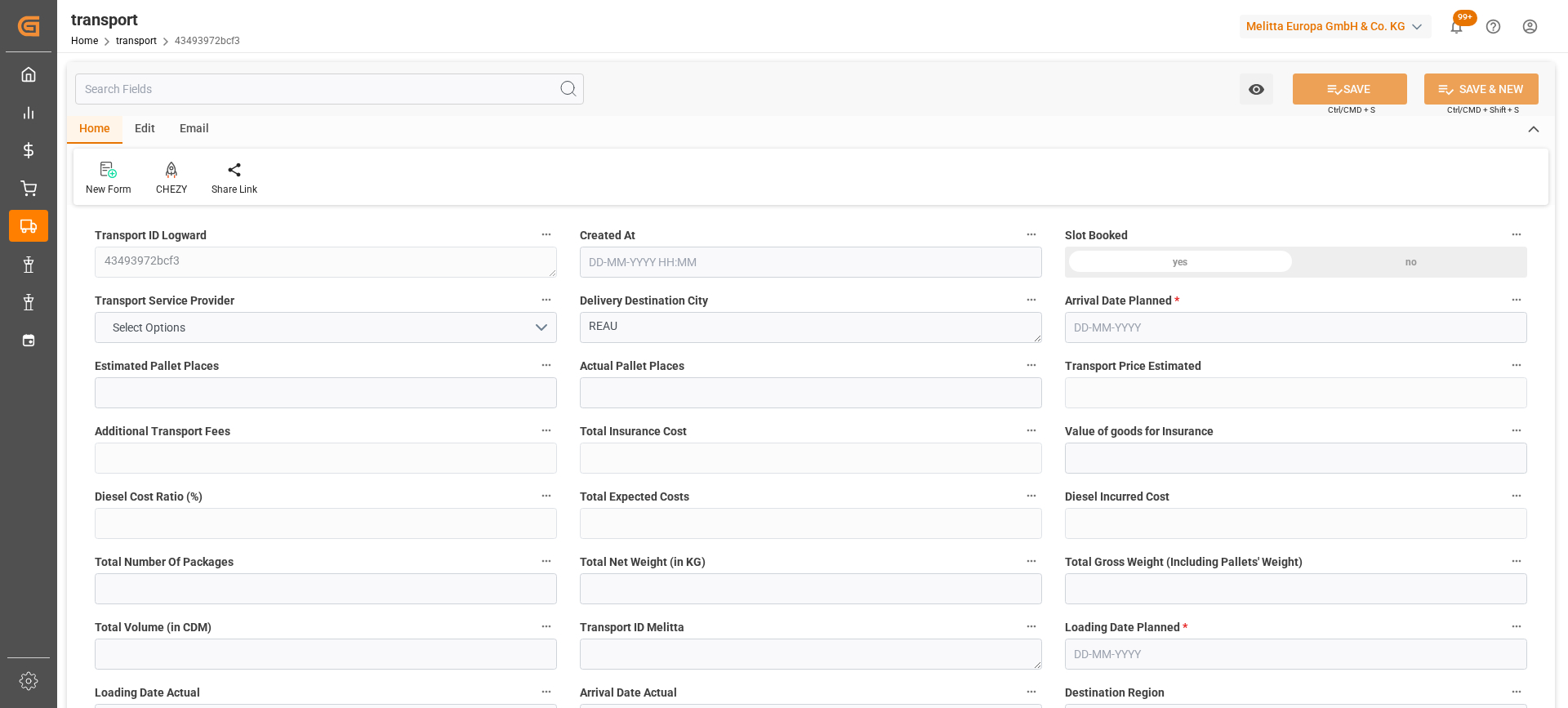
type input "0"
type input "21"
type input "35"
type input "03-09-2025 11:29"
type input "[DATE]"
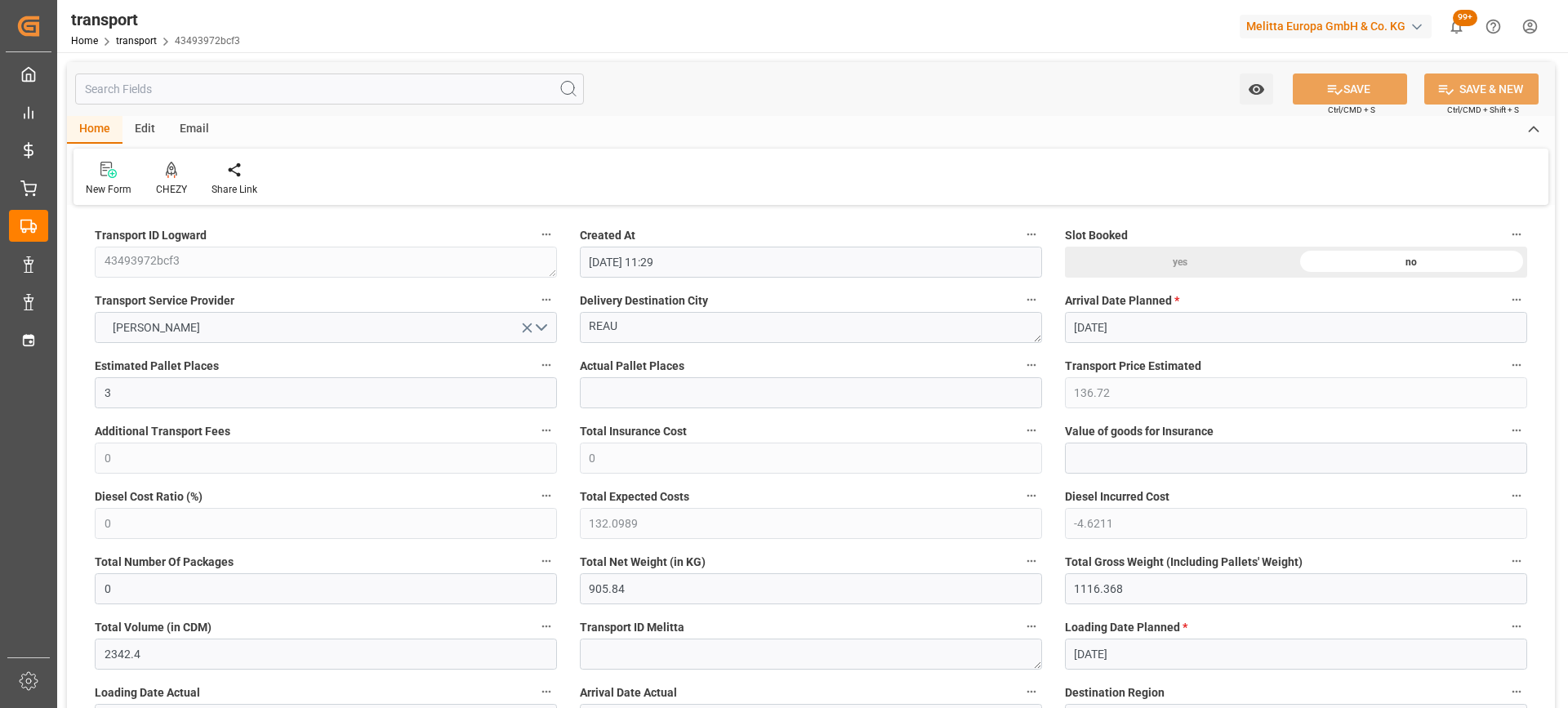
type input "[DATE]"
drag, startPoint x: 682, startPoint y: 330, endPoint x: 584, endPoint y: 330, distance: 98.0
click at [584, 330] on textarea "REAU" at bounding box center [811, 328] width 462 height 31
click at [176, 183] on div "CHEZY" at bounding box center [171, 189] width 31 height 15
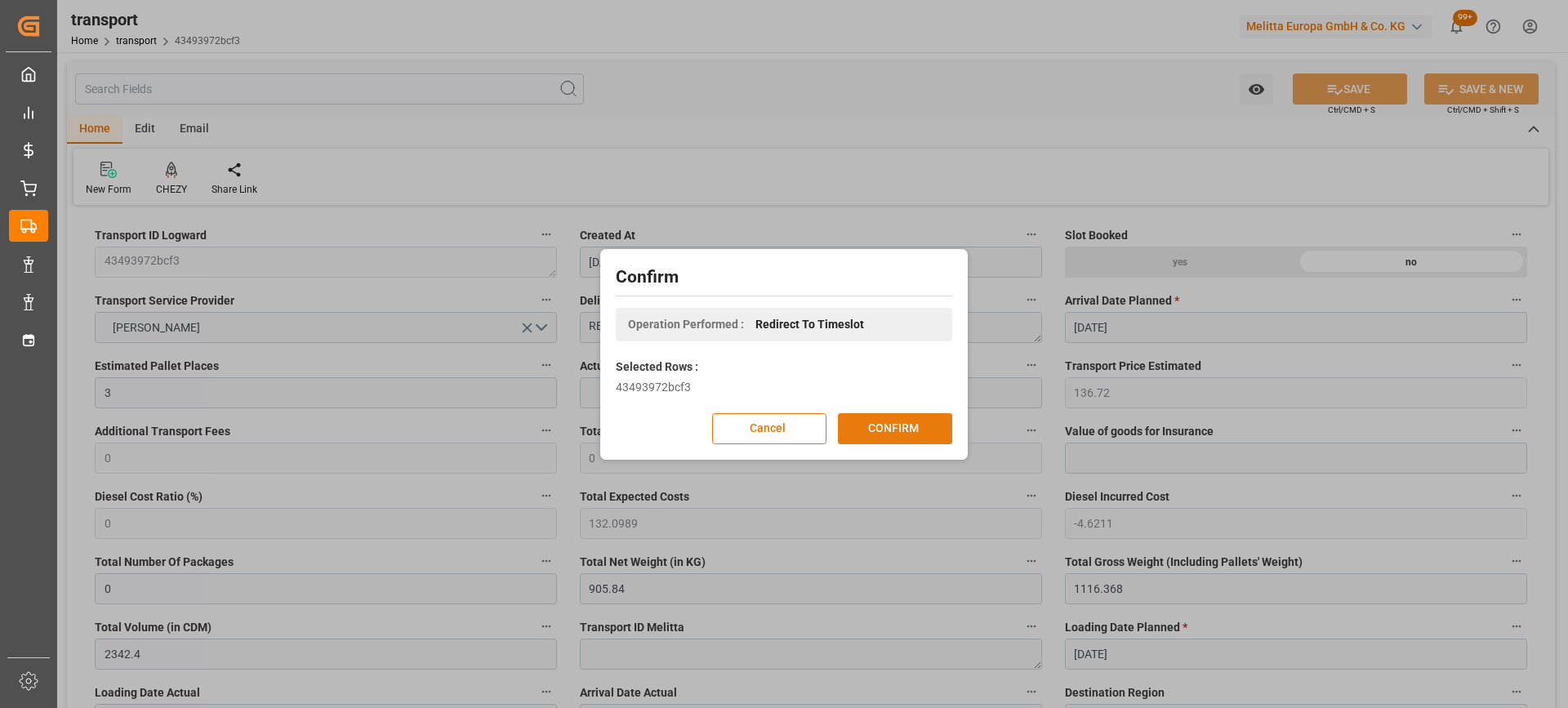
click at [866, 431] on button "CONFIRM" at bounding box center [895, 428] width 114 height 31
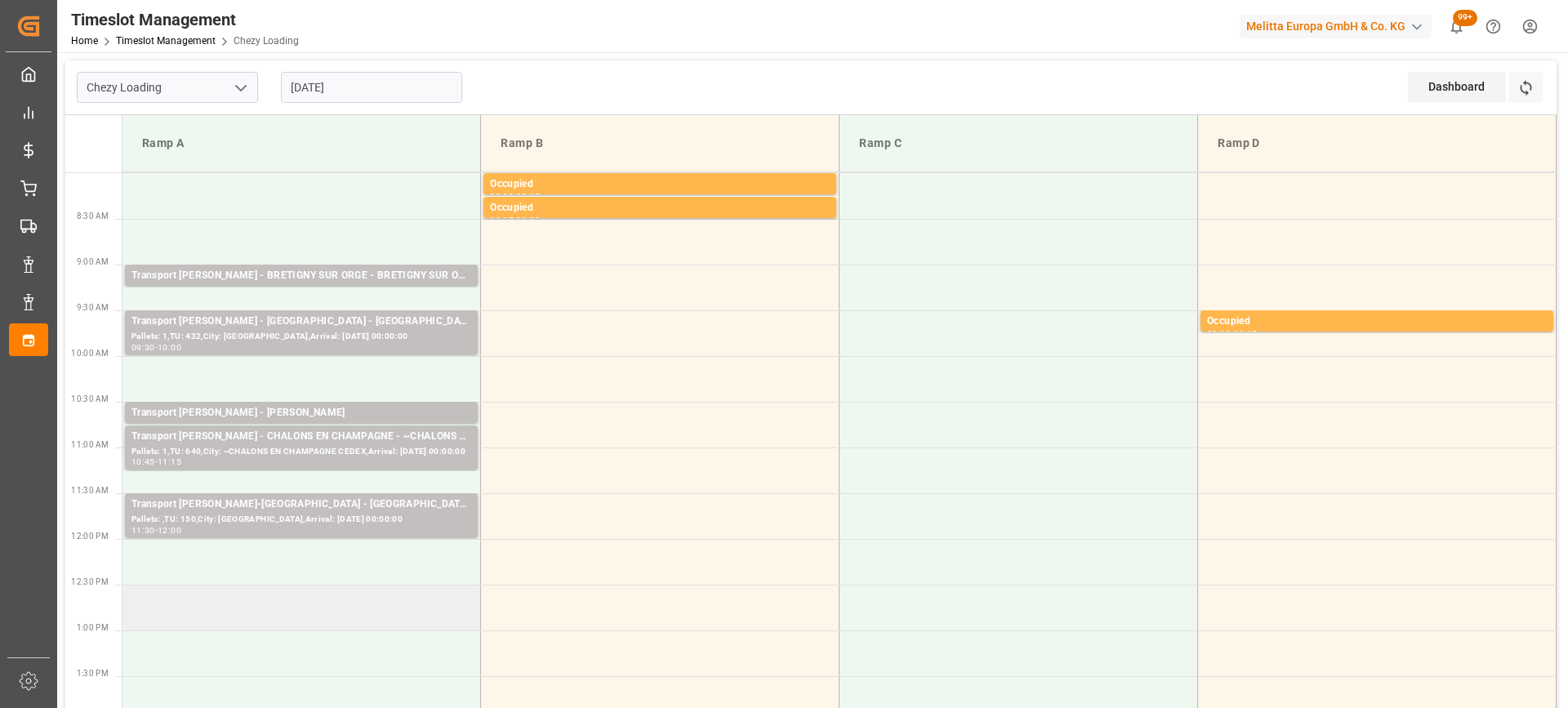
click at [233, 600] on td at bounding box center [302, 607] width 358 height 46
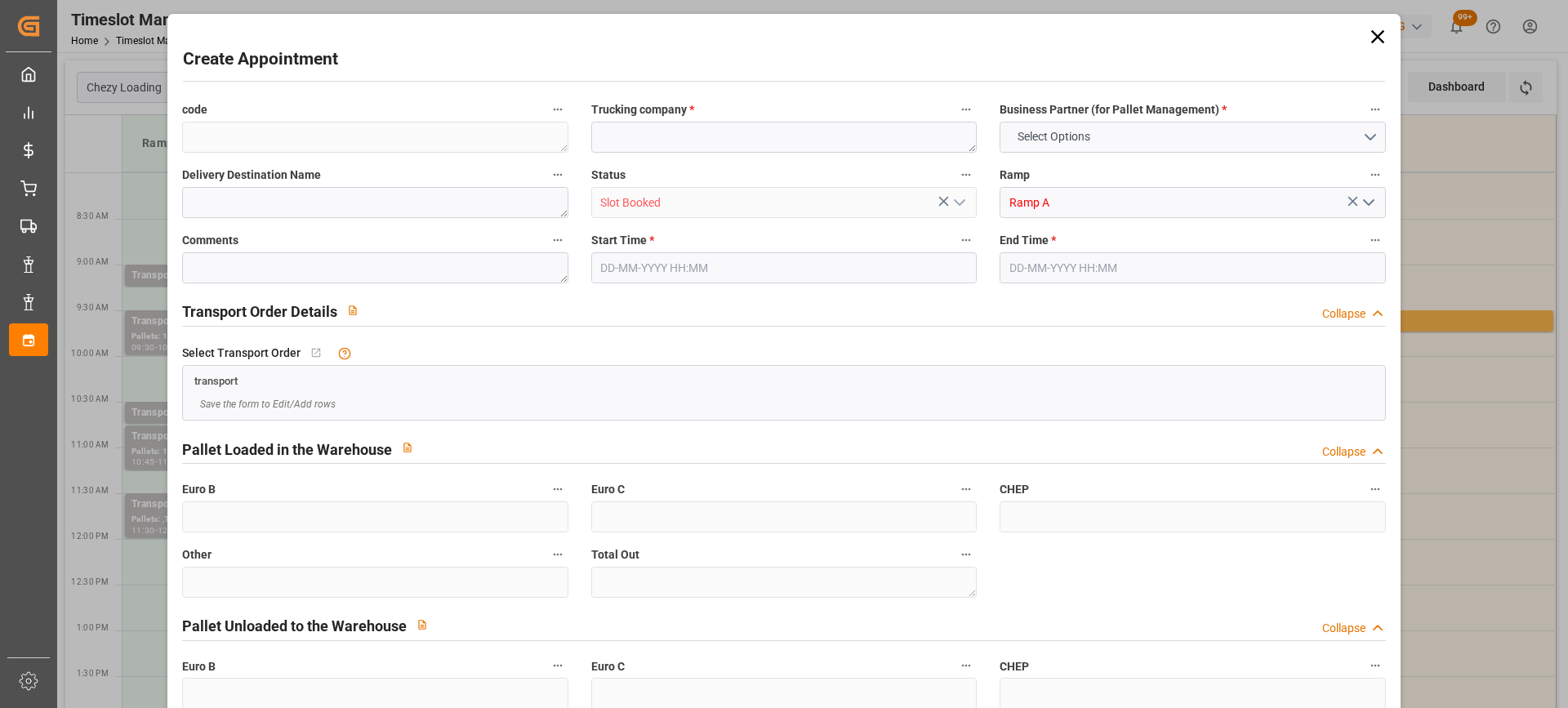
type input "0"
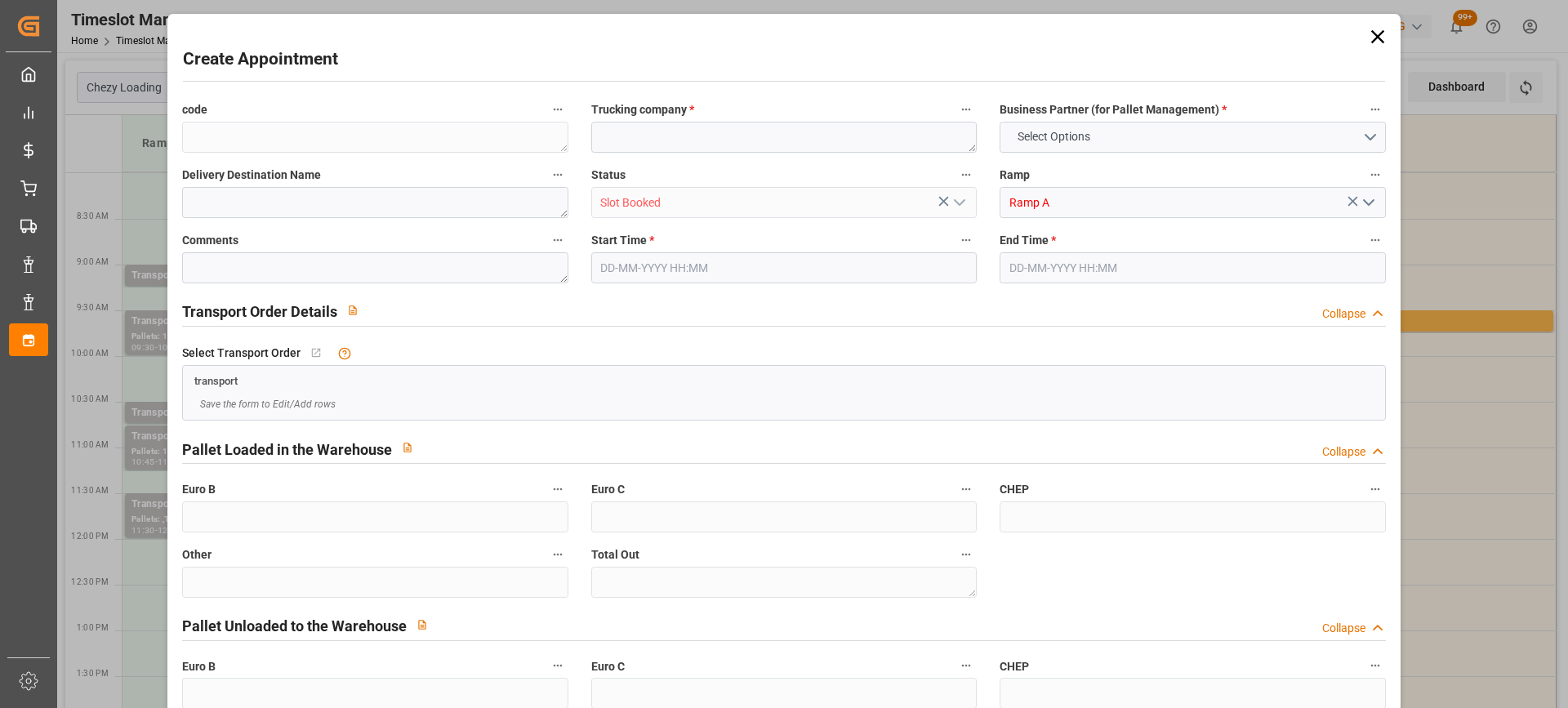
type input "0"
type input "[DATE] 12:30"
type input "[DATE] 12:45"
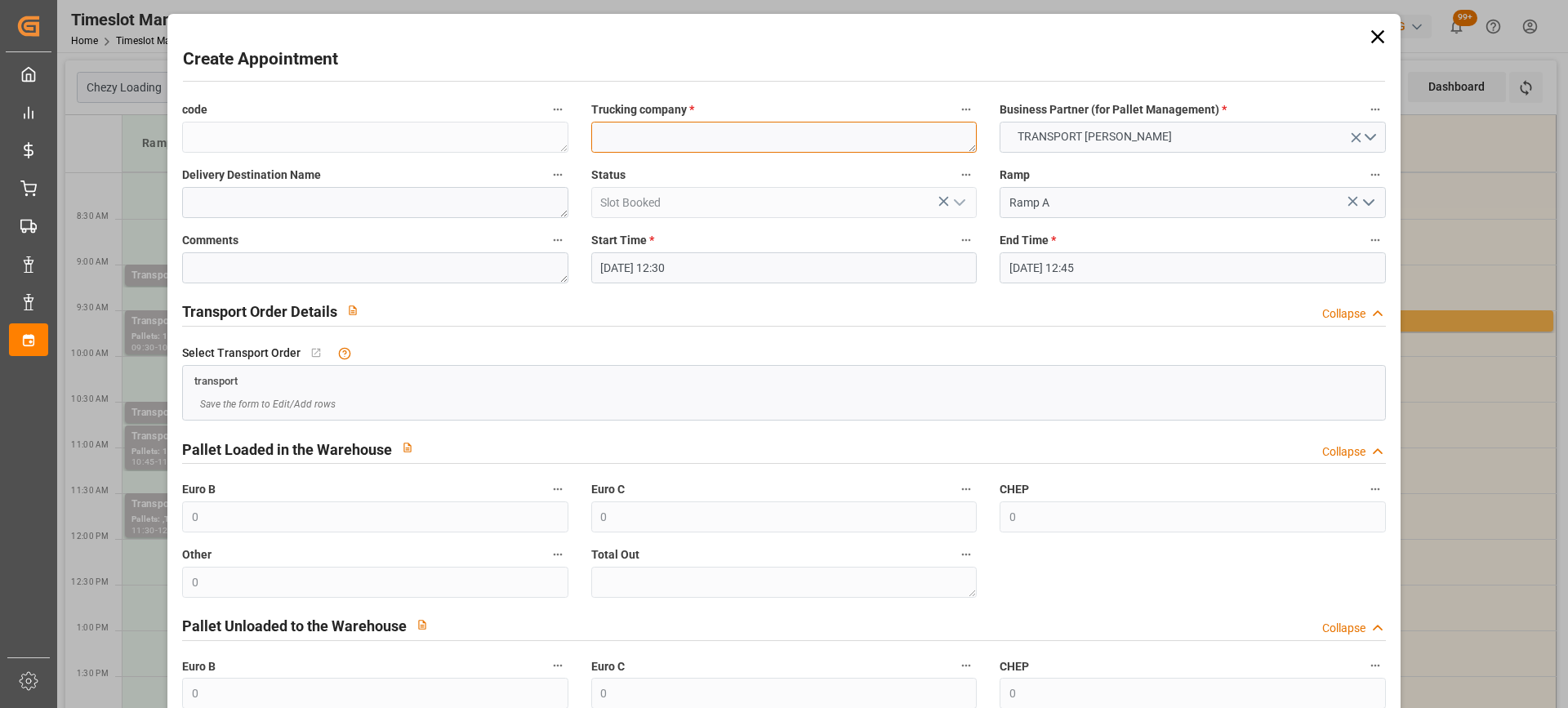
paste textarea "REAU"
type textarea "REAU"
paste textarea "REAU"
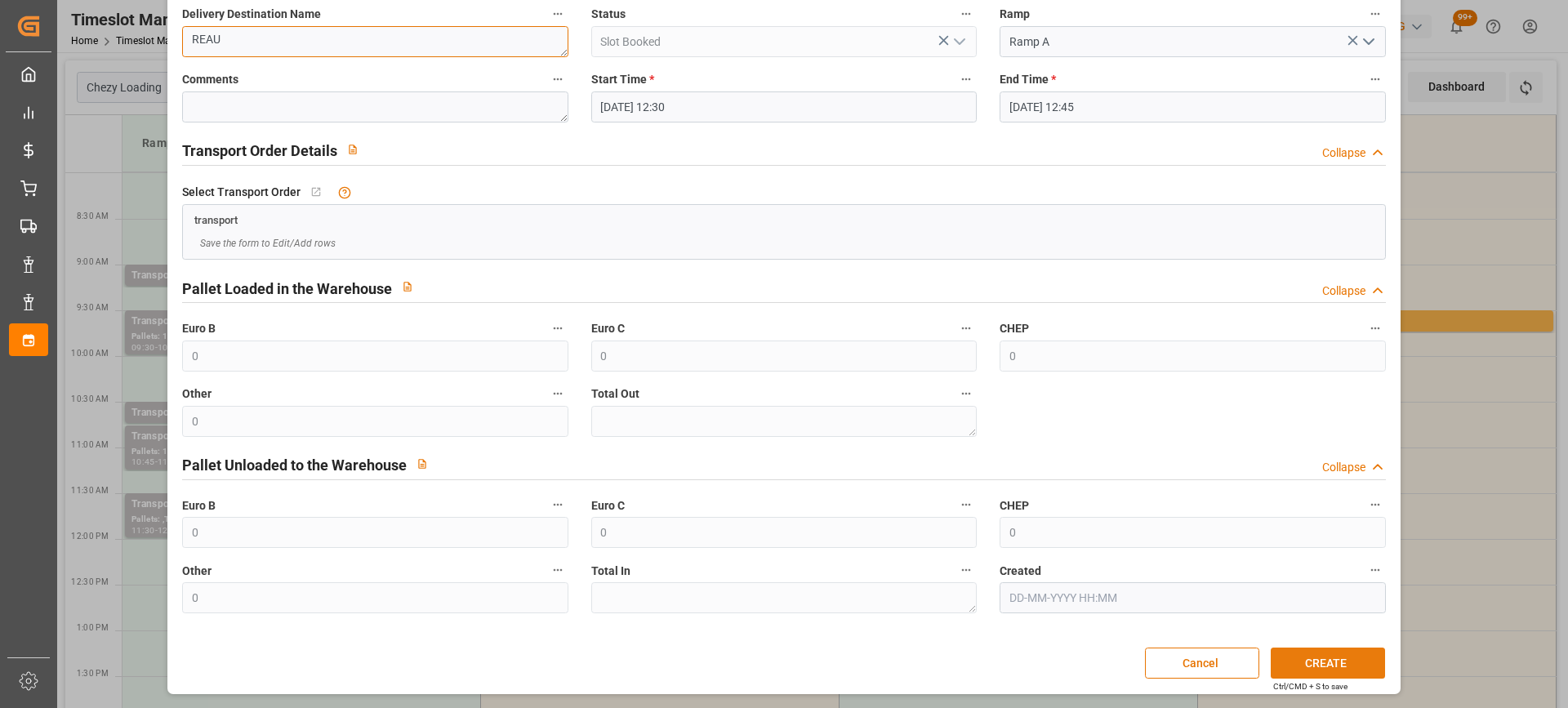
type textarea "REAU"
click at [1330, 657] on button "CREATE" at bounding box center [1327, 663] width 114 height 31
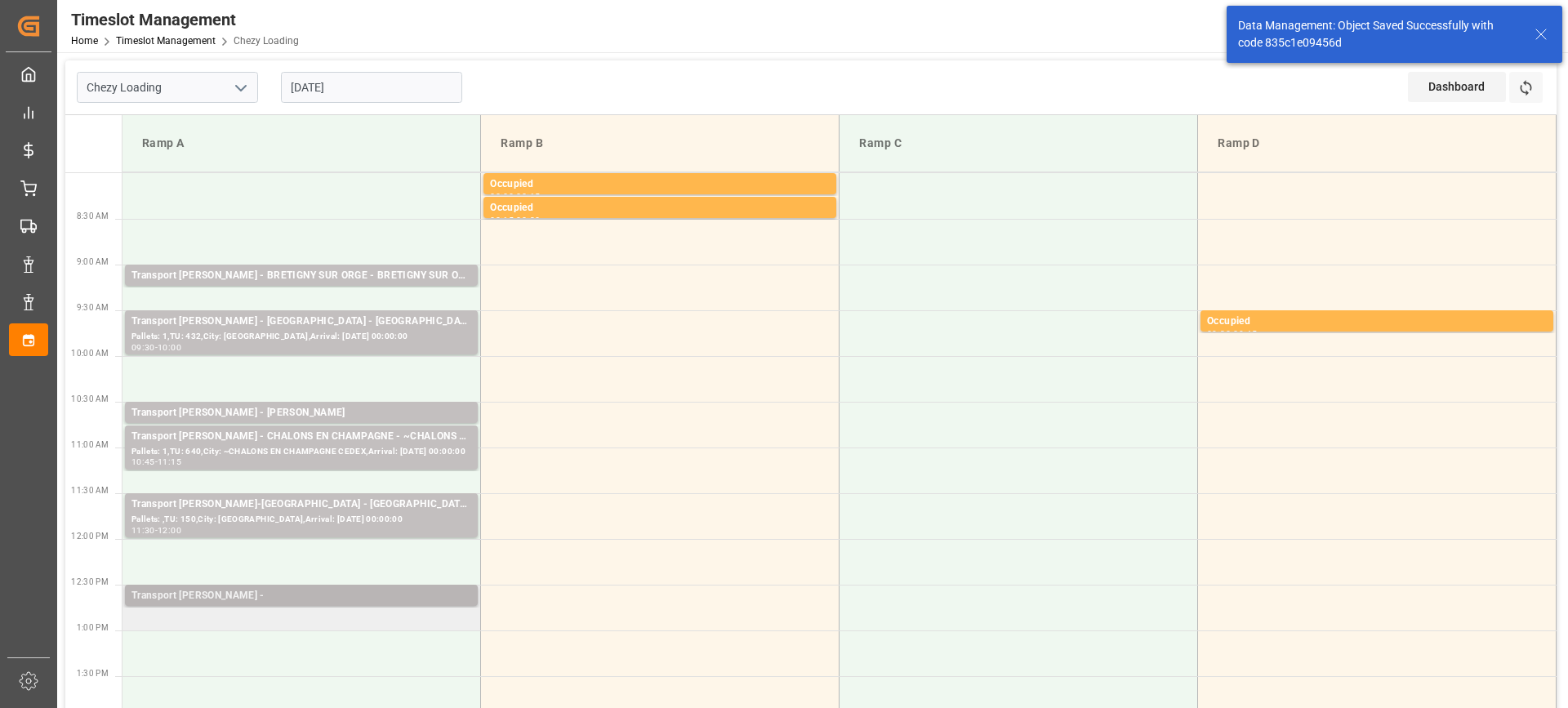
click at [229, 600] on div "Transport [PERSON_NAME] -" at bounding box center [301, 595] width 340 height 16
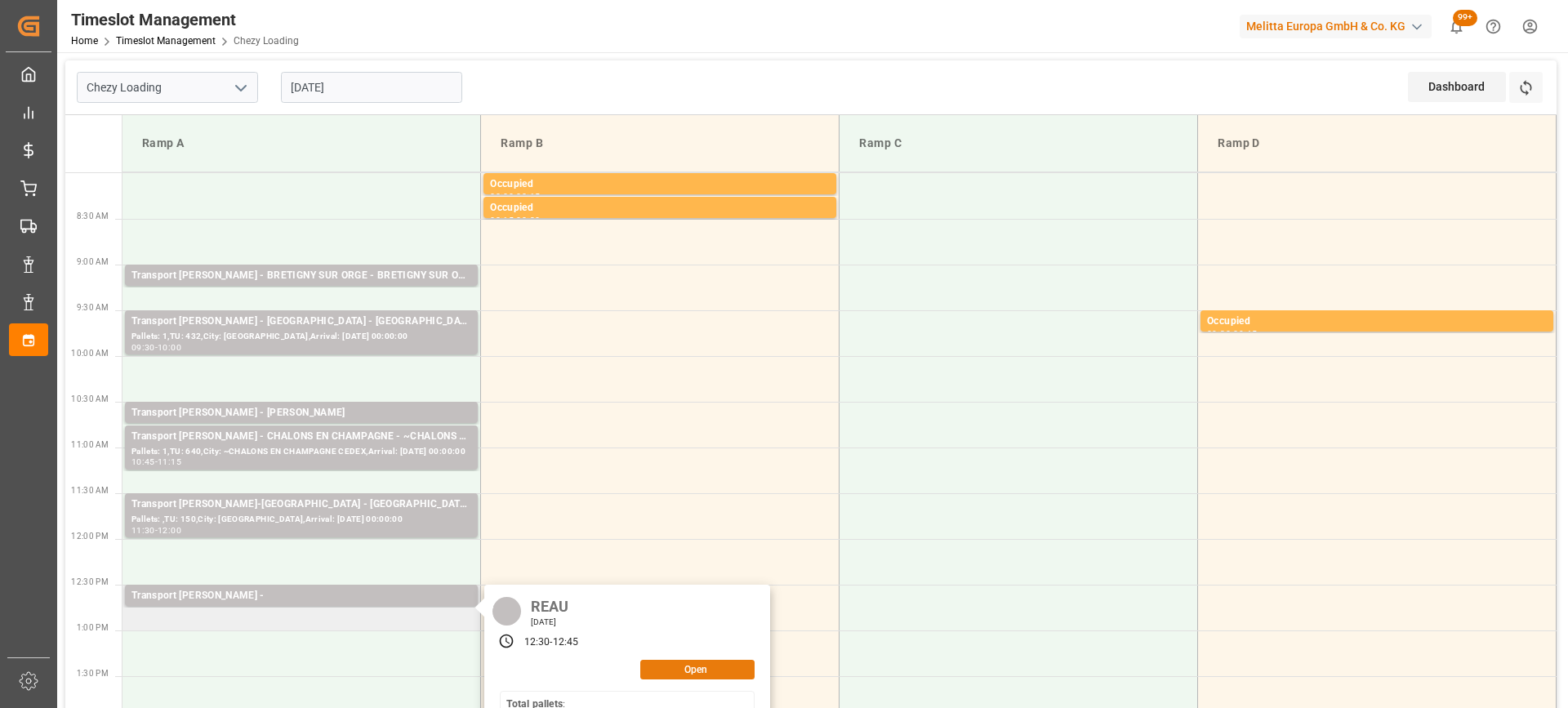
click at [687, 675] on button "Open" at bounding box center [697, 669] width 114 height 20
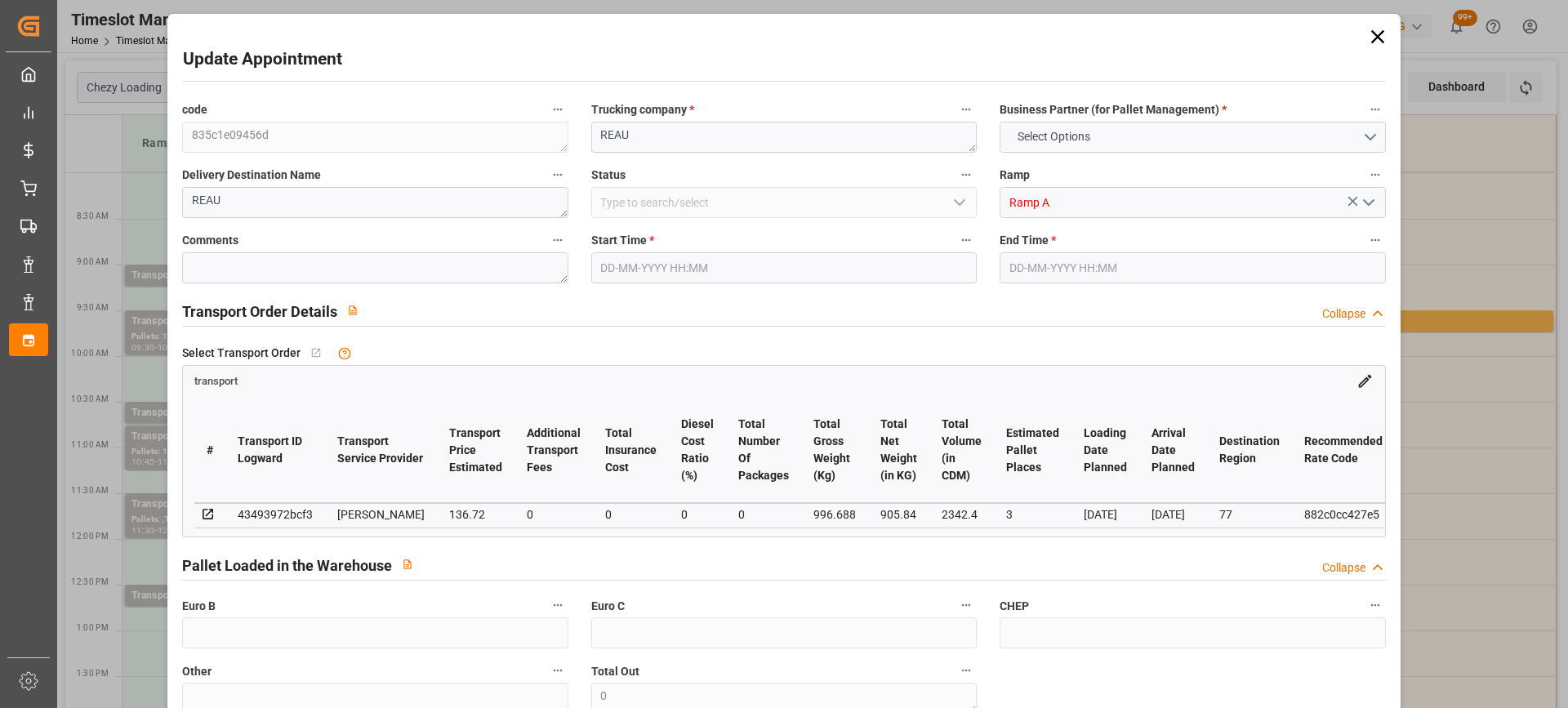
type input "3"
type input "136.72"
type input "0"
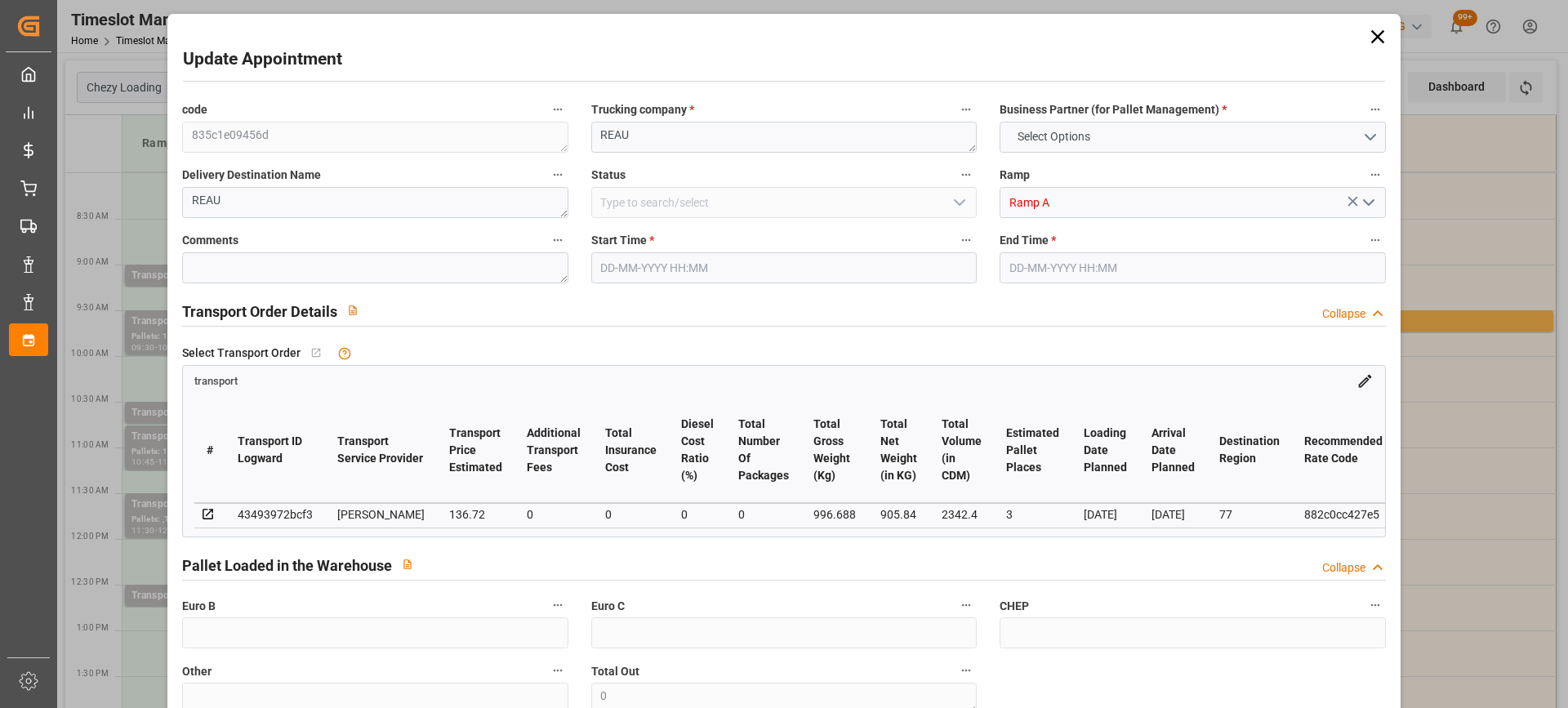
type input "132.0989"
type input "-4.6211"
type input "0"
type input "905.84"
type input "1116.368"
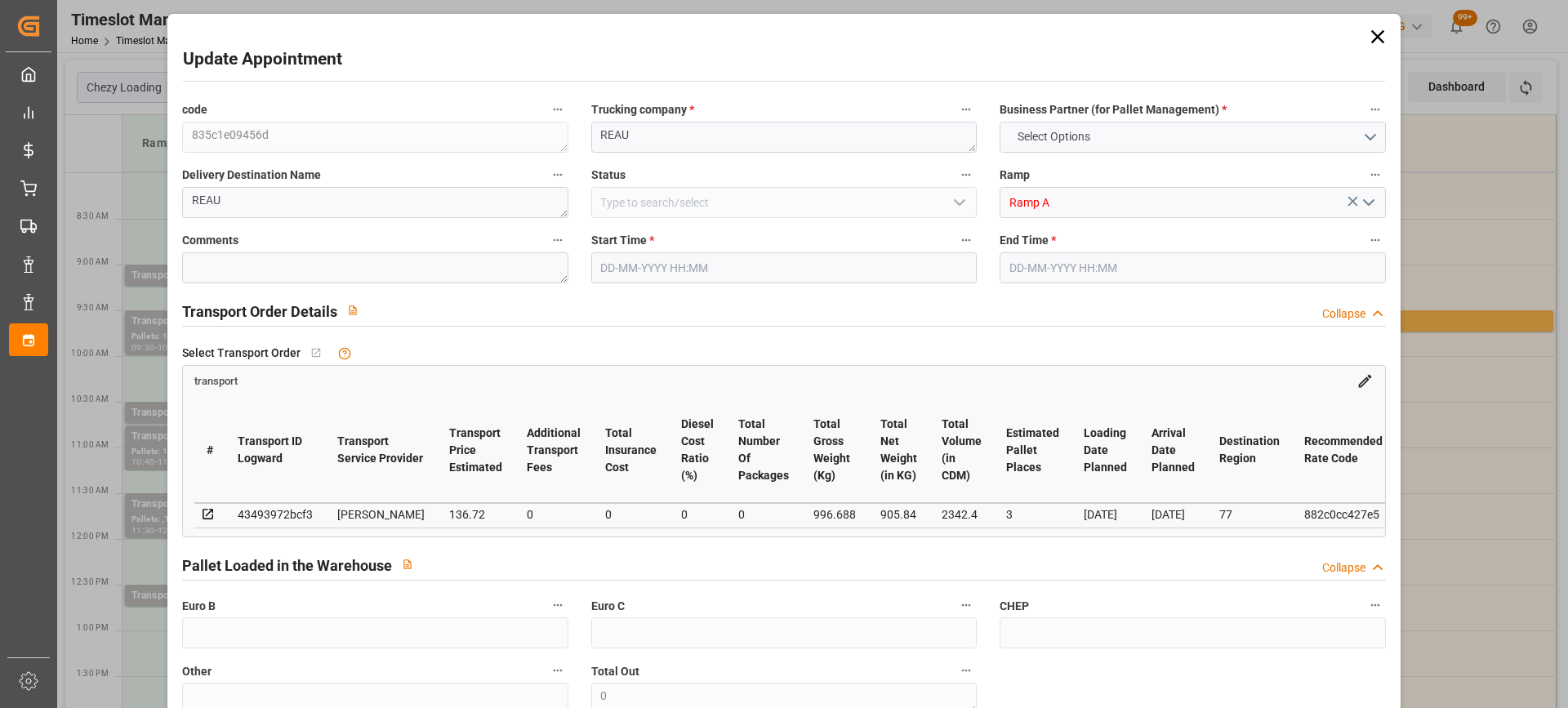
type input "2342.4"
type input "77"
type input "1"
type input "102"
type input "4"
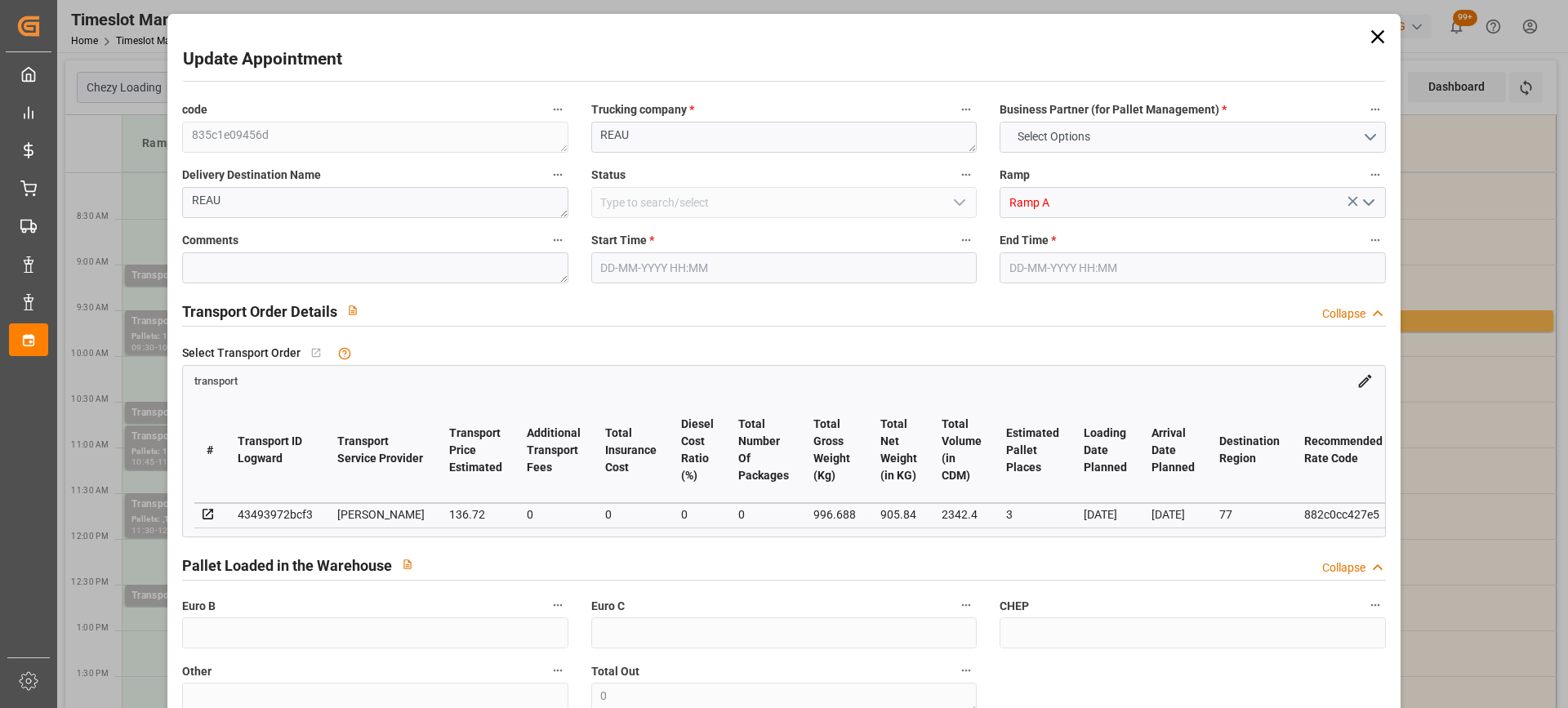
type input "101"
type input "996.688"
type input "0"
type input "4710.8598"
type input "0"
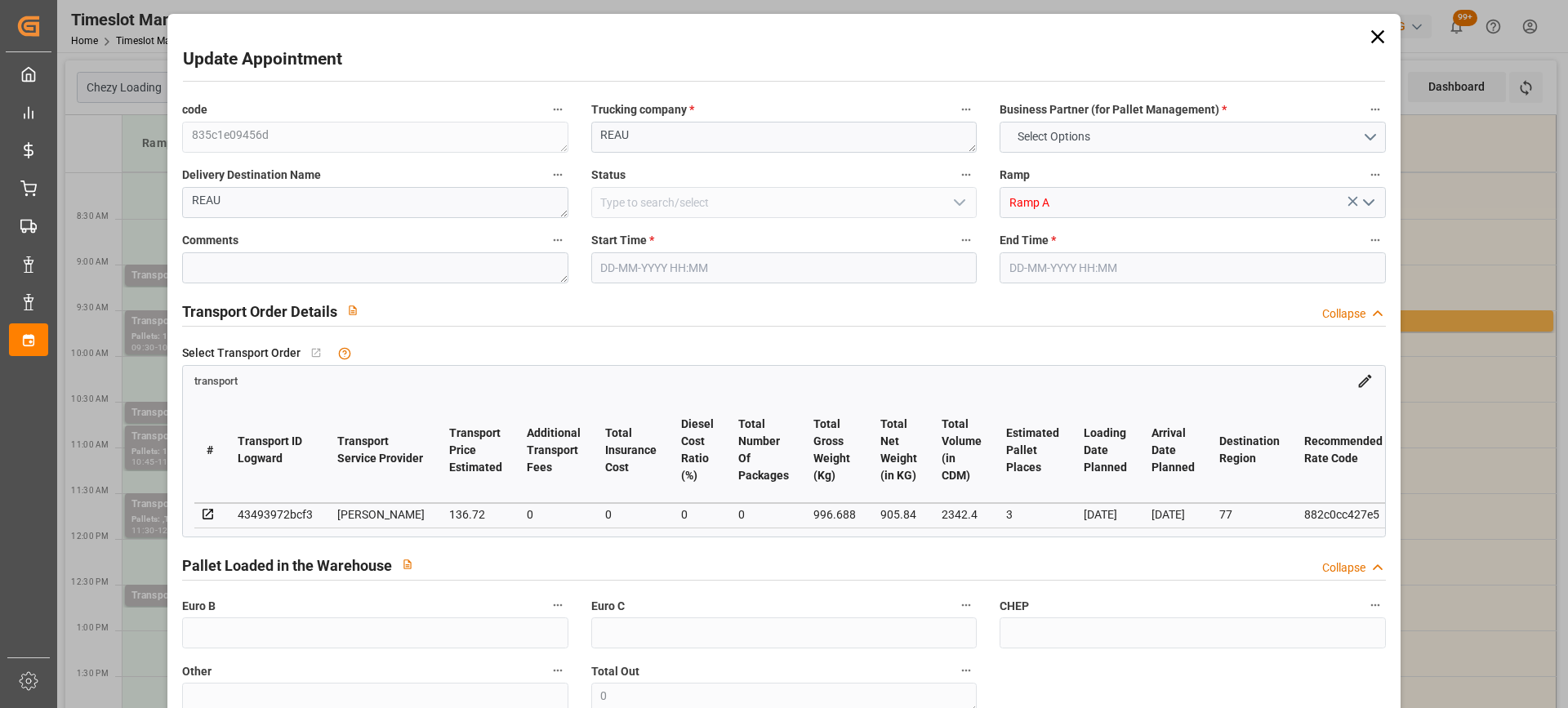
type input "0"
type input "21"
type input "35"
type input "08-09-2025 12:30"
type input "08-09-2025 12:45"
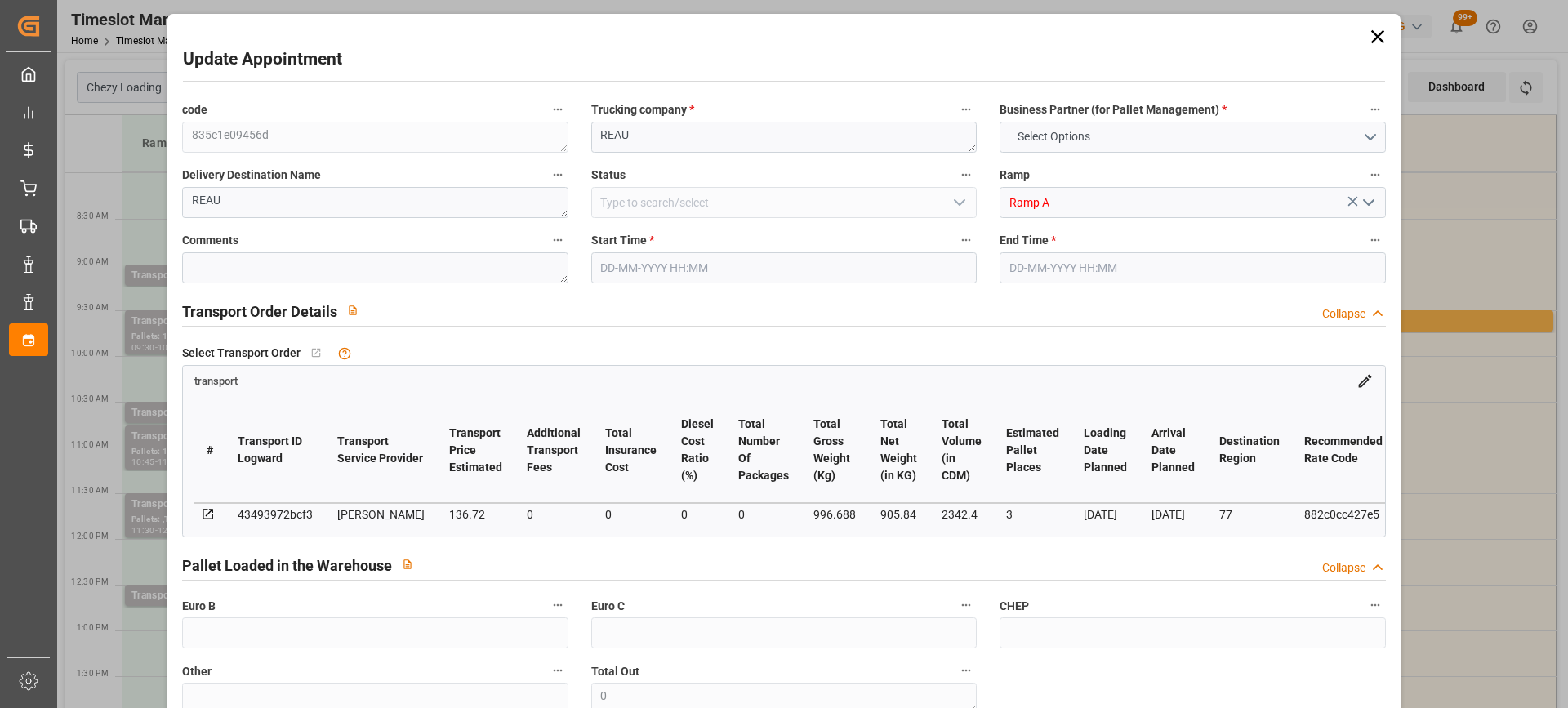
type input "03-09-2025 13:51"
type input "03-09-2025 11:29"
type input "[DATE]"
type input "08-09-2025"
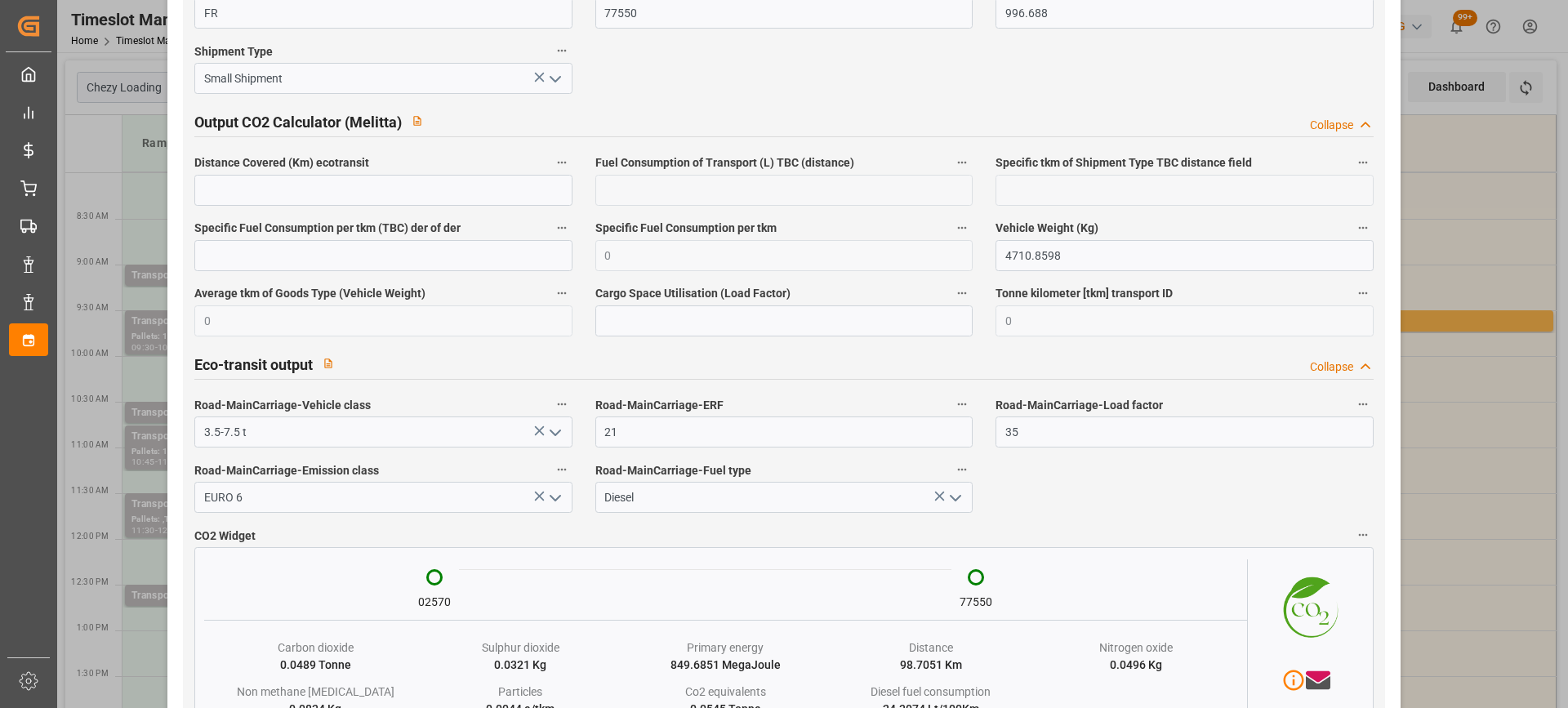
scroll to position [2735, 0]
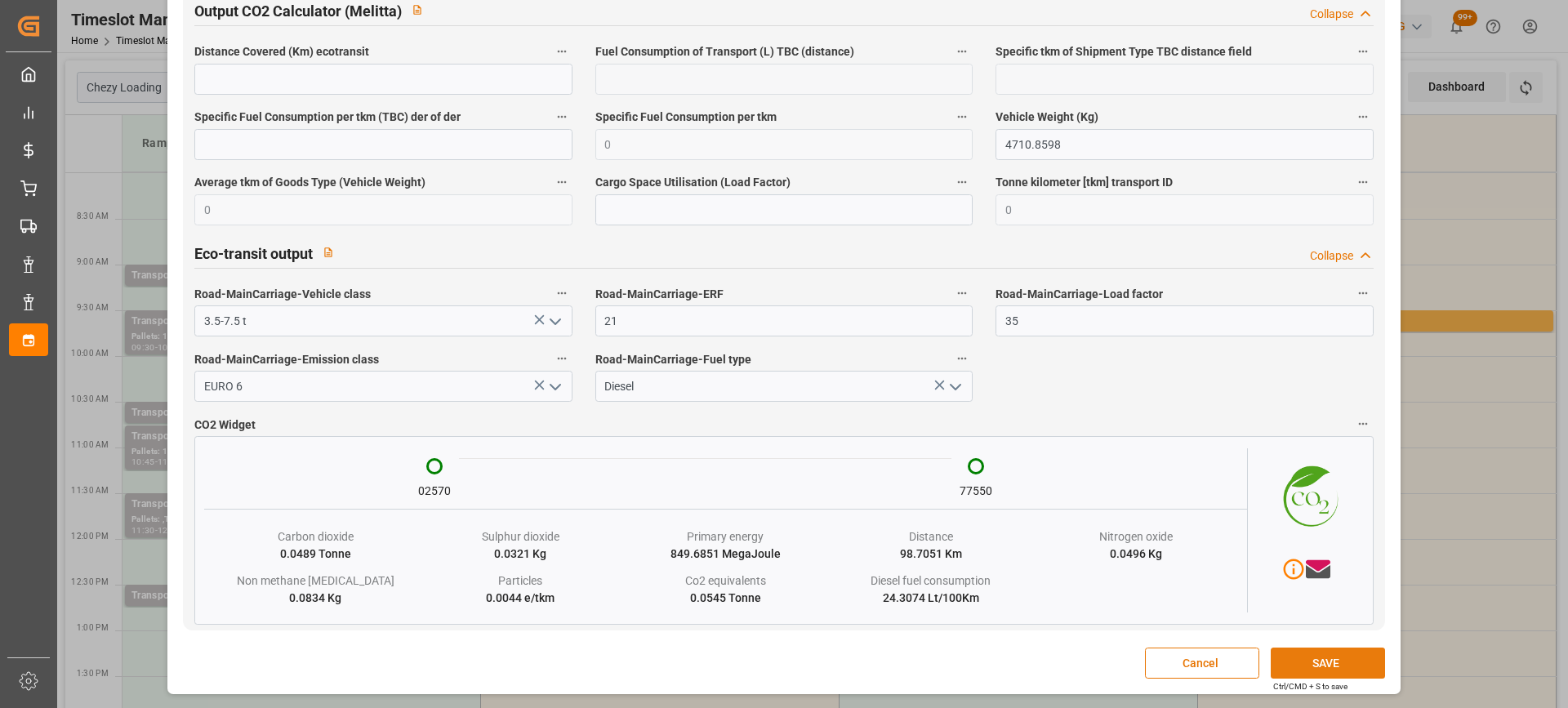
click at [1315, 655] on button "SAVE" at bounding box center [1327, 663] width 114 height 31
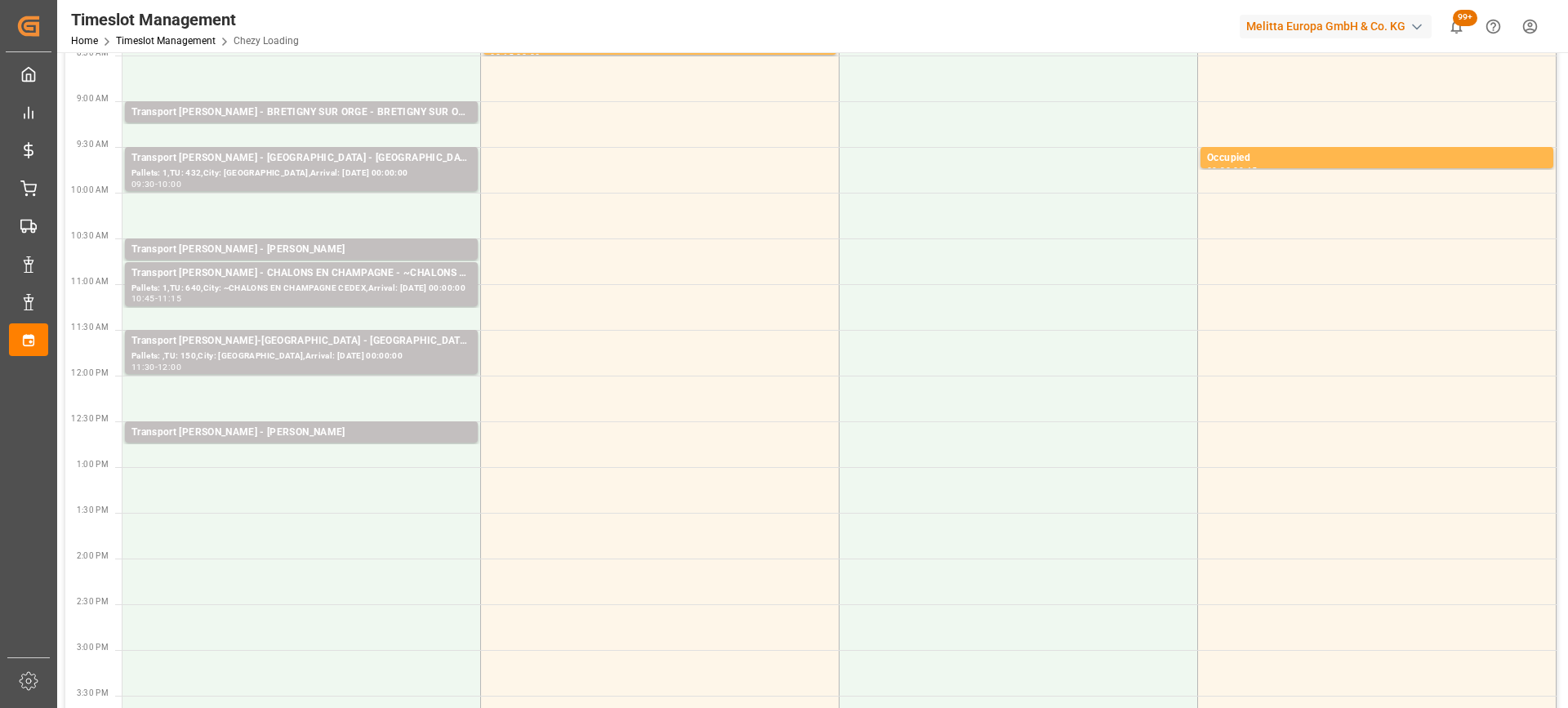
scroll to position [0, 0]
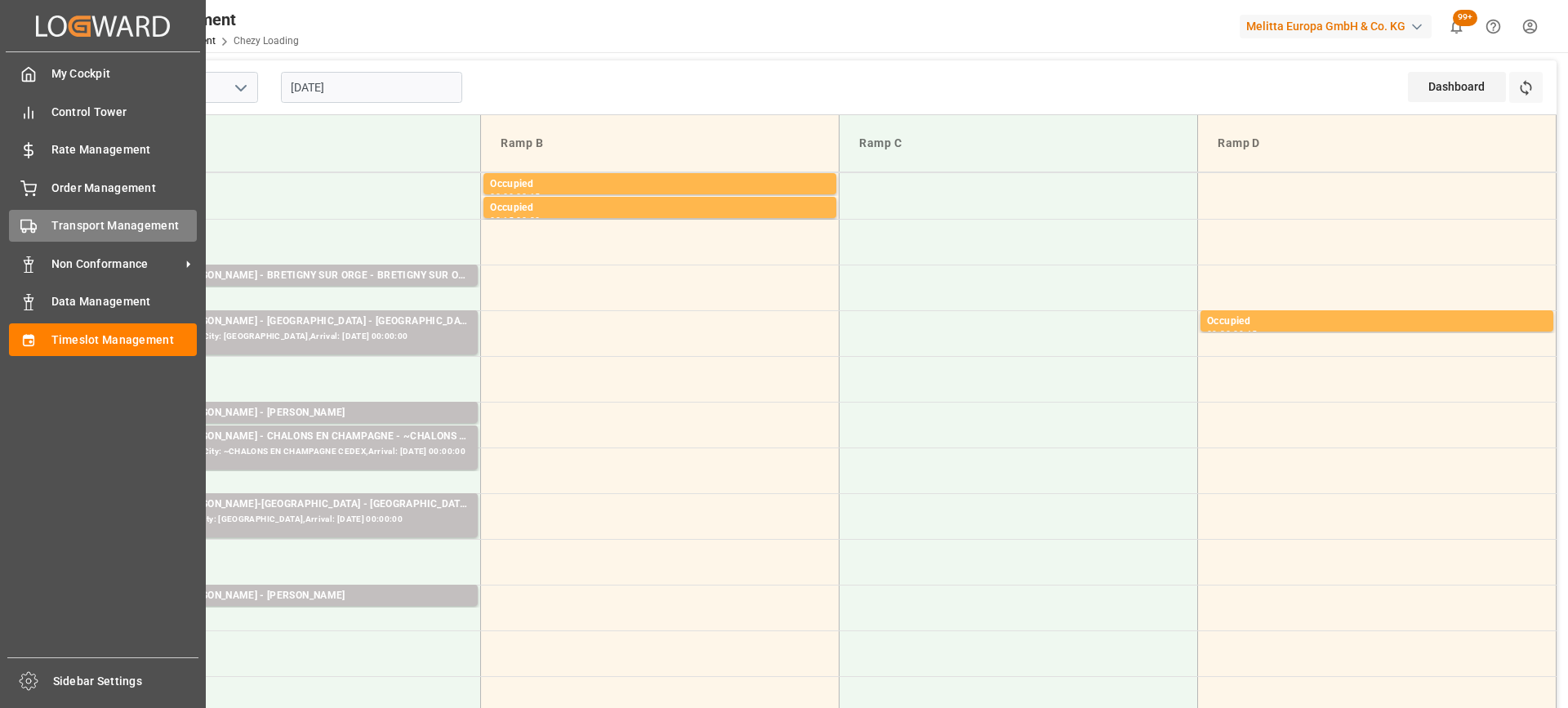
click at [84, 231] on span "Transport Management" at bounding box center [124, 226] width 146 height 17
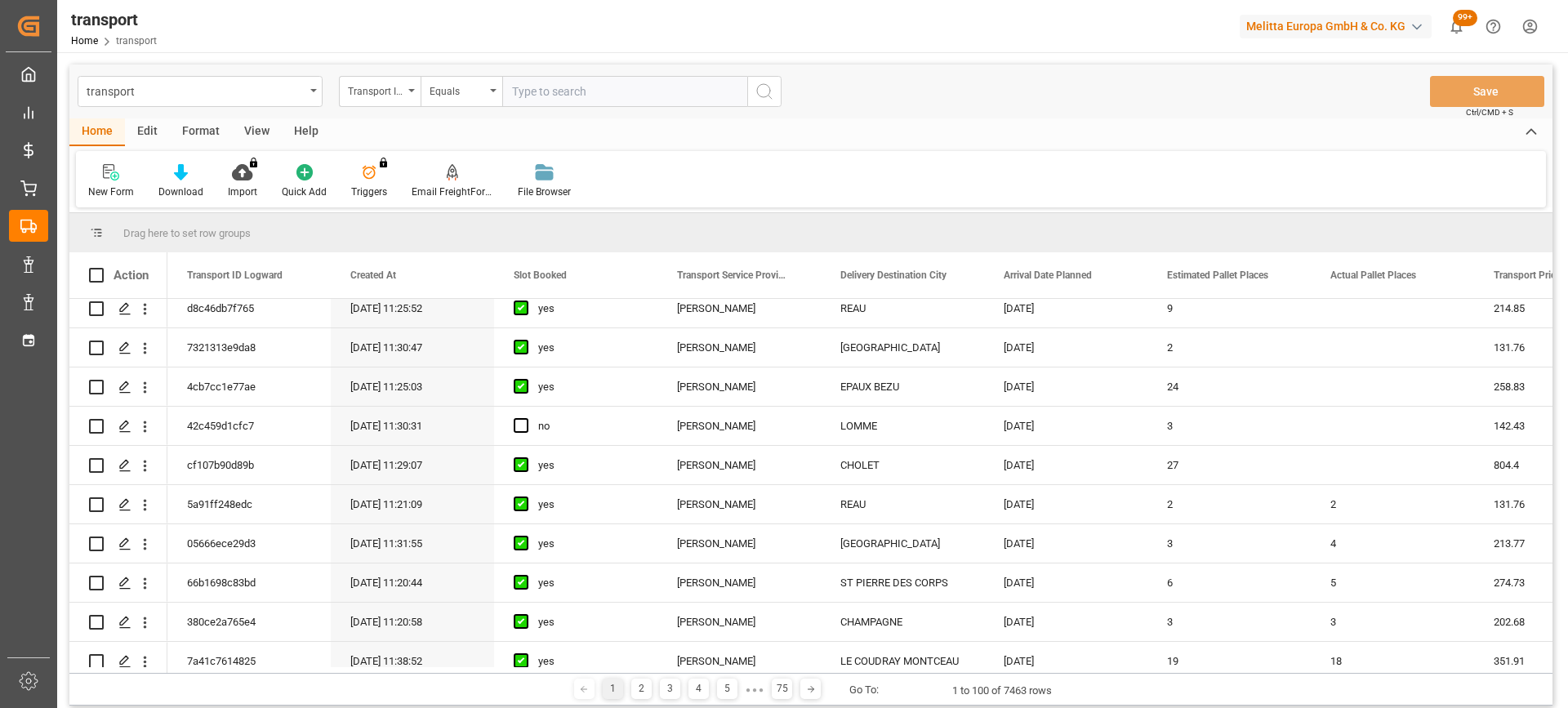
scroll to position [327, 0]
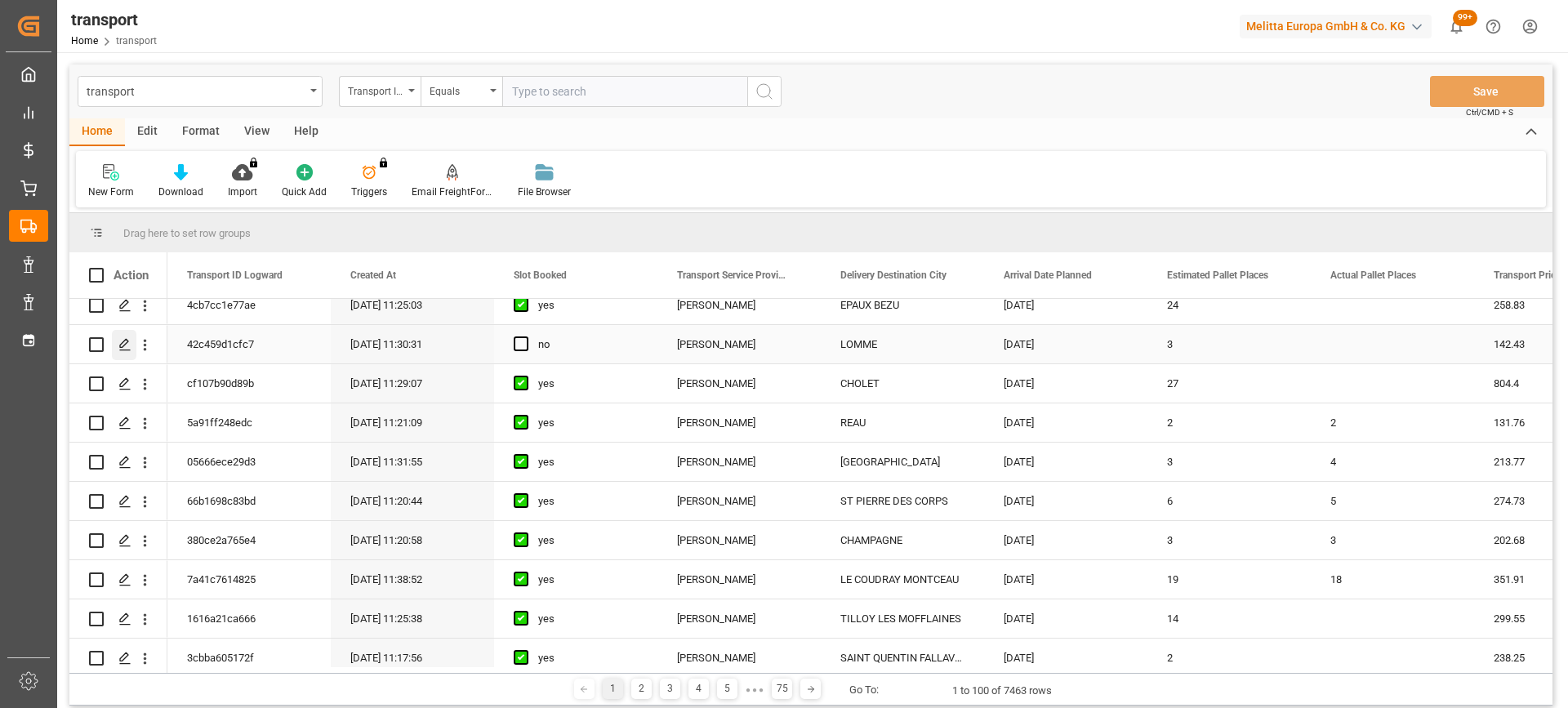
click at [127, 347] on icon "Press SPACE to select this row." at bounding box center [125, 344] width 13 height 13
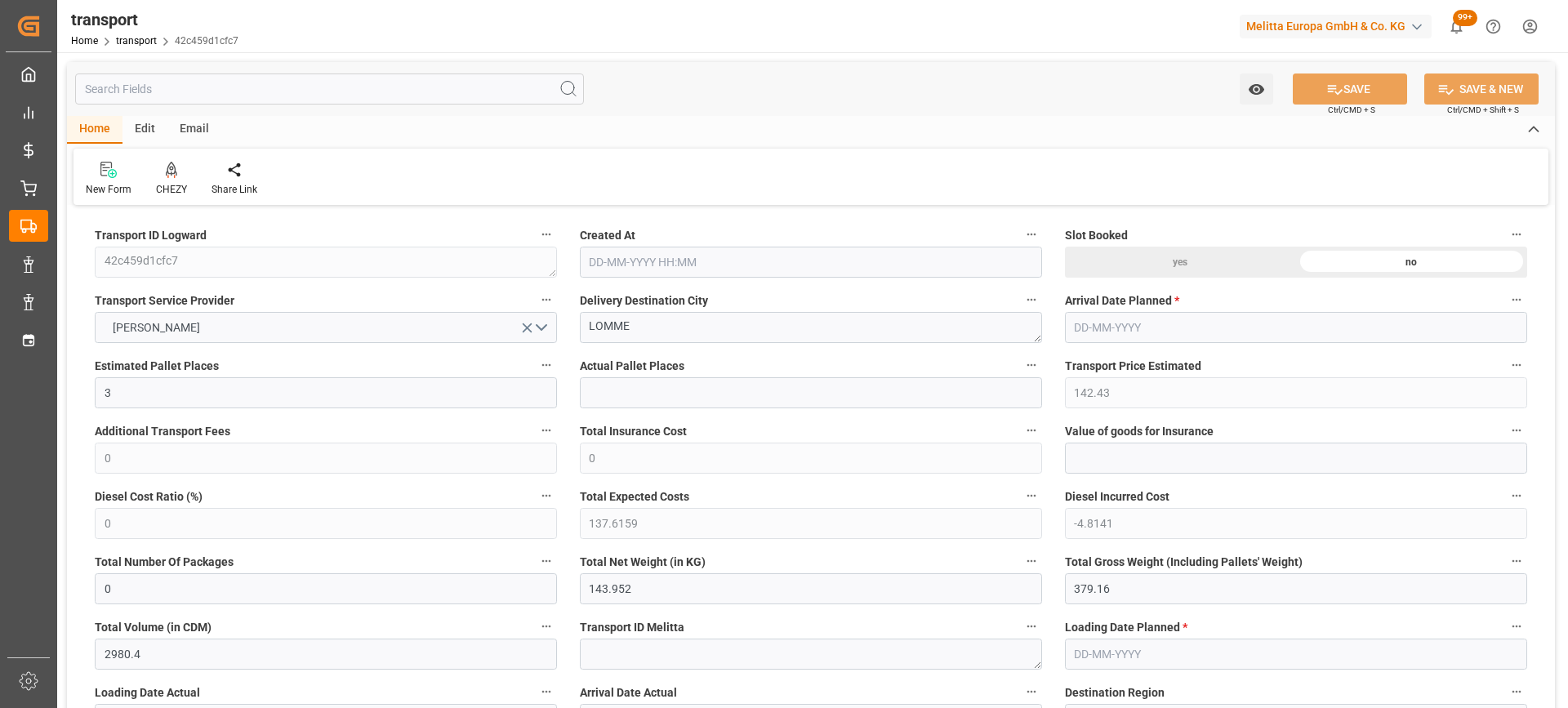
type input "03-09-2025 11:30"
type input "10-09-2025"
type input "[DATE]"
drag, startPoint x: 663, startPoint y: 328, endPoint x: 502, endPoint y: 323, distance: 161.1
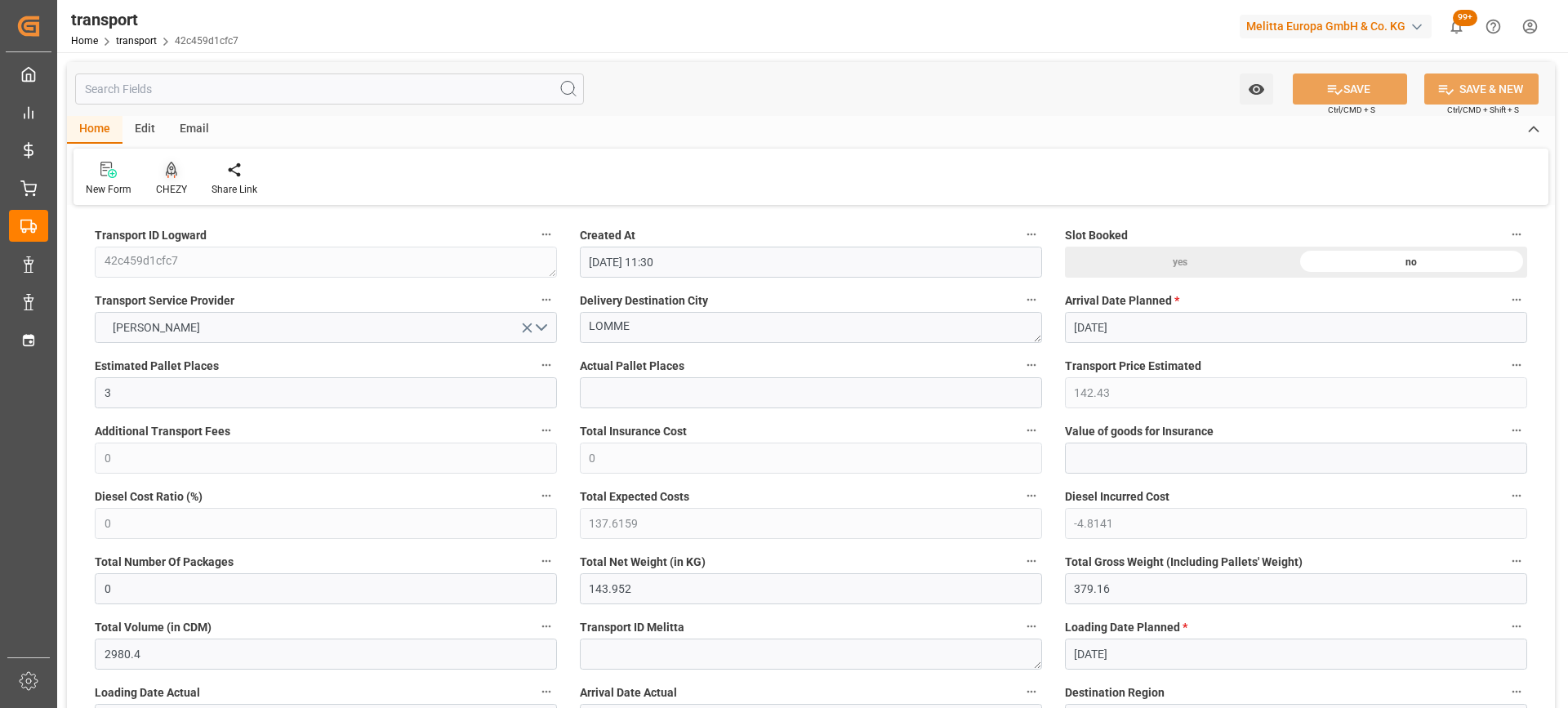
click at [180, 177] on div at bounding box center [171, 170] width 31 height 17
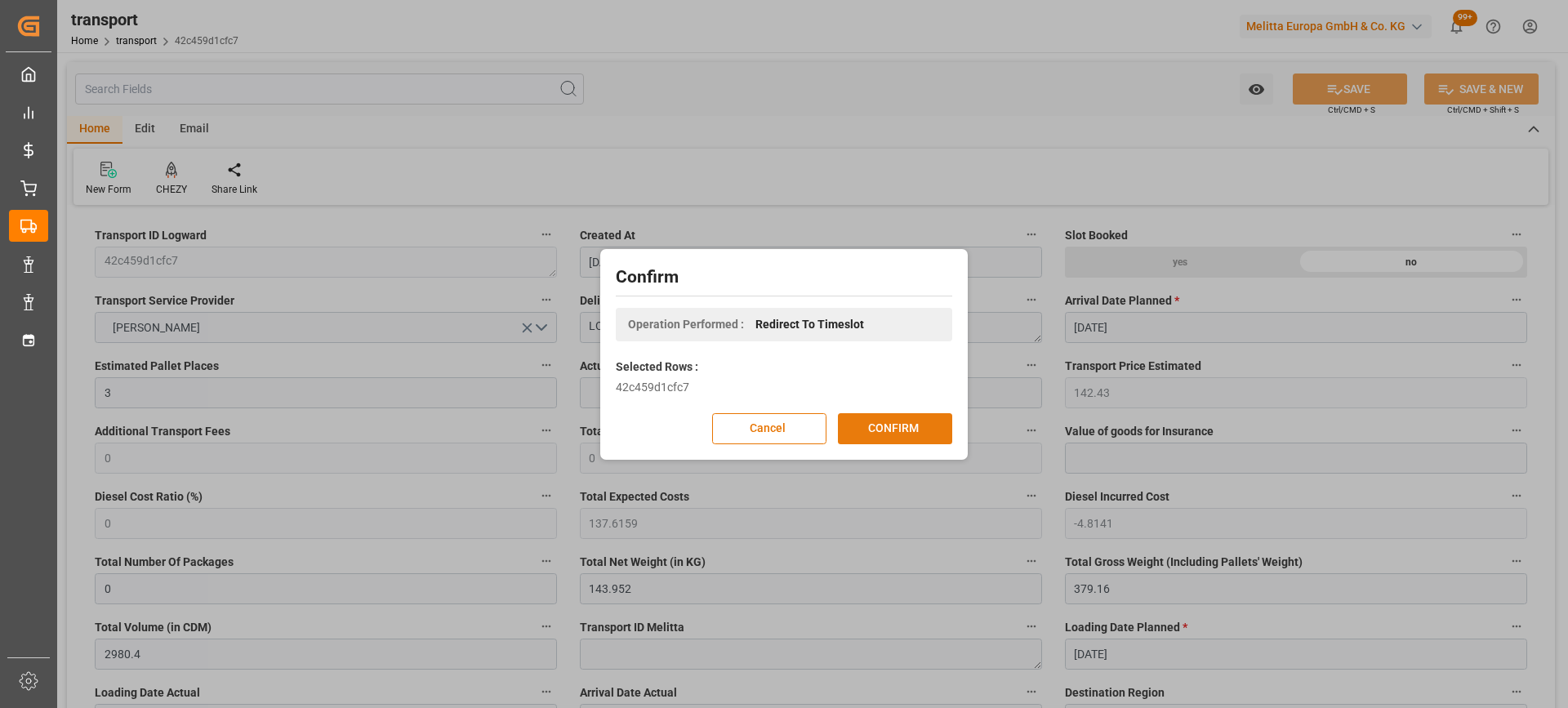
click at [873, 428] on button "CONFIRM" at bounding box center [895, 428] width 114 height 31
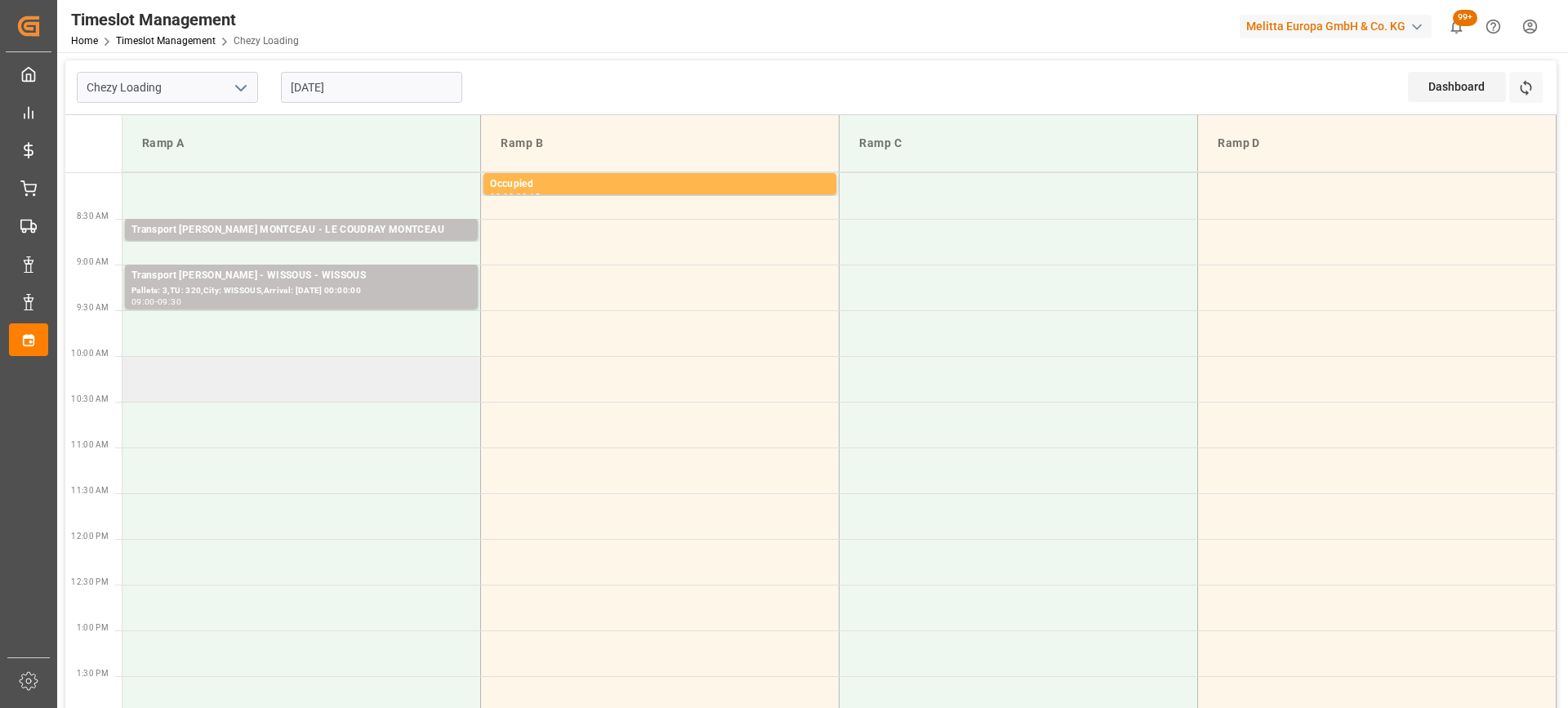
click at [194, 380] on td at bounding box center [302, 379] width 358 height 46
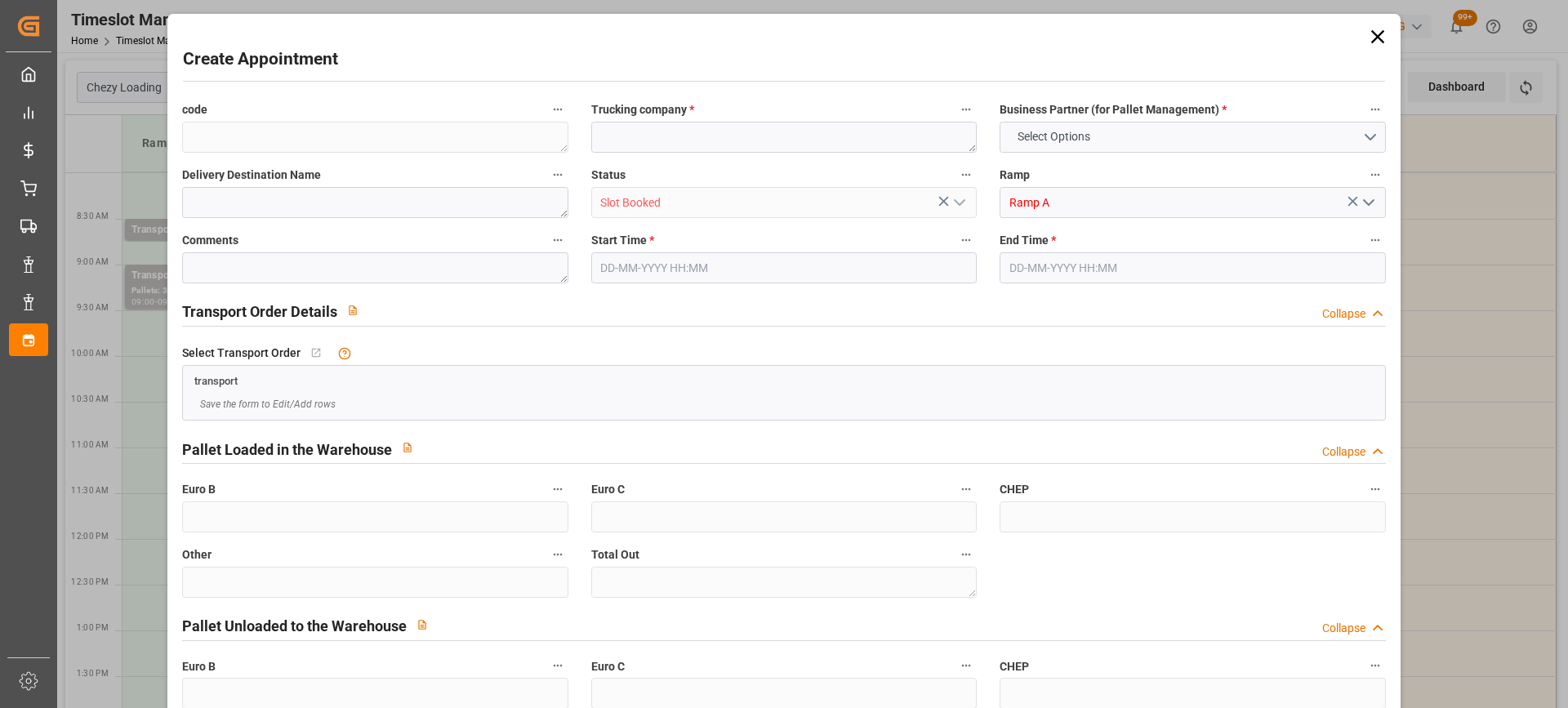
type input "0"
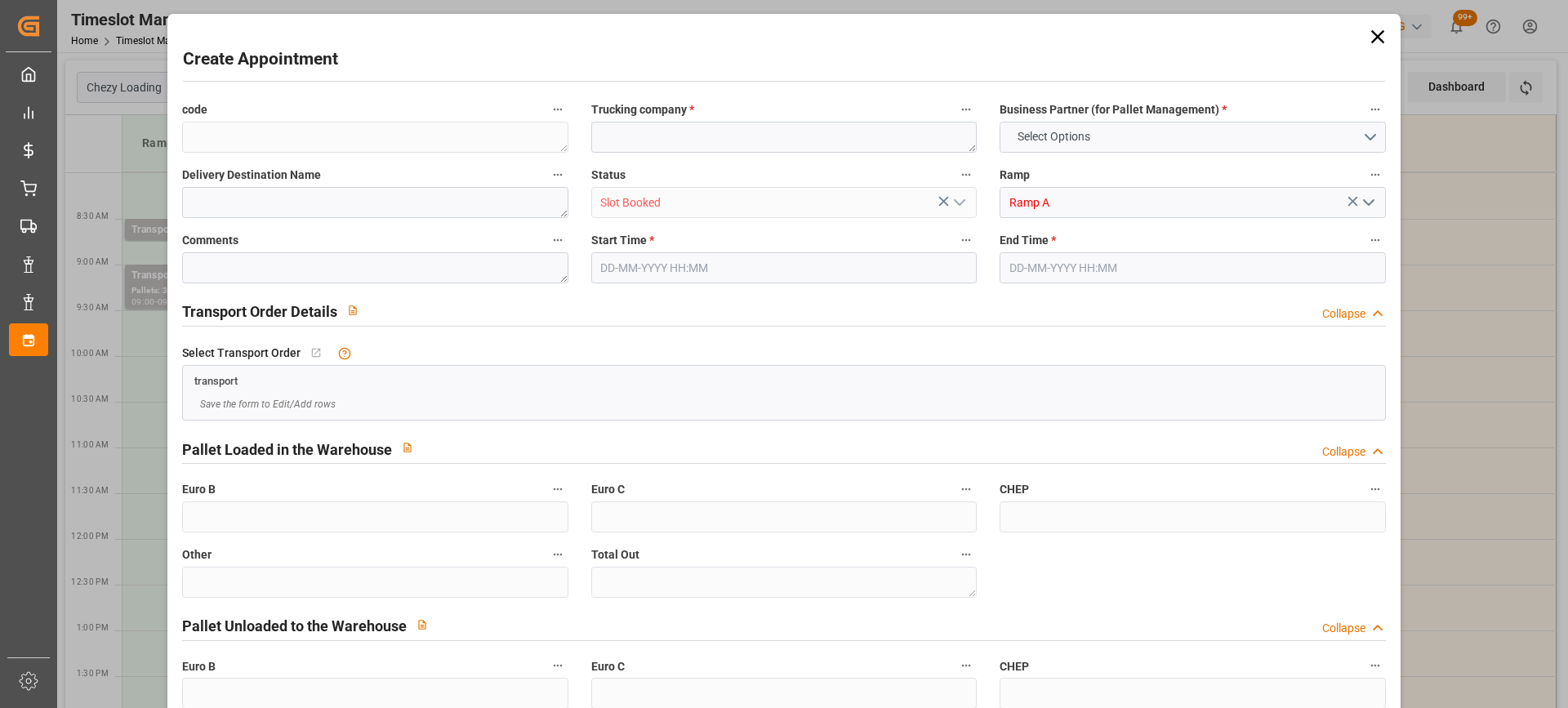
type input "0"
type input "[DATE] 10:00"
type input "[DATE] 10:15"
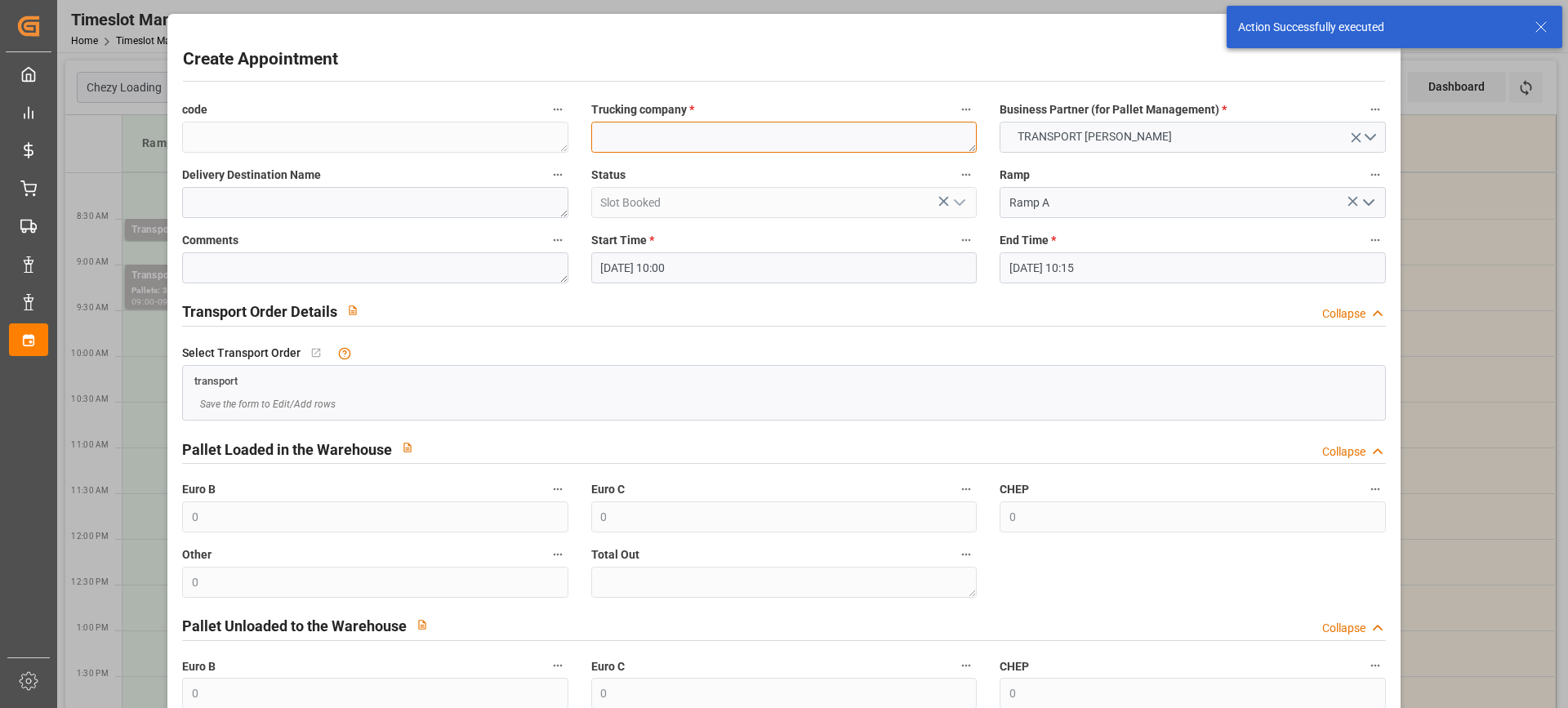
paste textarea "LOMME"
type textarea "LOMME"
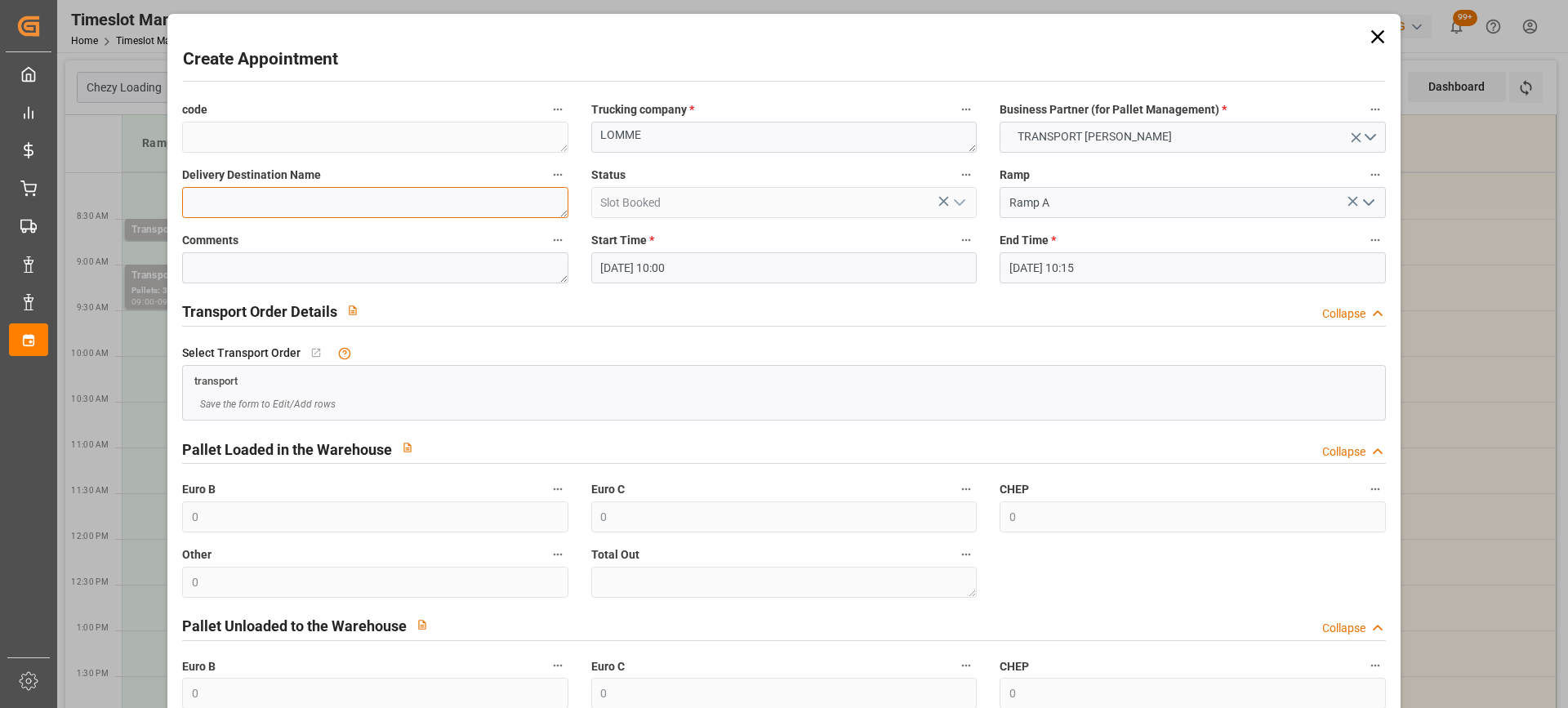
paste textarea "LOMME"
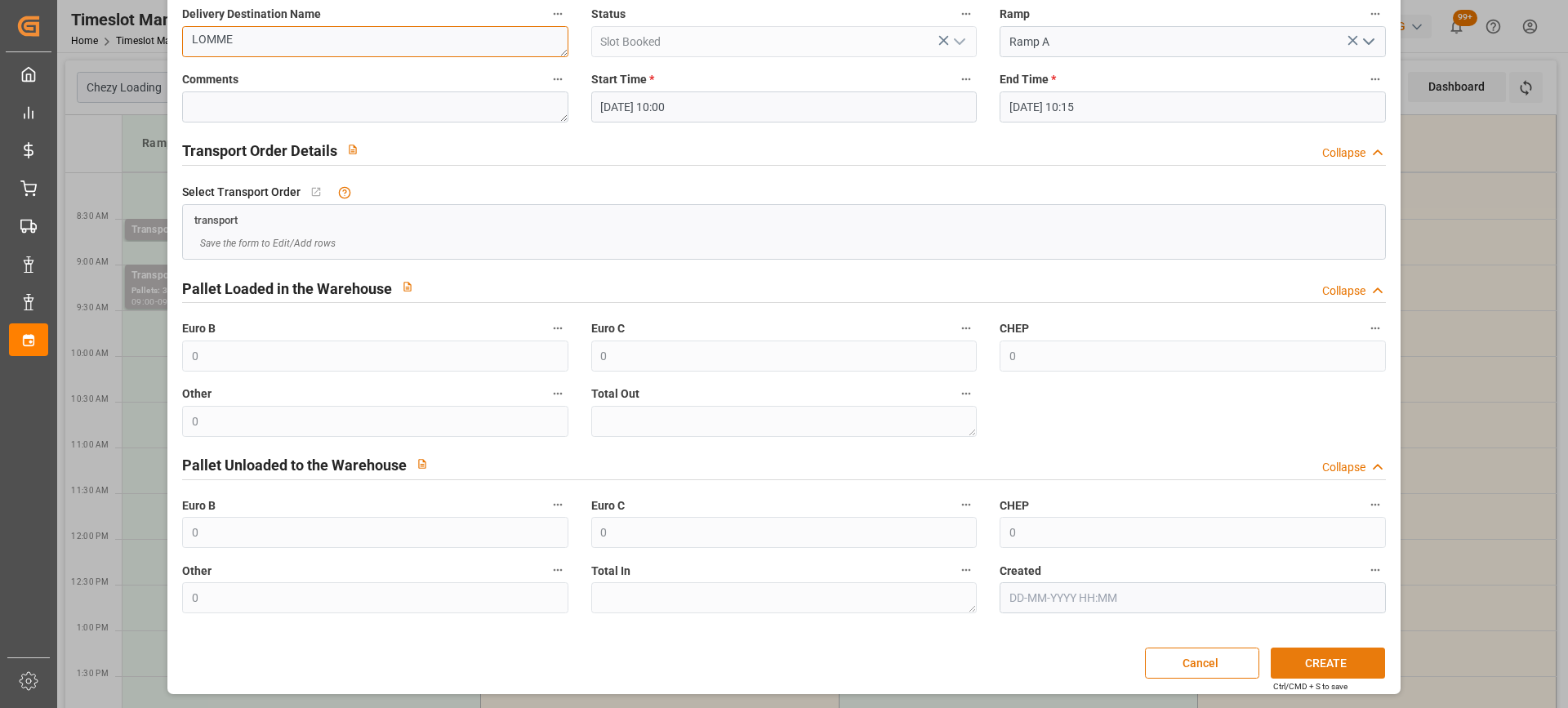
type textarea "LOMME"
click at [1318, 670] on button "CREATE" at bounding box center [1327, 663] width 114 height 31
